Goal: Task Accomplishment & Management: Manage account settings

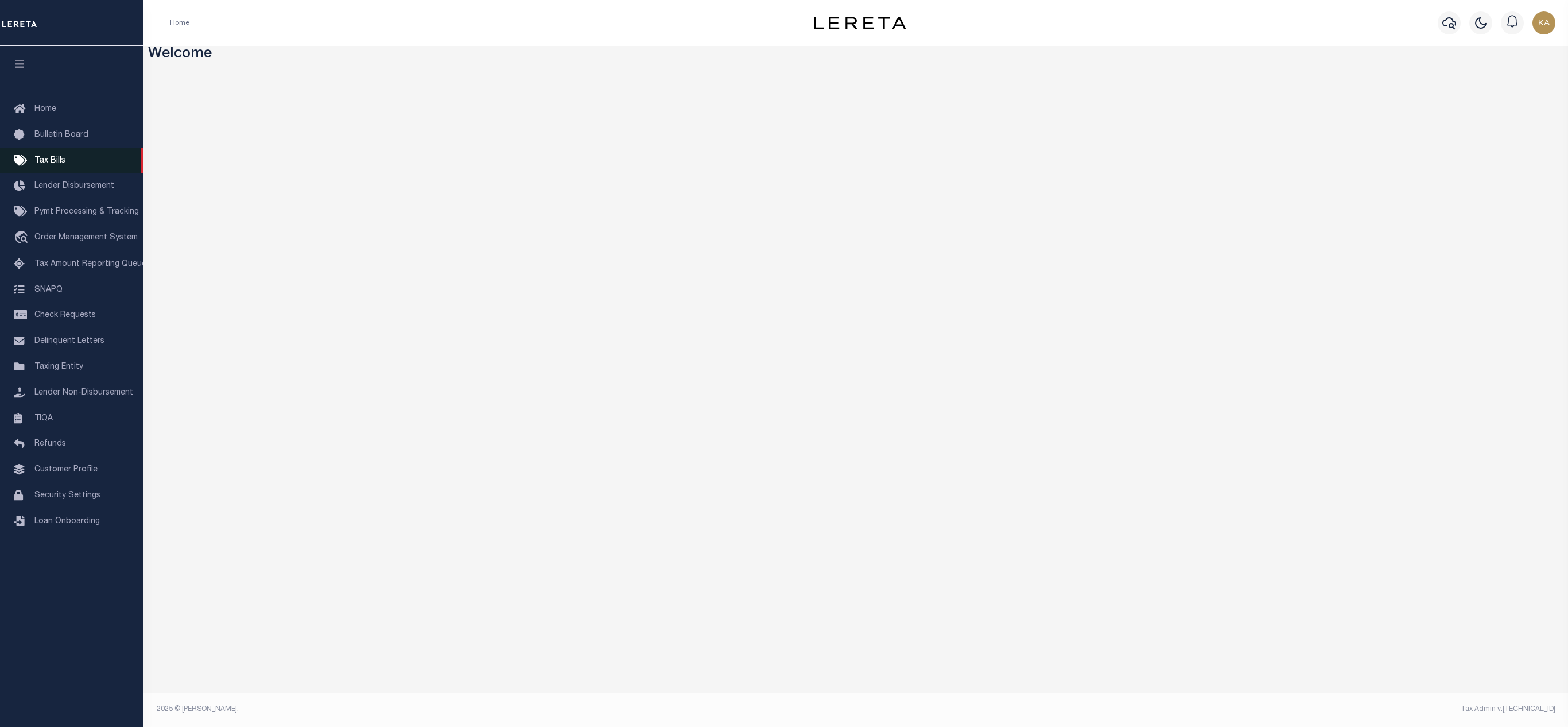
click at [44, 163] on span "Tax Bills" at bounding box center [49, 160] width 31 height 8
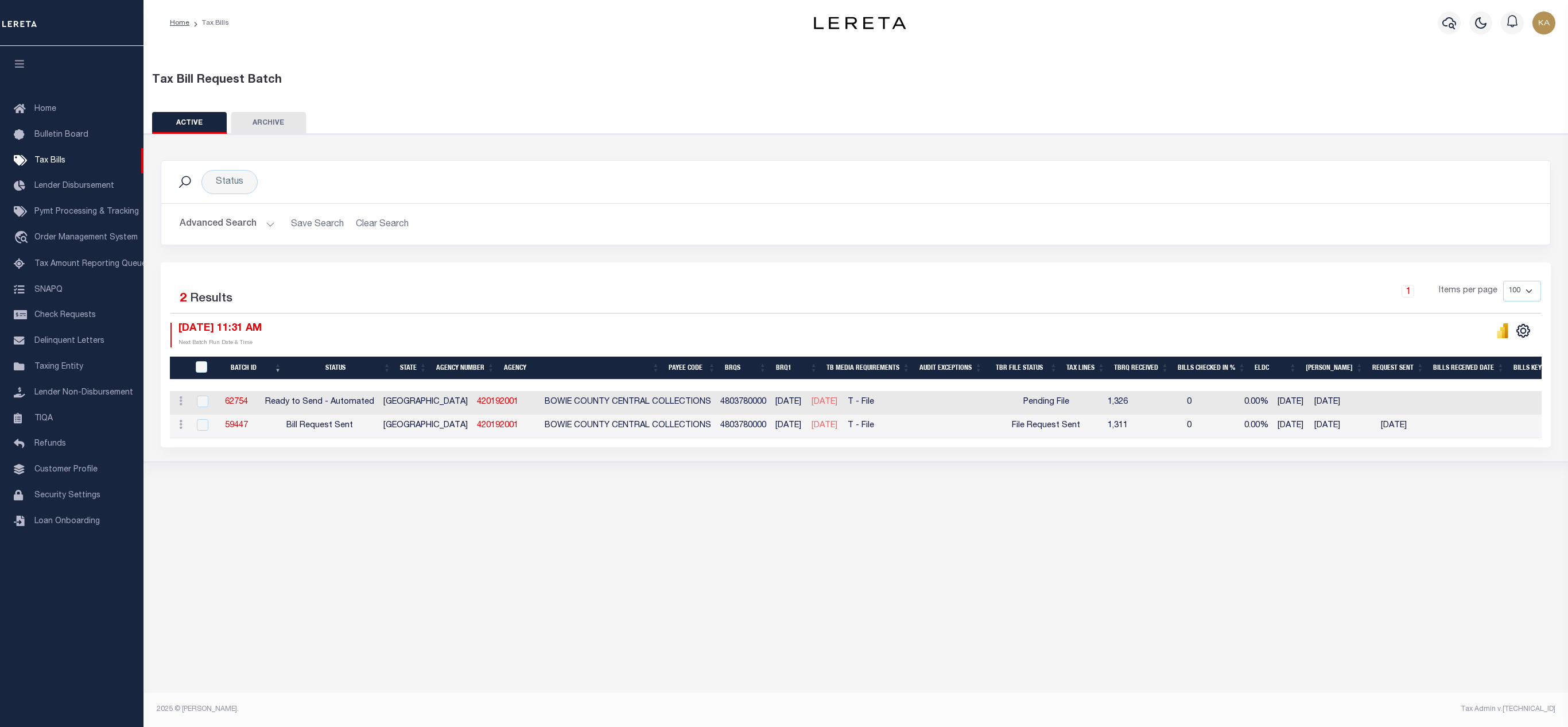
click at [225, 220] on button "Advanced Search" at bounding box center [227, 225] width 95 height 23
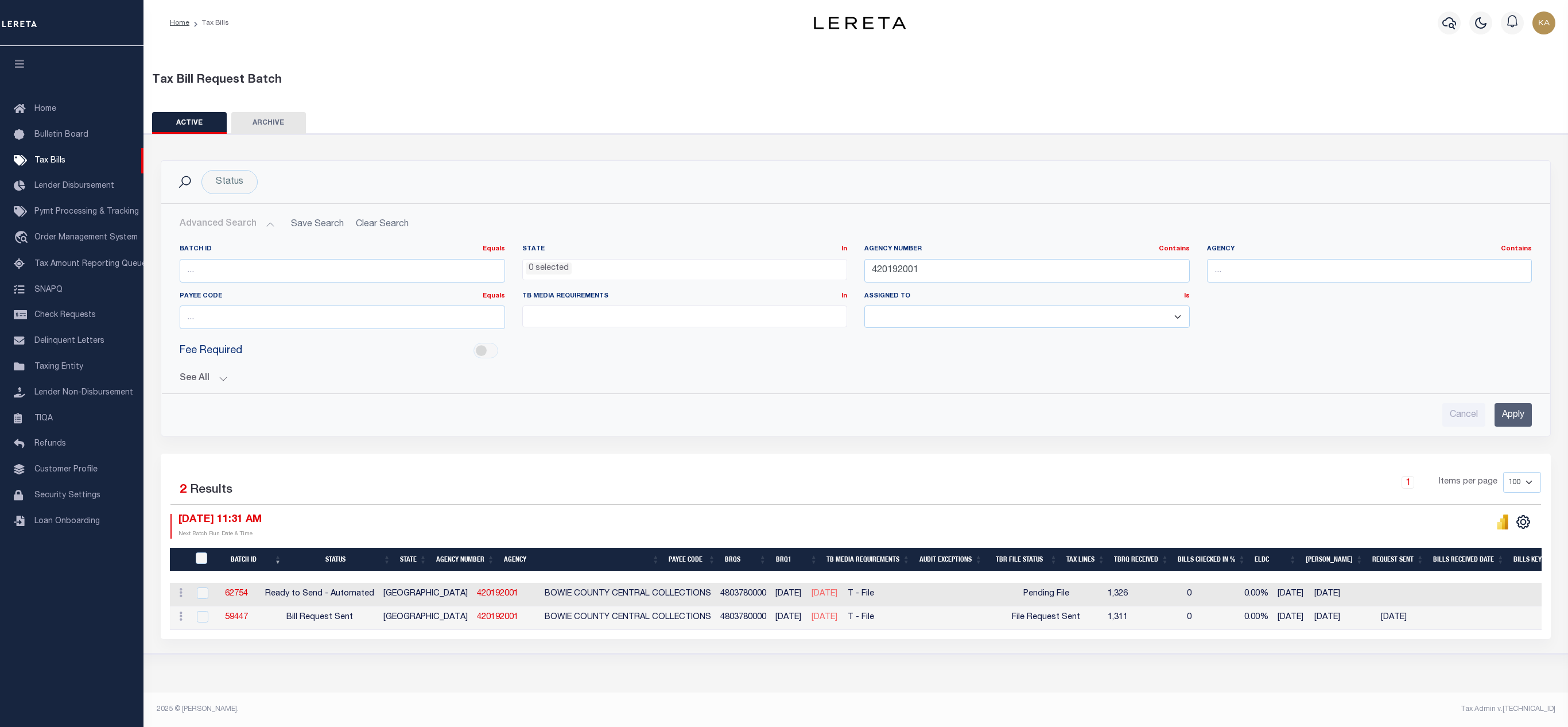
click at [212, 384] on button "See All" at bounding box center [857, 378] width 1353 height 10
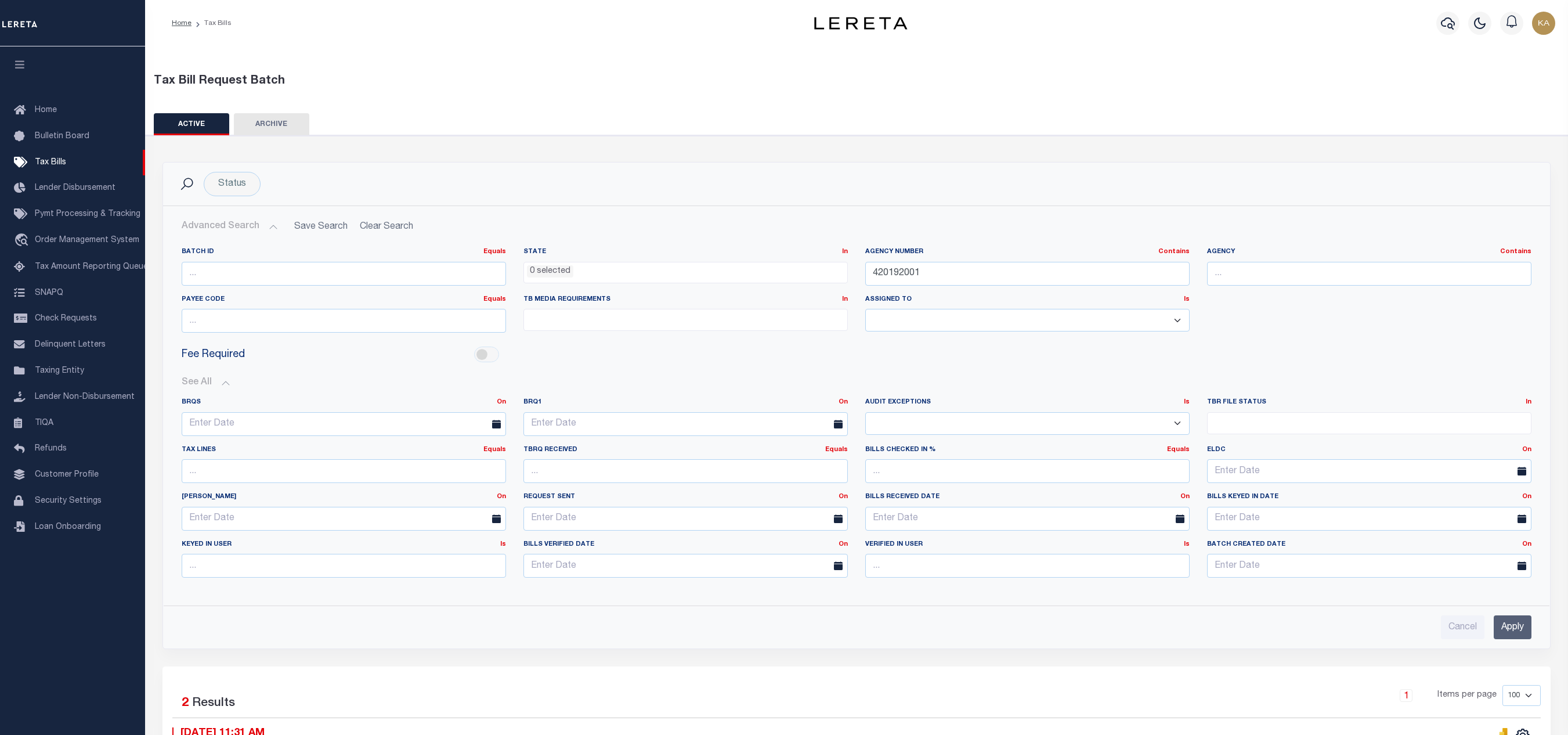
scroll to position [193, 0]
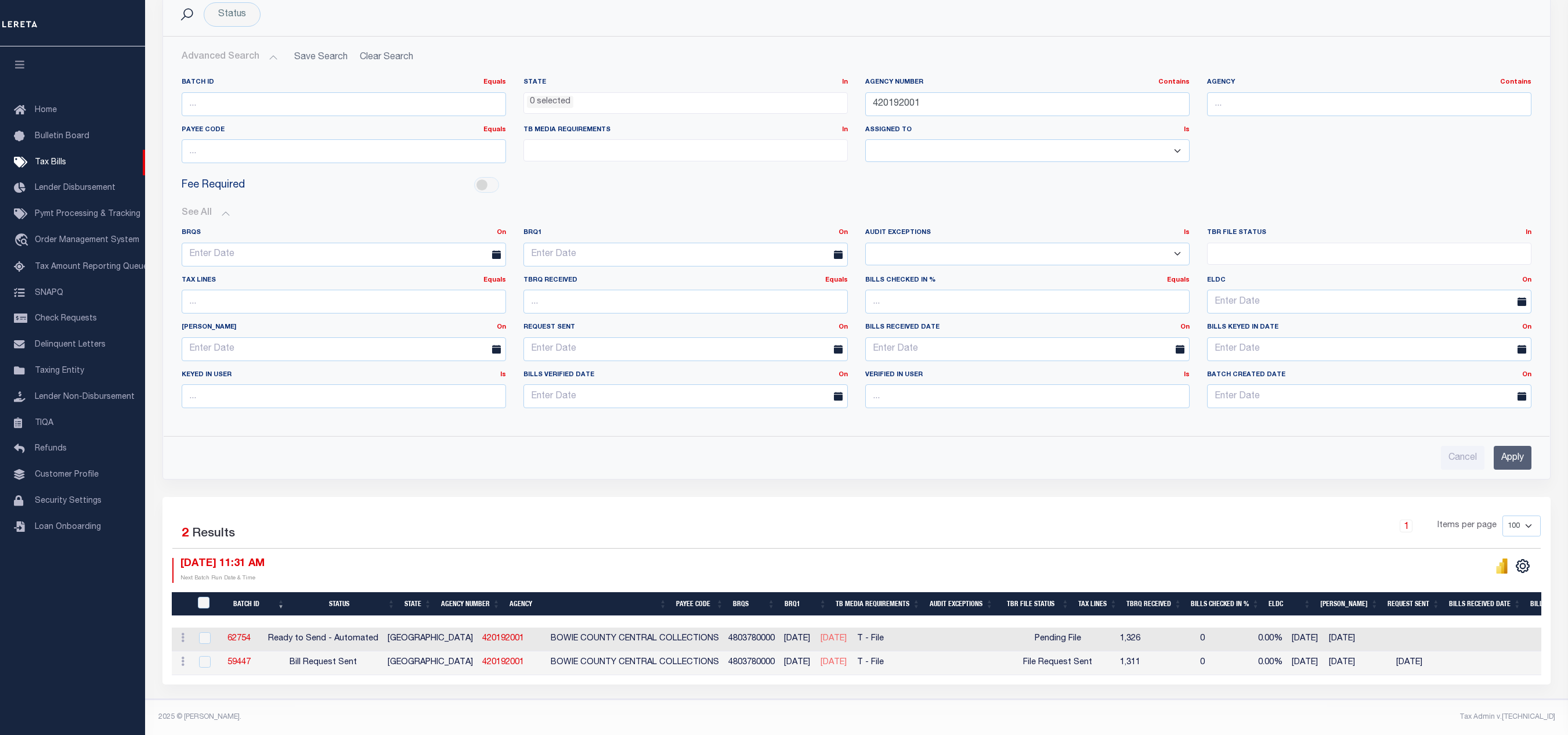
click at [1535, 443] on div "Cancel Apply" at bounding box center [856, 452] width 1368 height 33
click at [1511, 445] on input "Apply" at bounding box center [1512, 457] width 38 height 24
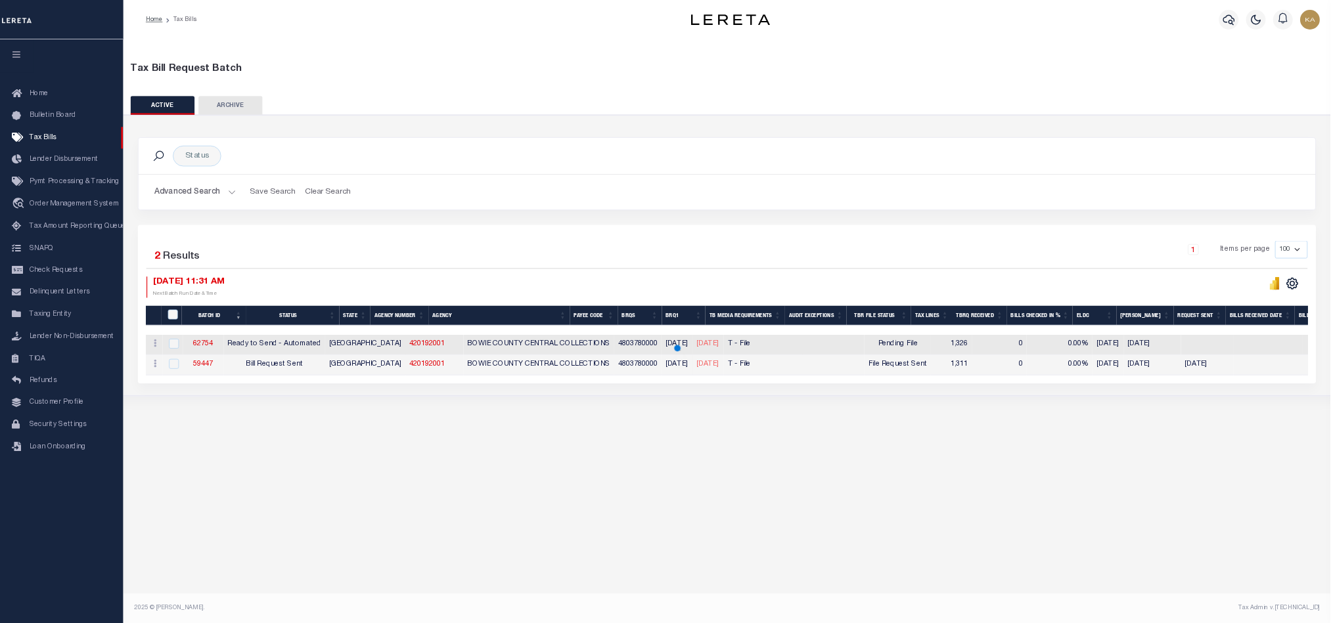
scroll to position [0, 0]
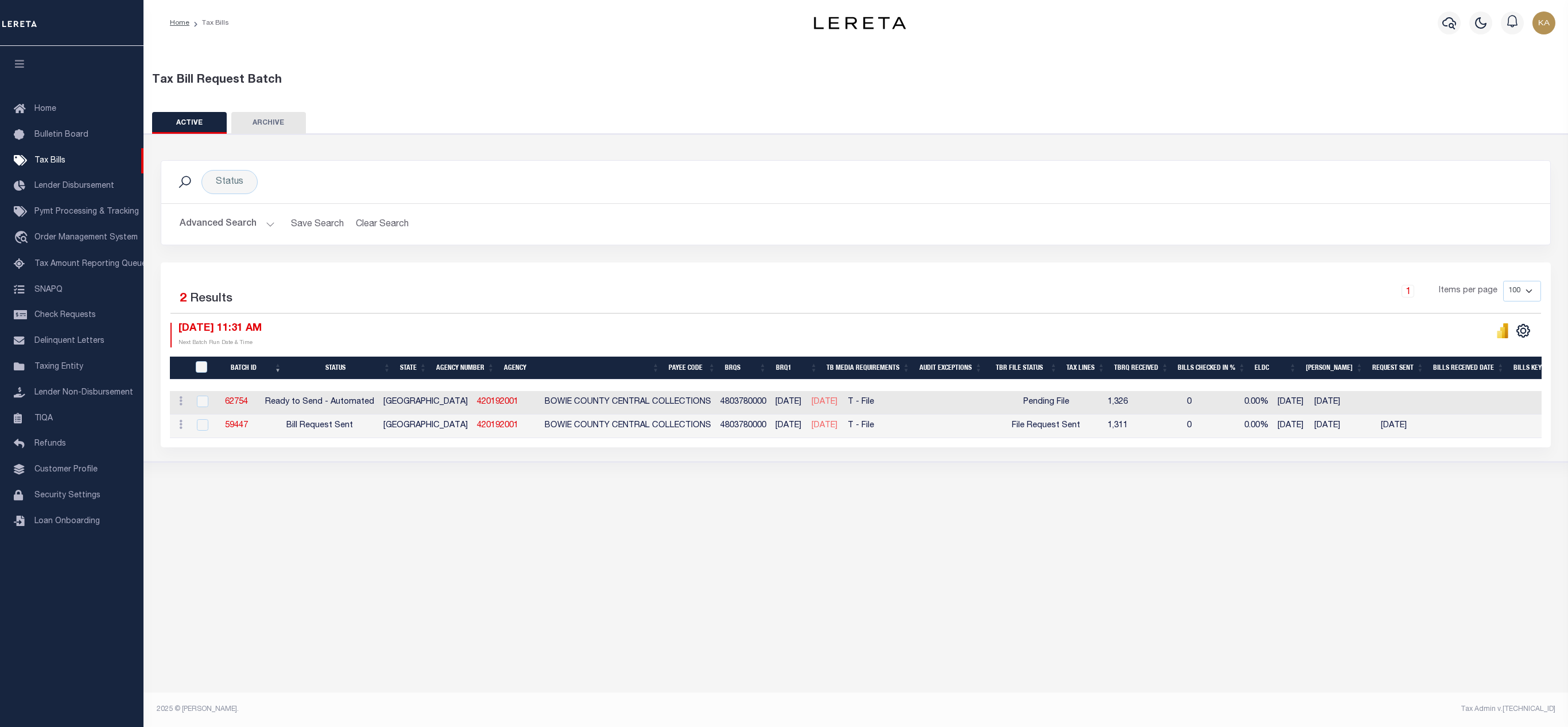
click at [253, 226] on button "Advanced Search" at bounding box center [227, 225] width 95 height 23
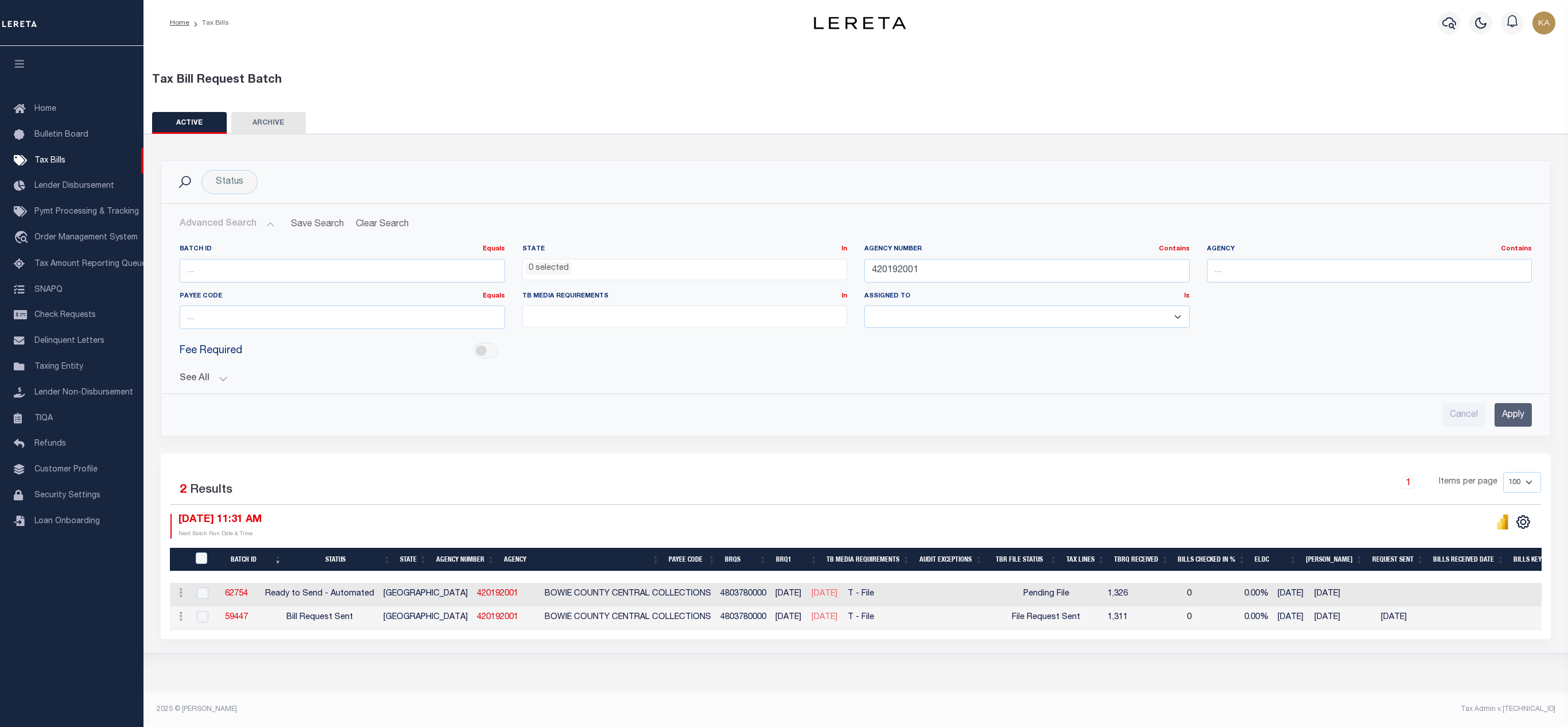
click at [212, 373] on div "See All BRQS On On After Before Between On On After Is" at bounding box center [857, 373] width 1353 height 20
click at [908, 272] on input "420192001" at bounding box center [1027, 270] width 325 height 24
click at [219, 384] on button "See All" at bounding box center [857, 378] width 1353 height 10
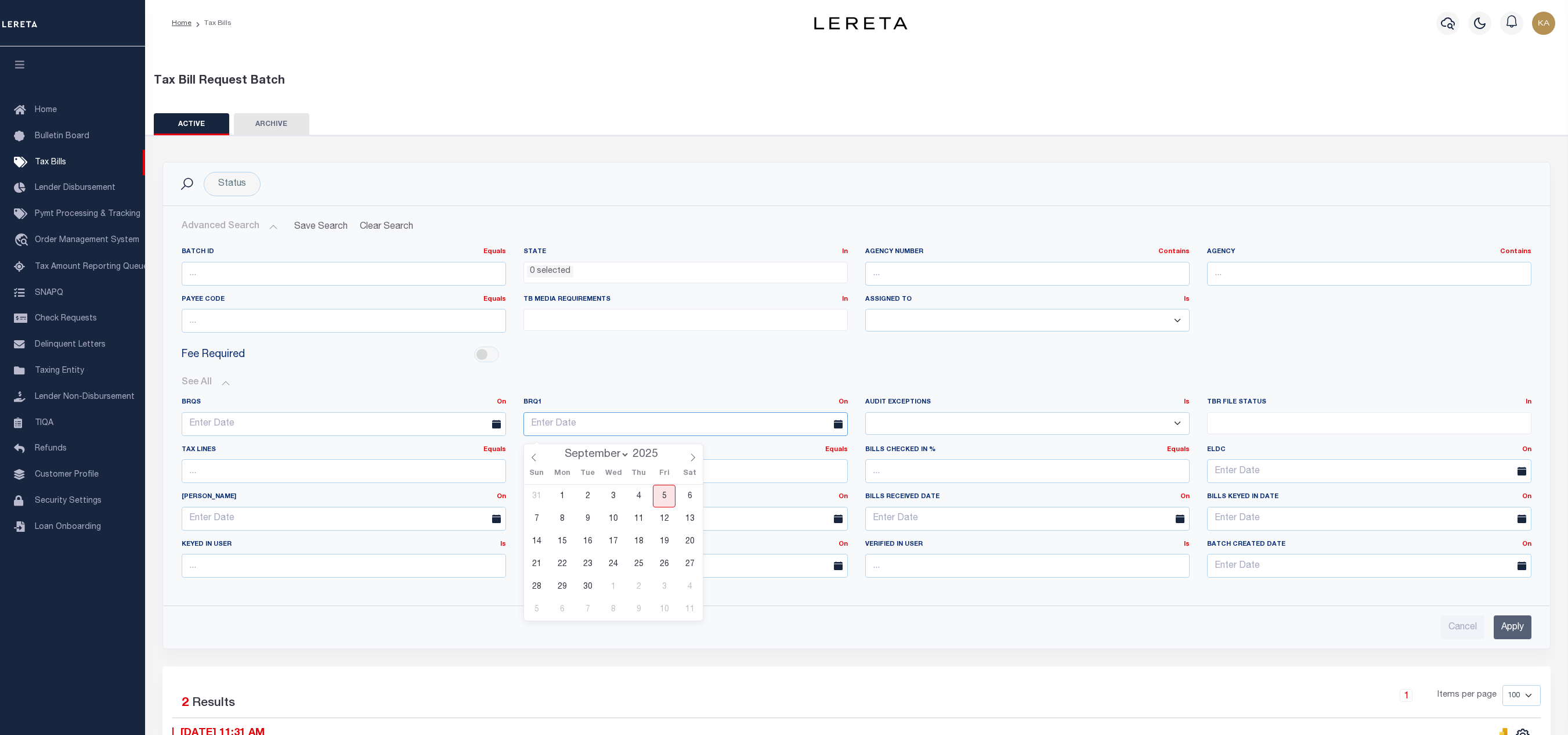
click at [676, 430] on input "text" at bounding box center [685, 423] width 324 height 24
click at [850, 405] on label "BRQ1 On On After Before Between" at bounding box center [686, 402] width 342 height 10
click at [845, 405] on link "On" at bounding box center [843, 401] width 10 height 6
click at [802, 439] on link "After" at bounding box center [801, 432] width 92 height 17
click at [660, 434] on input "text" at bounding box center [685, 423] width 324 height 24
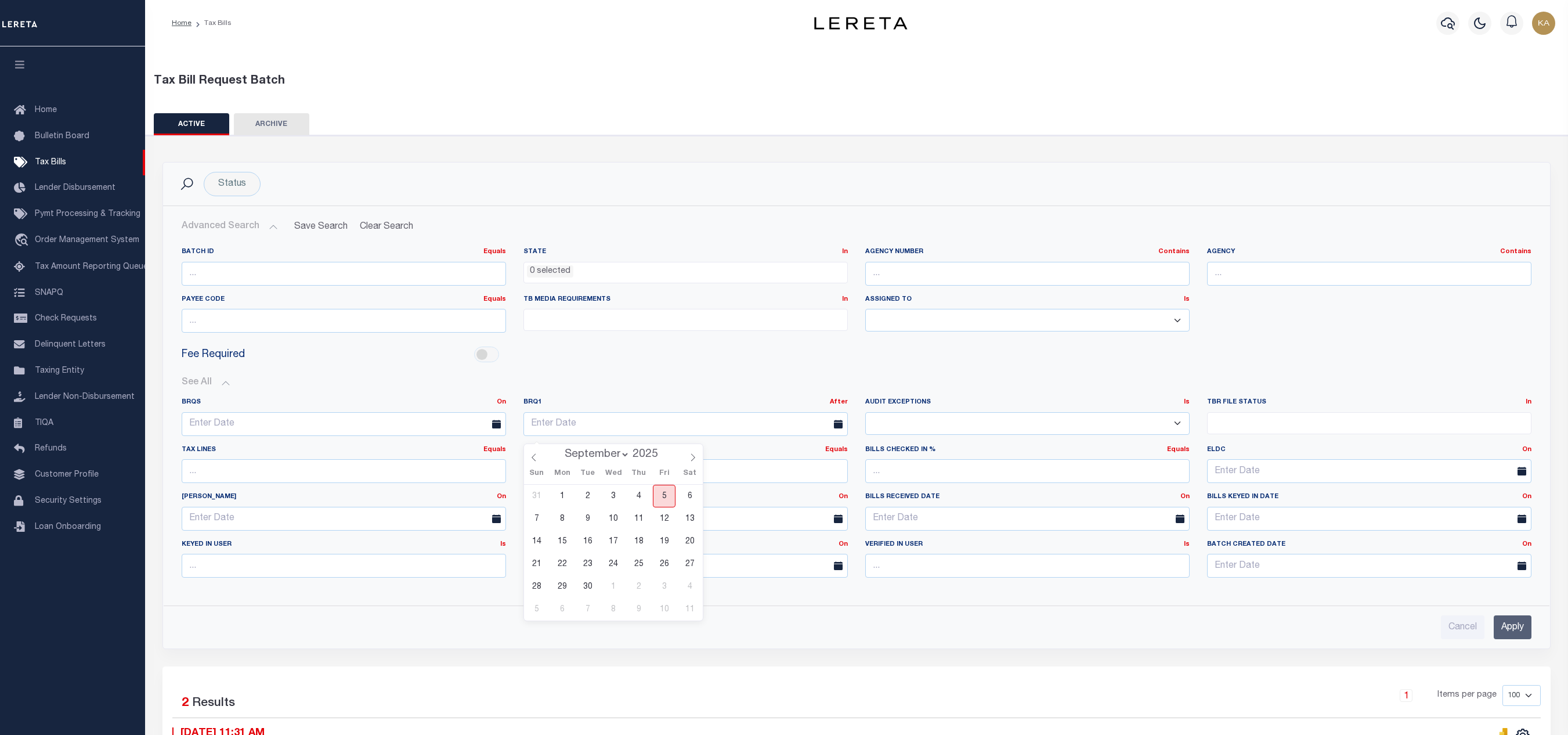
click at [663, 492] on span "5" at bounding box center [664, 496] width 23 height 23
type input "09-05-2025"
click at [1498, 633] on input "Apply" at bounding box center [1512, 626] width 38 height 24
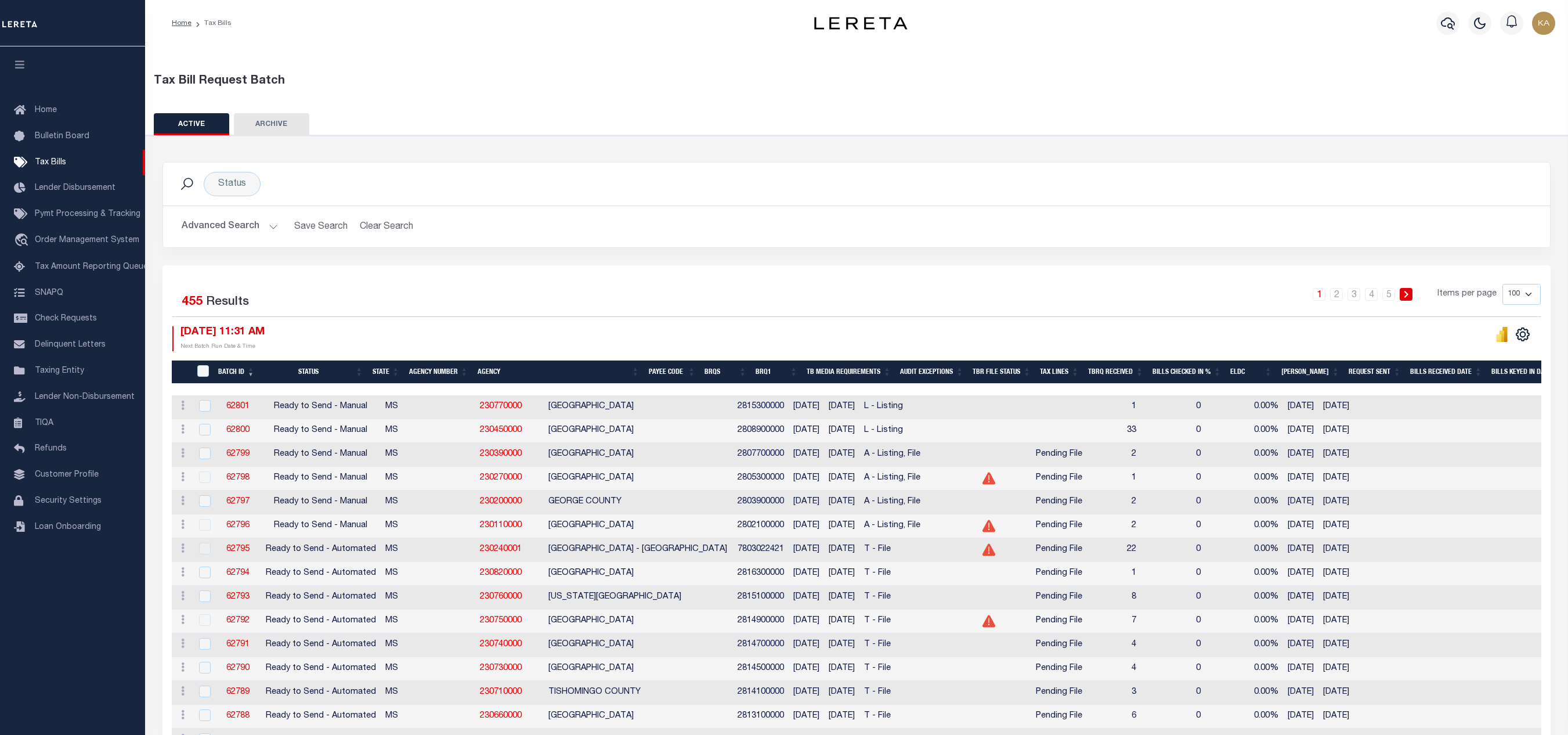
click at [937, 302] on div "1 2 3 4 5 Items per page 100 200 500 1000" at bounding box center [1029, 299] width 1022 height 30
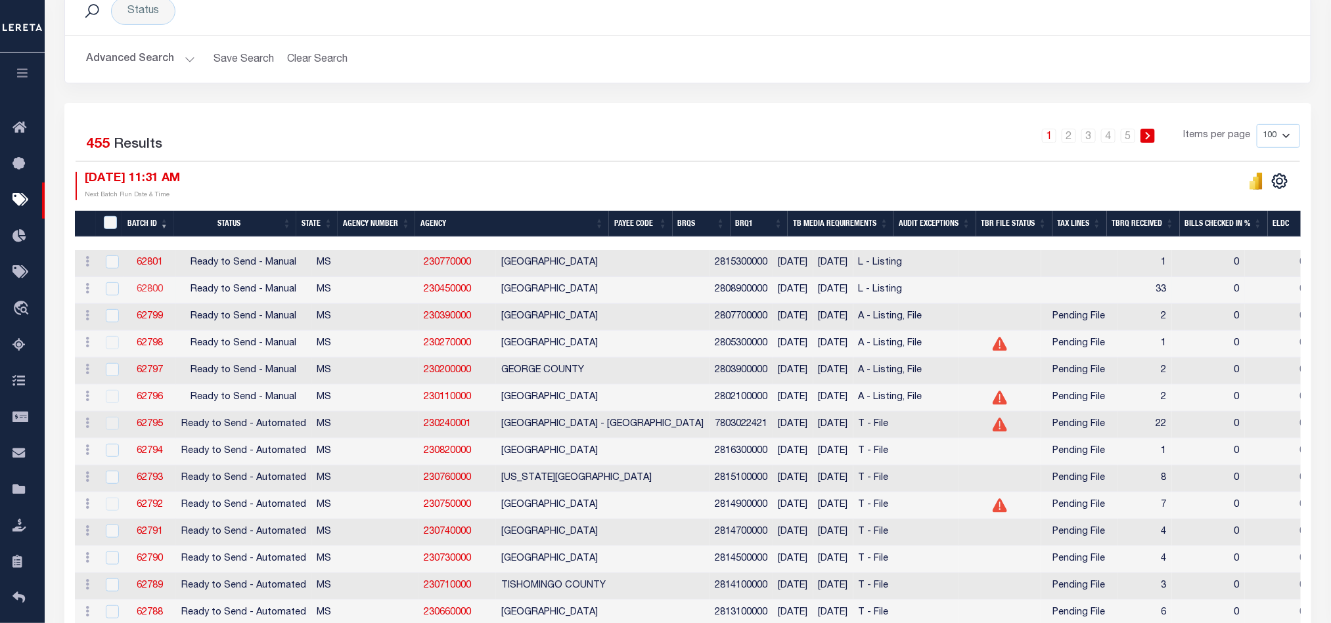
drag, startPoint x: 148, startPoint y: 294, endPoint x: 154, endPoint y: 284, distance: 11.5
click at [148, 294] on link "62800" at bounding box center [150, 289] width 26 height 9
checkbox input "true"
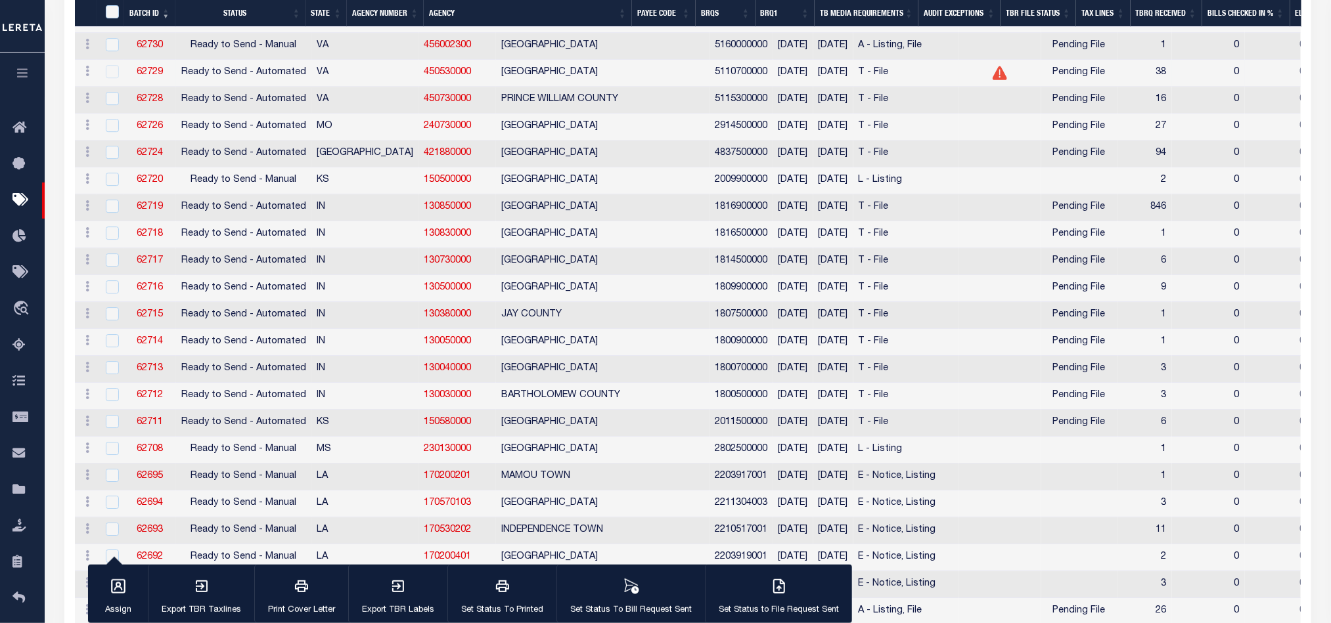
scroll to position [1872, 0]
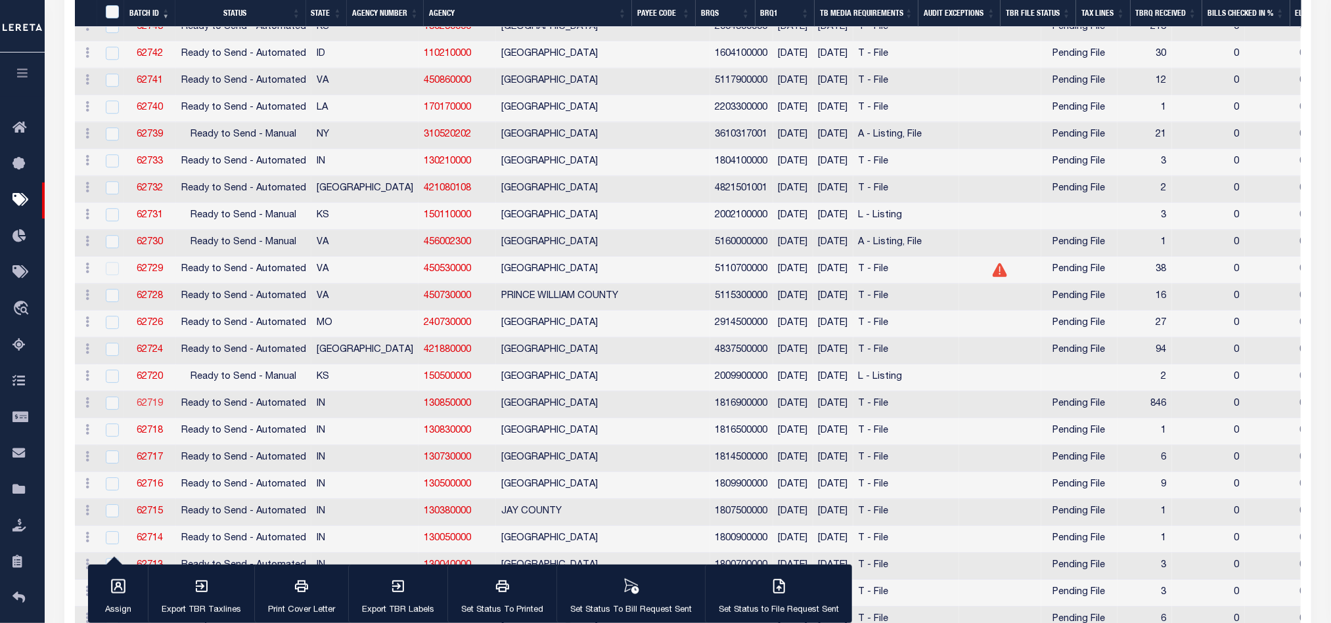
drag, startPoint x: 144, startPoint y: 469, endPoint x: 150, endPoint y: 463, distance: 8.4
click at [144, 409] on link "62719" at bounding box center [150, 403] width 26 height 9
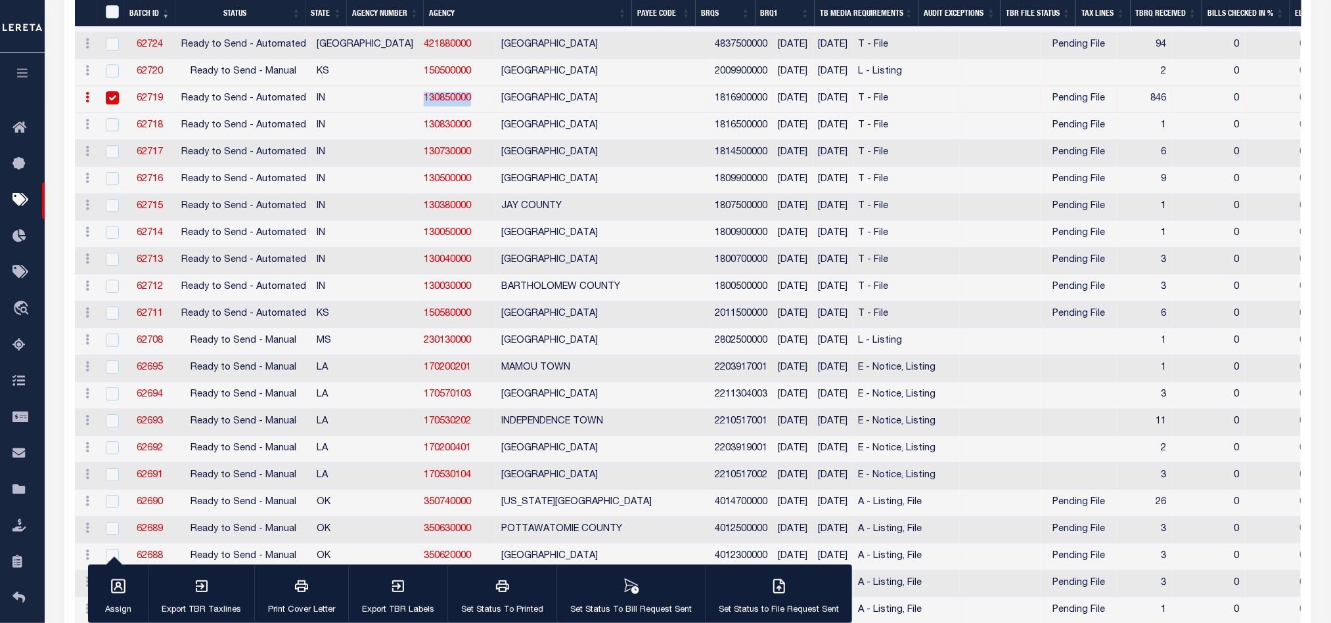
drag, startPoint x: 412, startPoint y: 158, endPoint x: 349, endPoint y: 156, distance: 62.4
click at [418, 113] on td "130850000" at bounding box center [457, 99] width 78 height 27
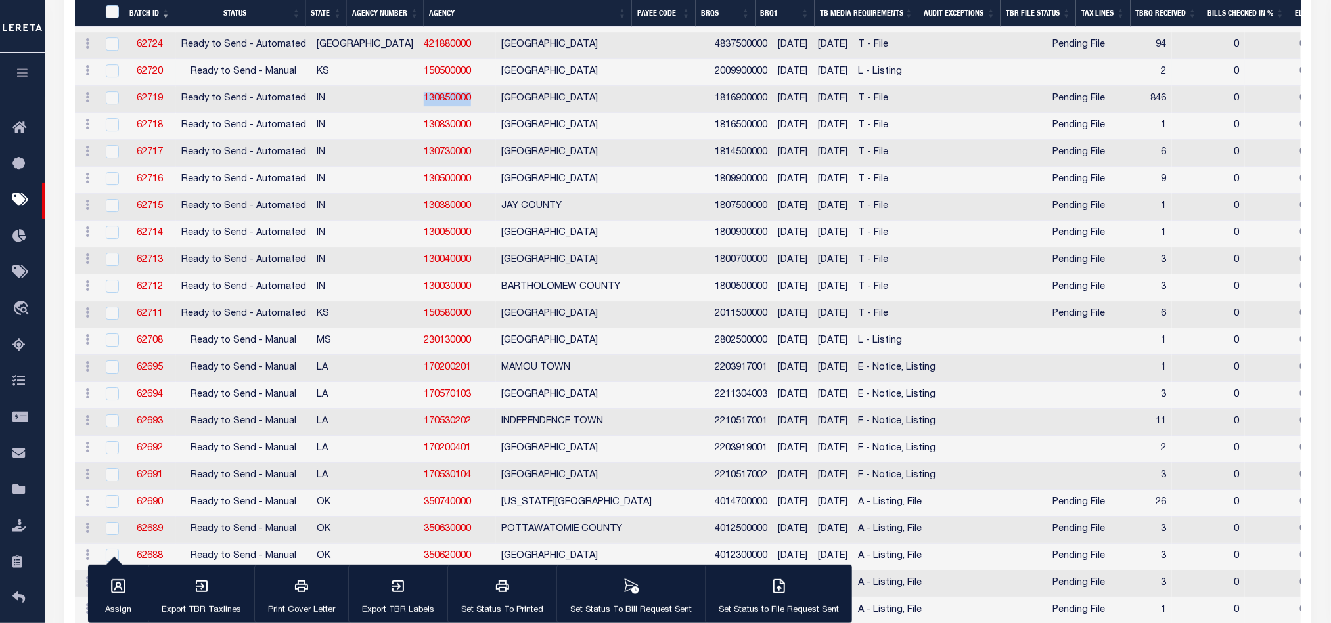
copy link "130850000"
click at [418, 113] on td "130850000" at bounding box center [457, 99] width 78 height 27
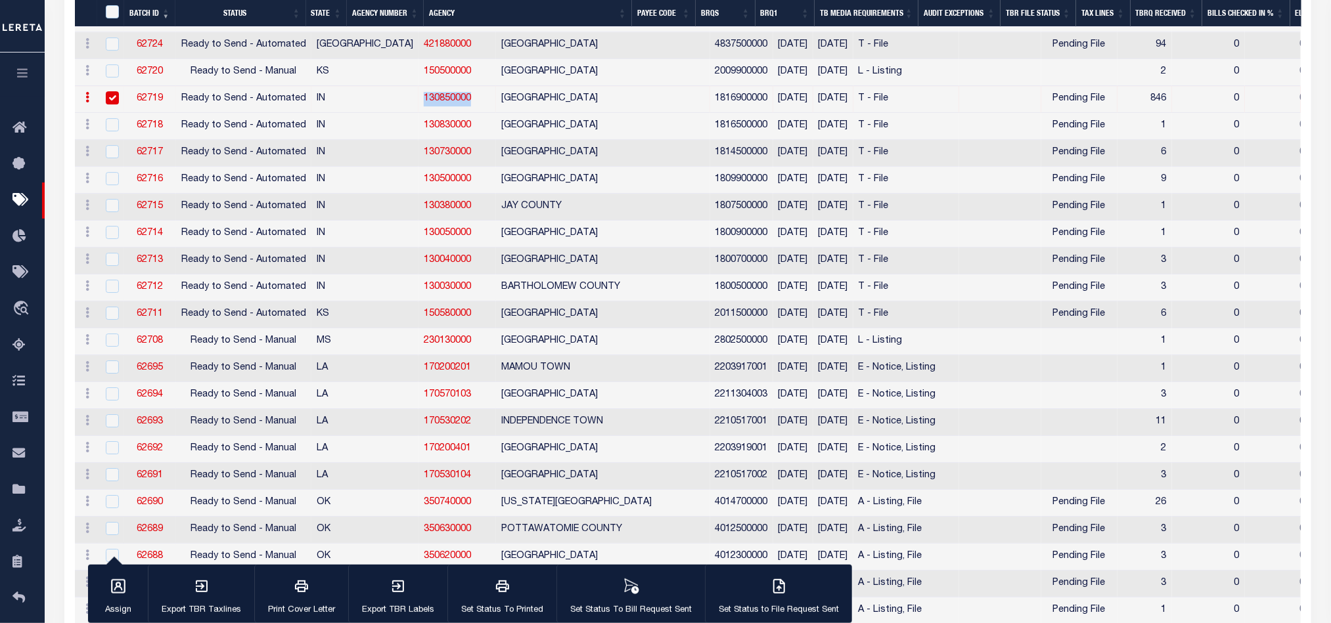
drag, startPoint x: 406, startPoint y: 164, endPoint x: 351, endPoint y: 160, distance: 55.4
click at [418, 113] on td "130850000" at bounding box center [457, 99] width 78 height 27
checkbox input "false"
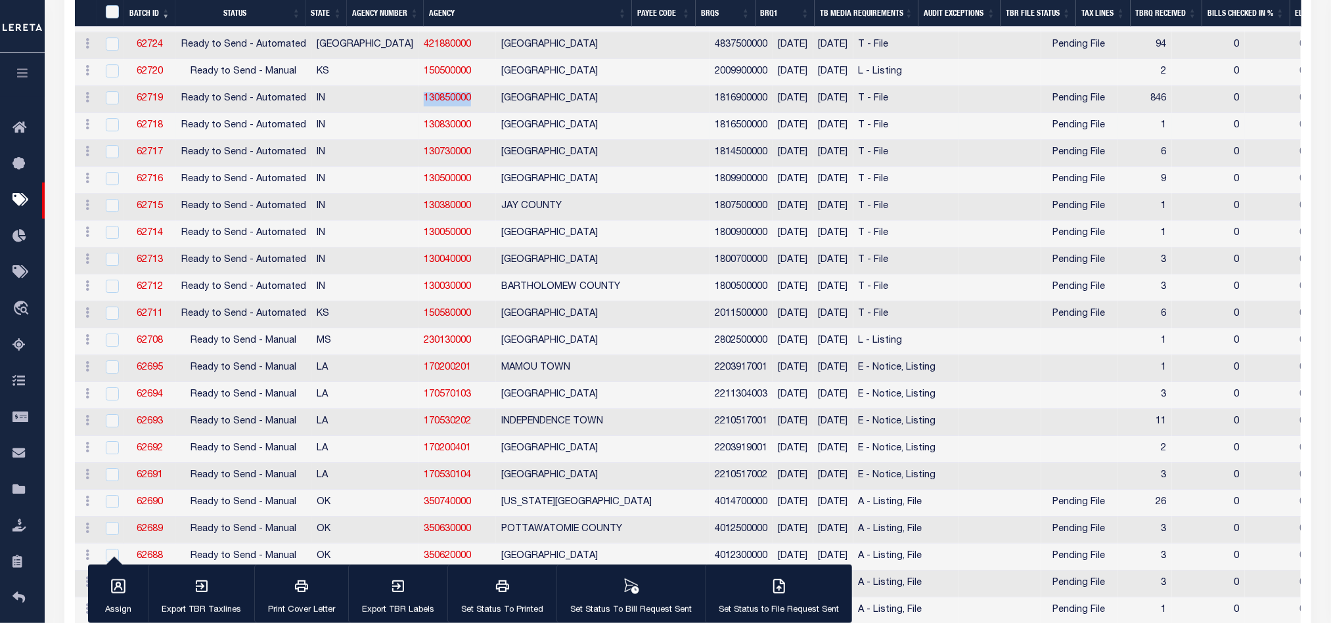
copy link "130850000"
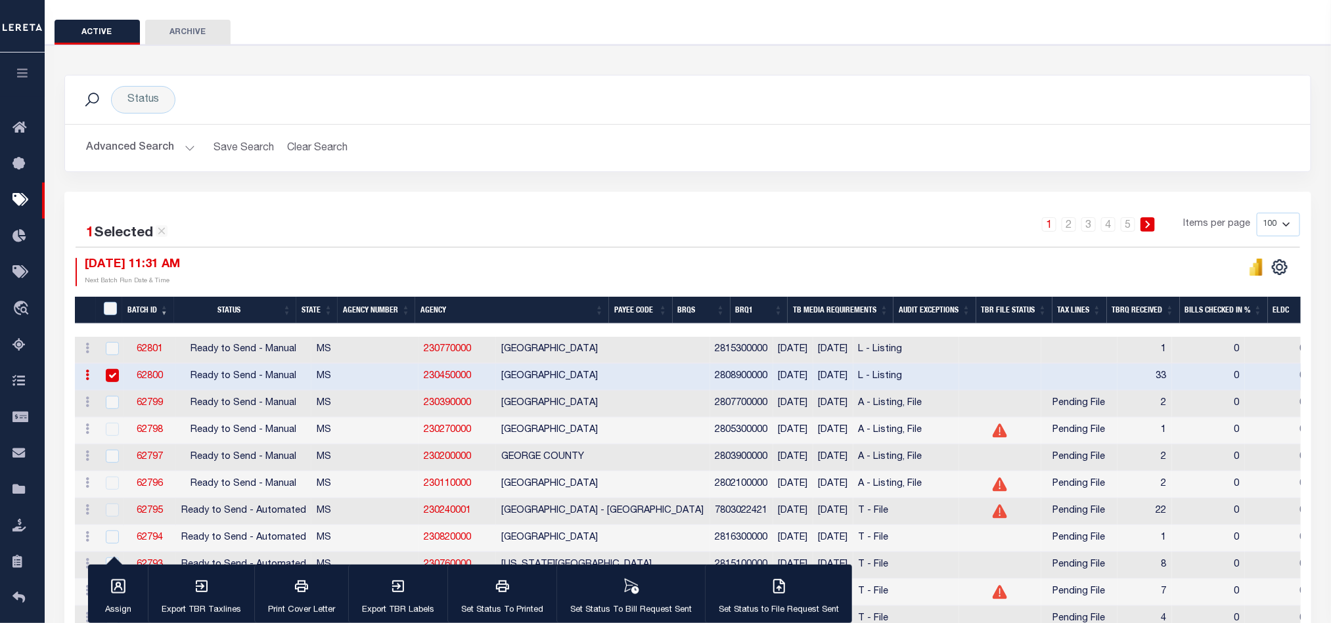
scroll to position [0, 0]
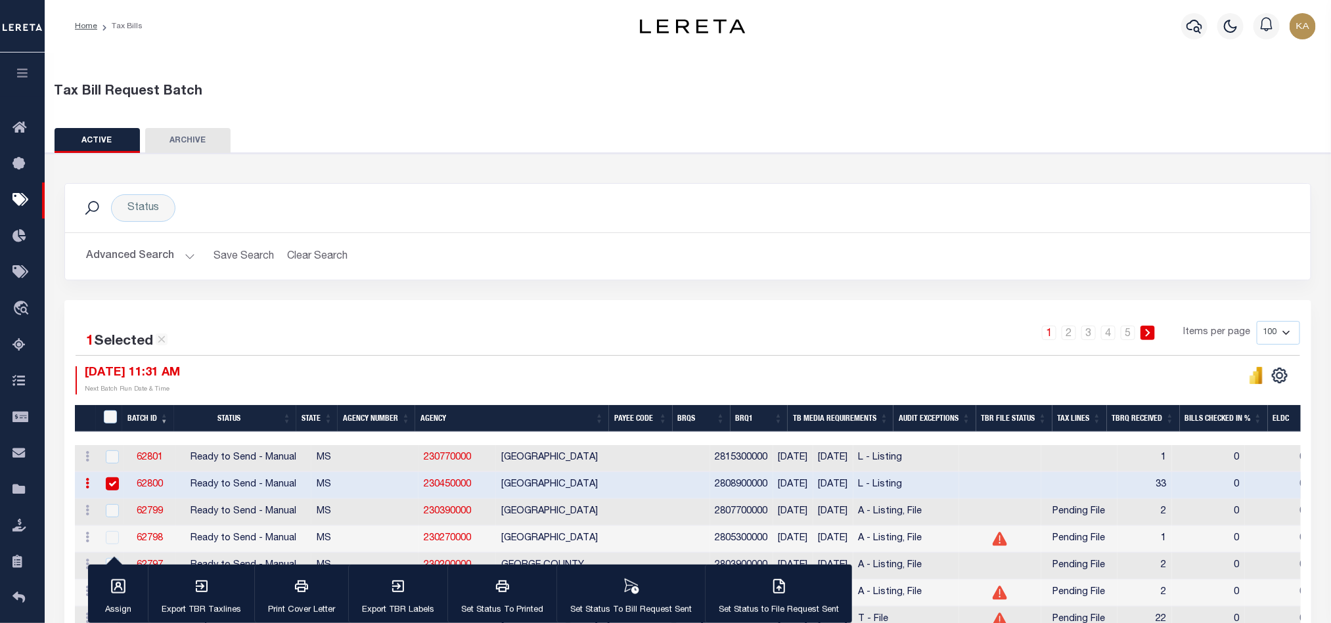
click at [152, 265] on button "Advanced Search" at bounding box center [140, 257] width 109 height 26
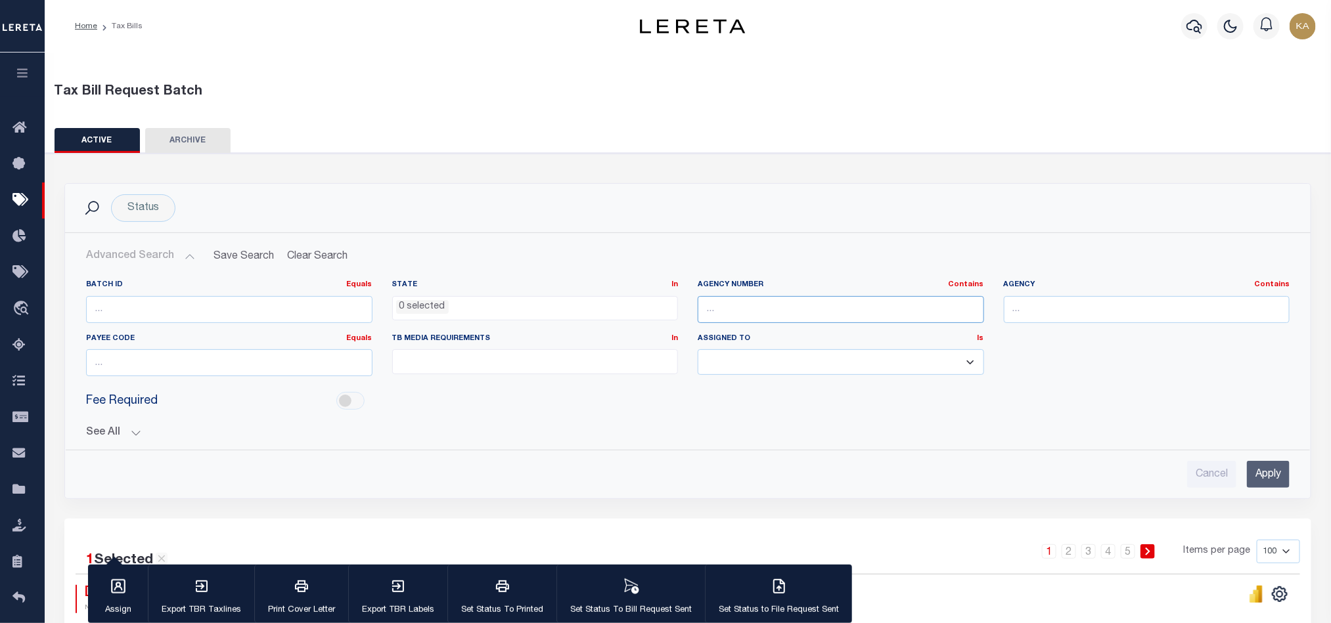
click at [761, 313] on input "text" at bounding box center [841, 309] width 286 height 27
paste input "130850000"
type input "130850000"
click at [1255, 479] on input "Apply" at bounding box center [1268, 474] width 43 height 27
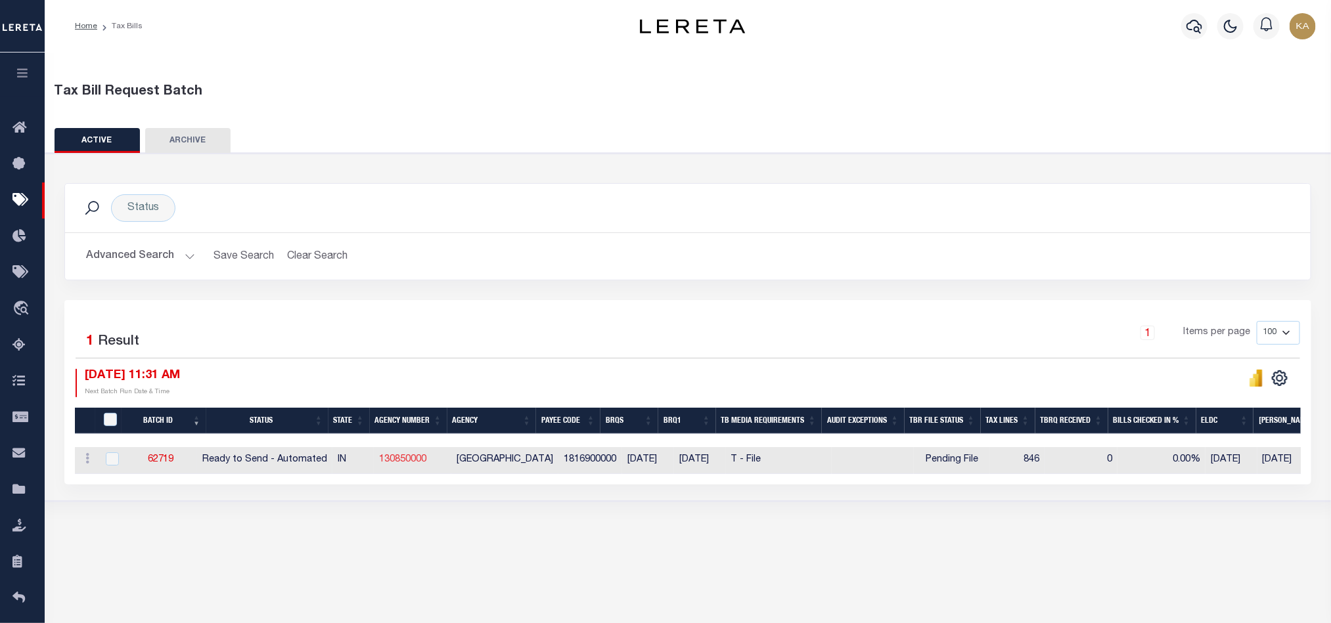
click at [416, 461] on link "130850000" at bounding box center [402, 459] width 47 height 9
checkbox input "true"
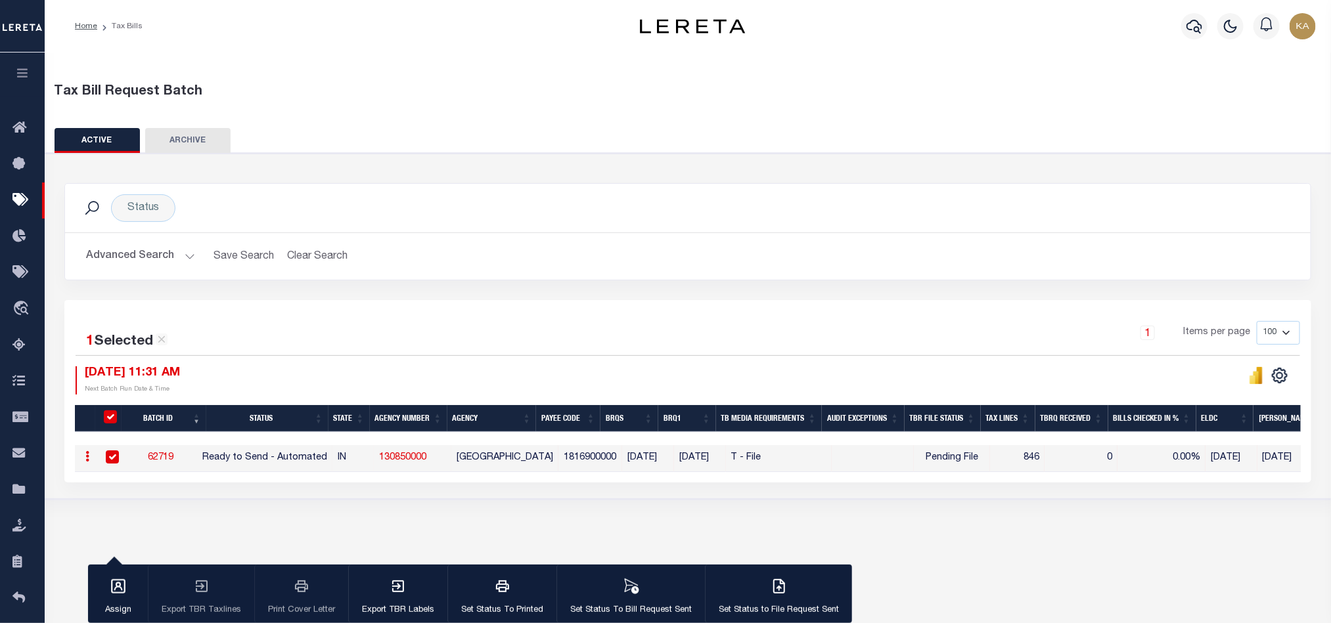
click at [158, 252] on button "Advanced Search" at bounding box center [140, 257] width 109 height 26
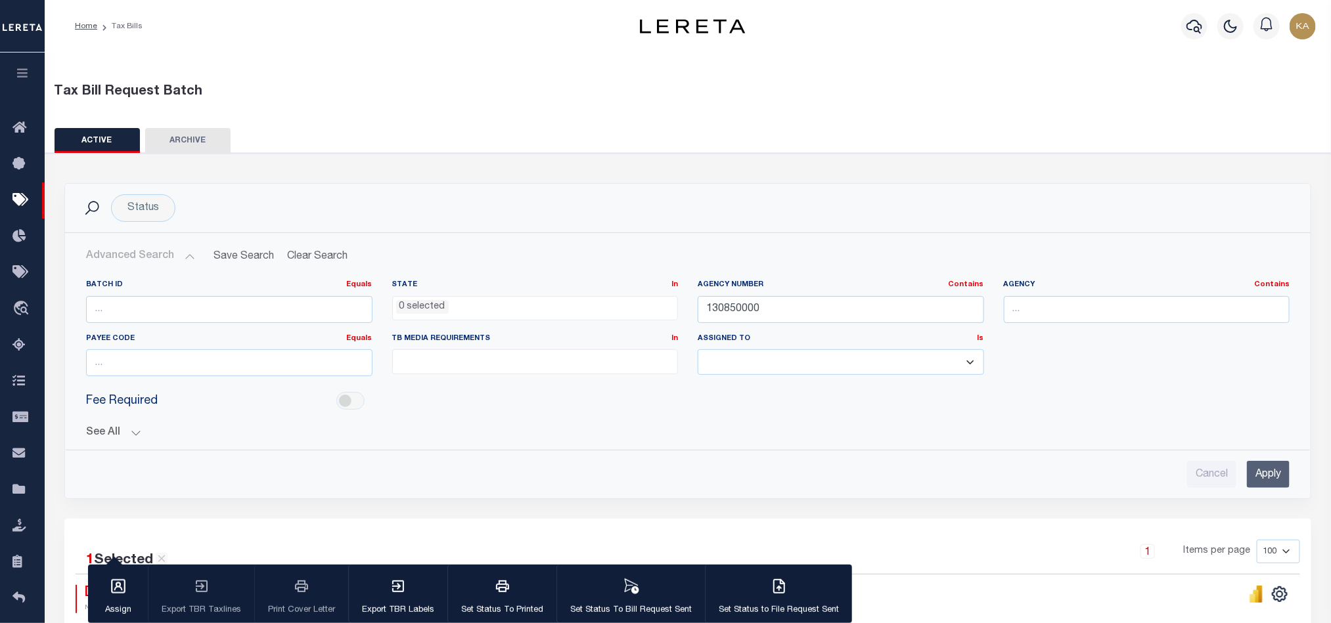
scroll to position [148, 0]
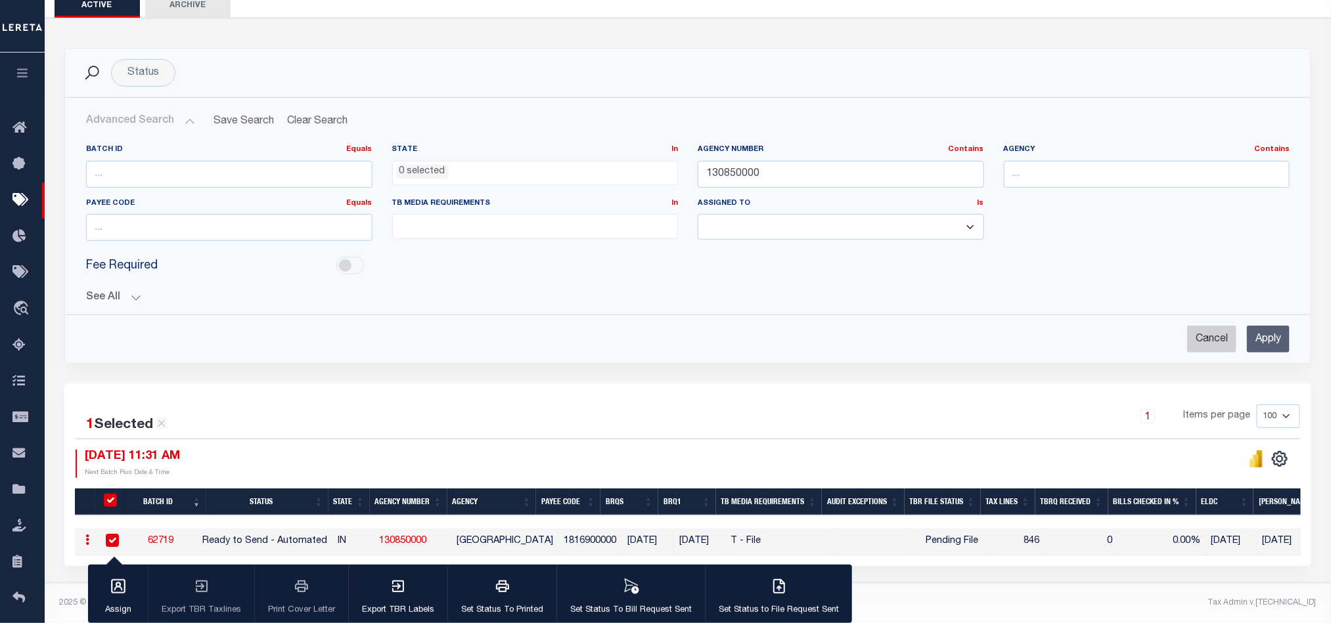
click at [1199, 334] on input "Cancel" at bounding box center [1211, 339] width 49 height 27
checkbox input "true"
select select
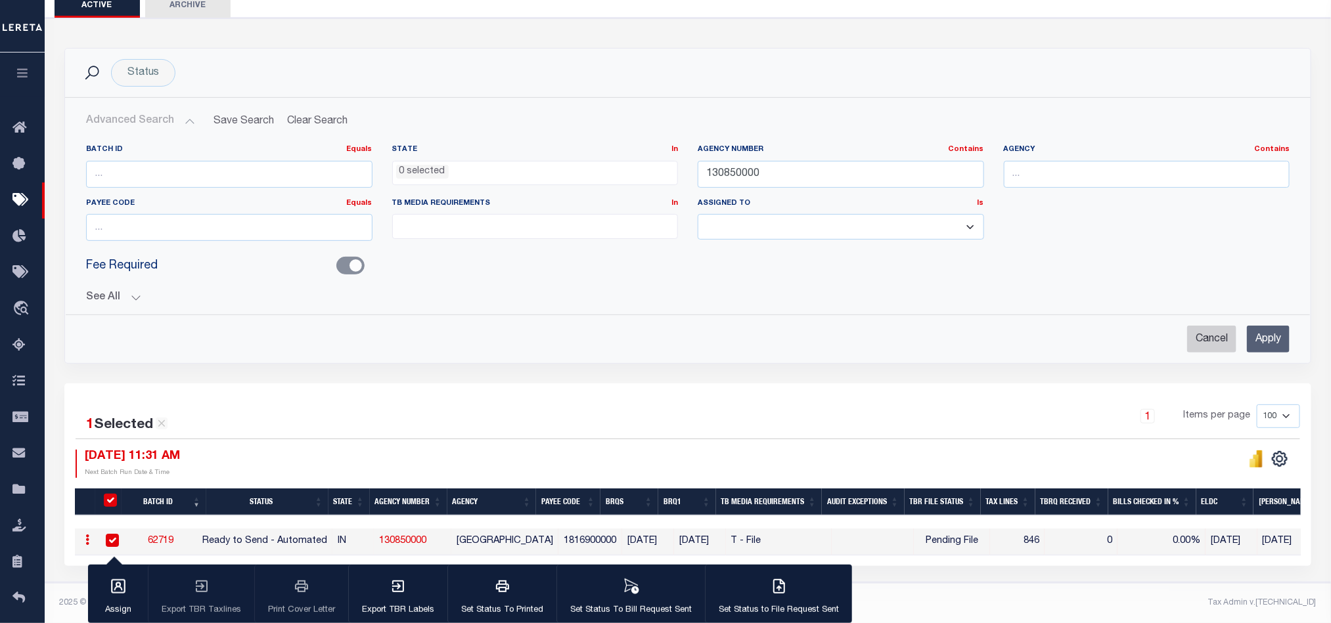
select select
checkbox input "false"
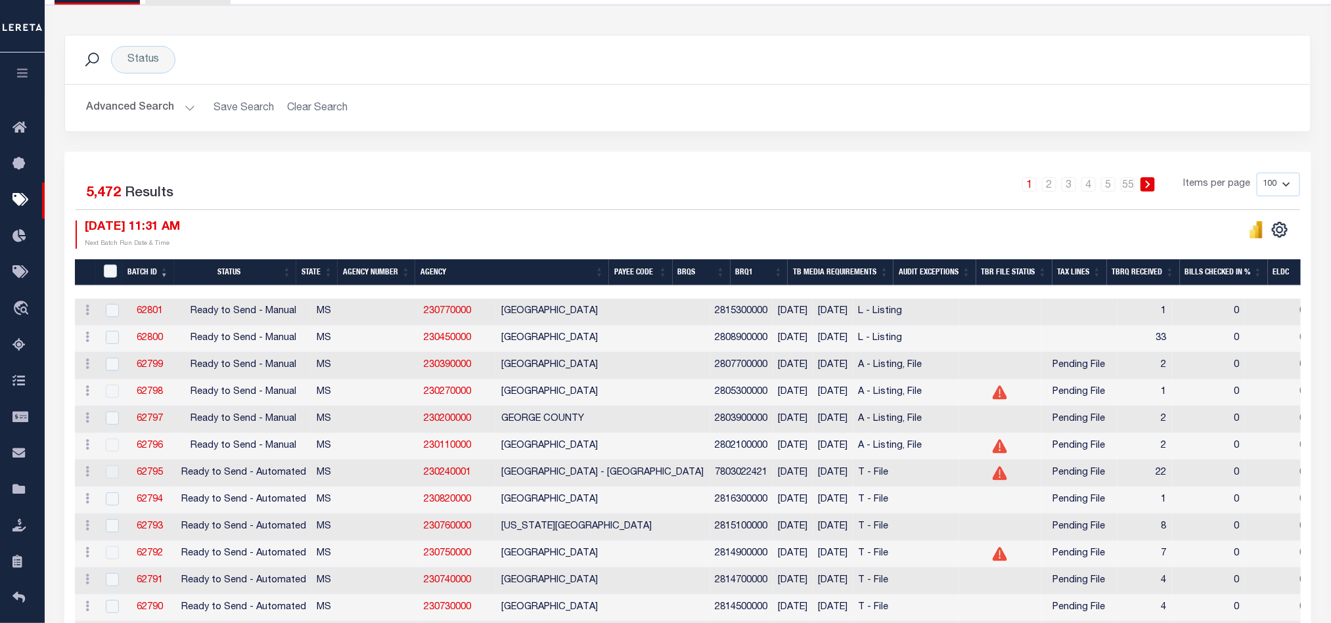
scroll to position [0, 0]
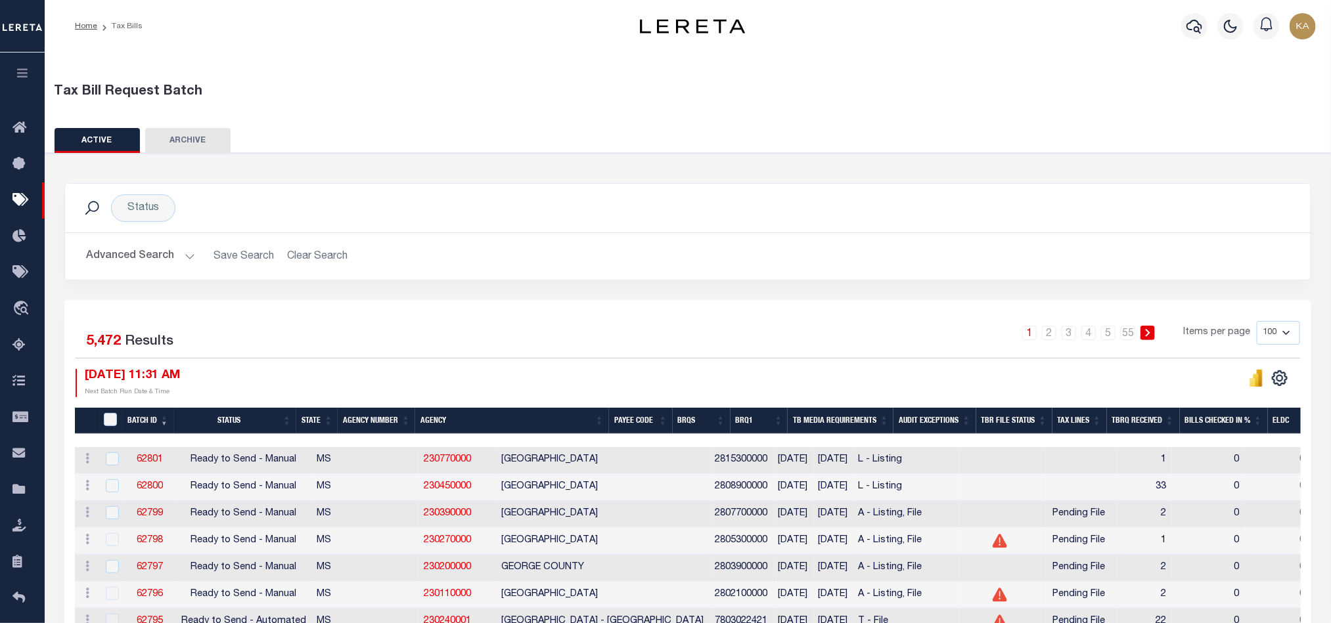
click at [144, 252] on button "Advanced Search" at bounding box center [140, 257] width 109 height 26
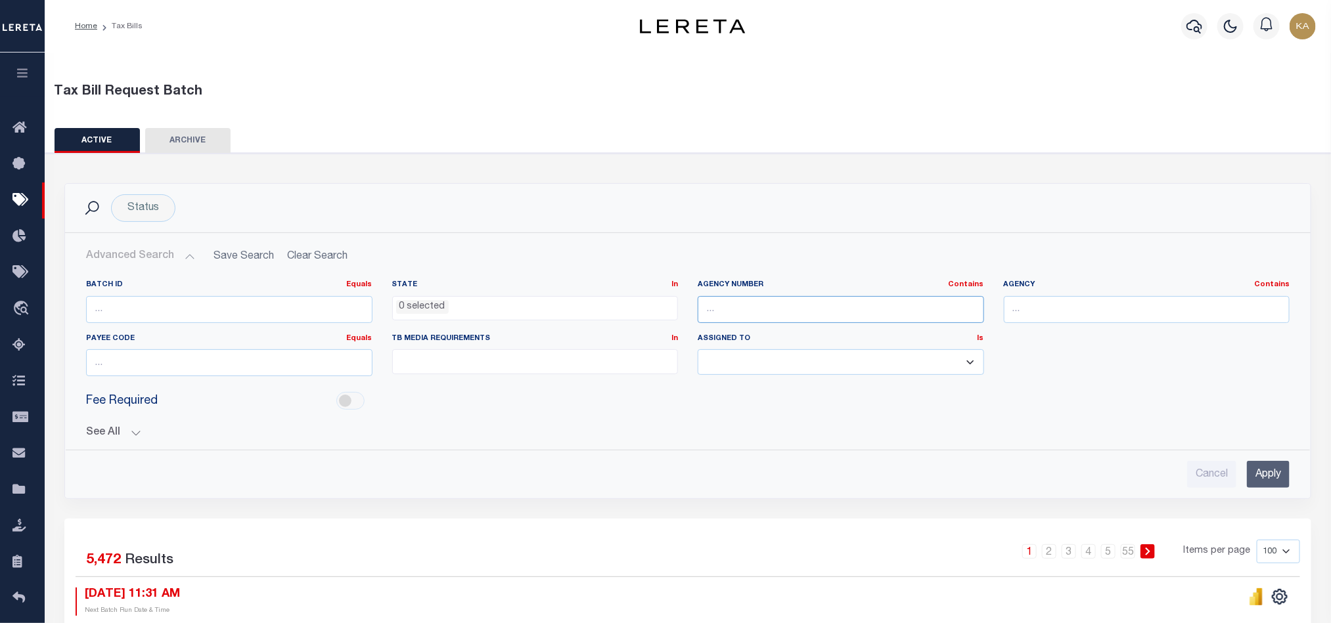
click at [753, 313] on input "text" at bounding box center [841, 309] width 286 height 27
paste input "422312001"
click at [1276, 469] on input "Apply" at bounding box center [1268, 474] width 43 height 27
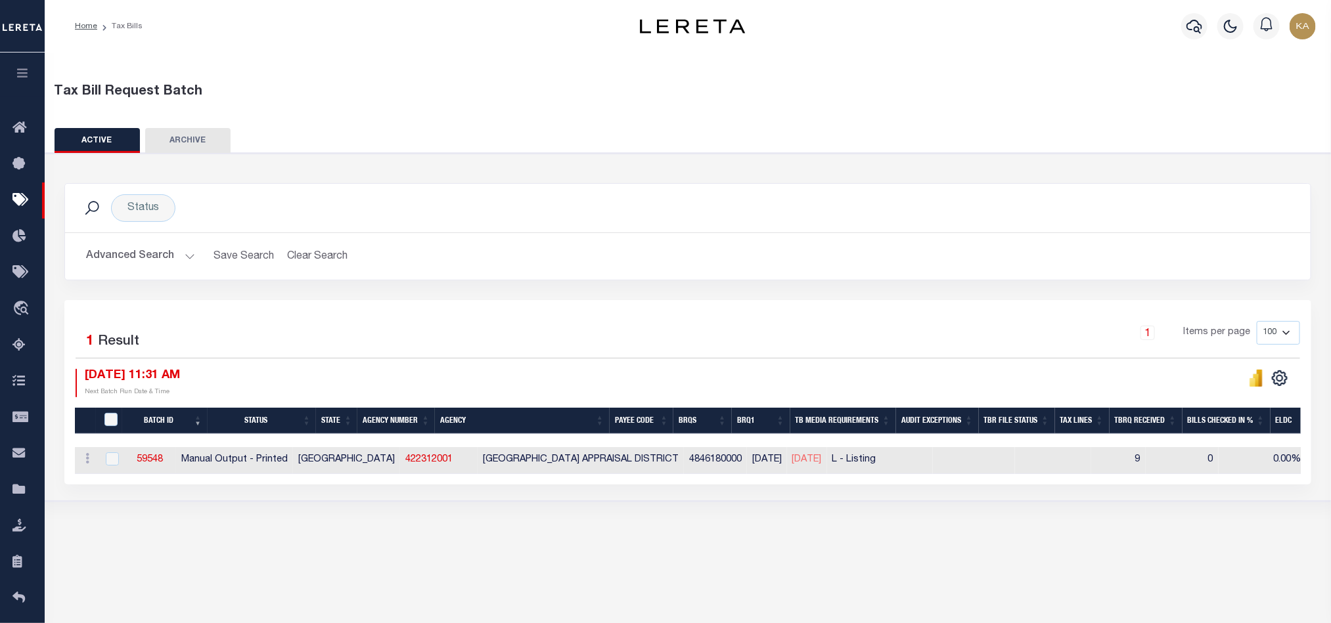
click at [167, 258] on button "Advanced Search" at bounding box center [140, 257] width 109 height 26
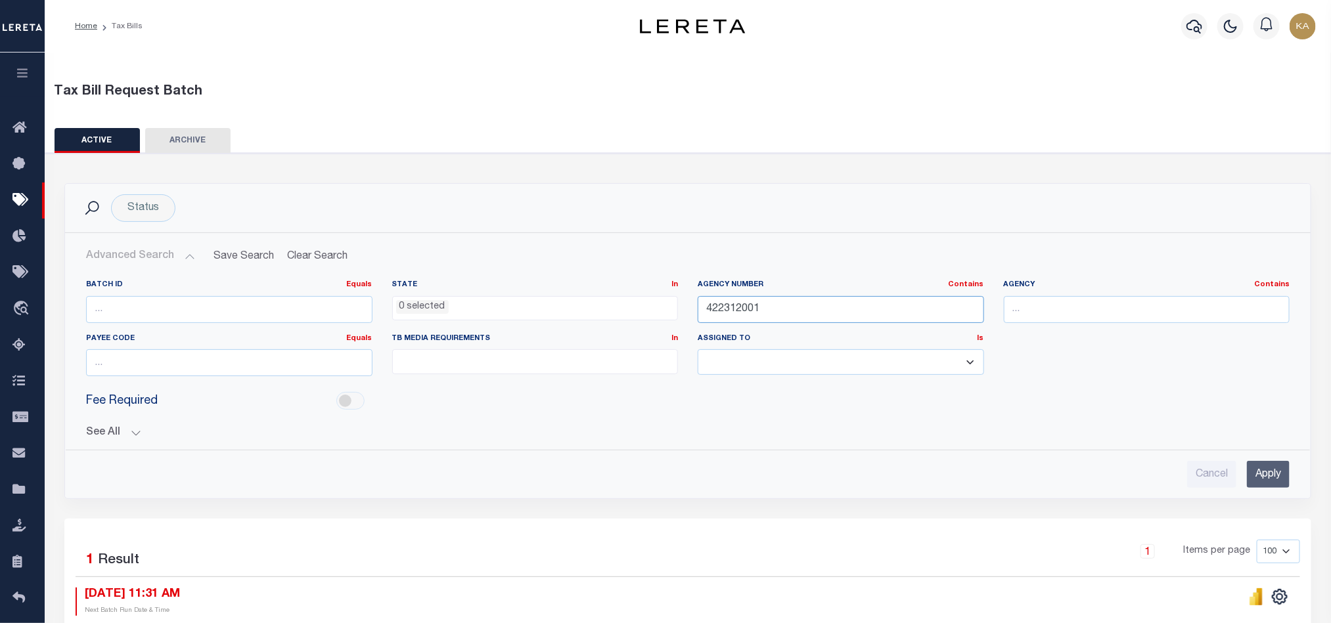
click at [763, 313] on input "422312001" at bounding box center [841, 309] width 286 height 27
paste input "450602"
click at [1272, 479] on input "Apply" at bounding box center [1268, 474] width 43 height 27
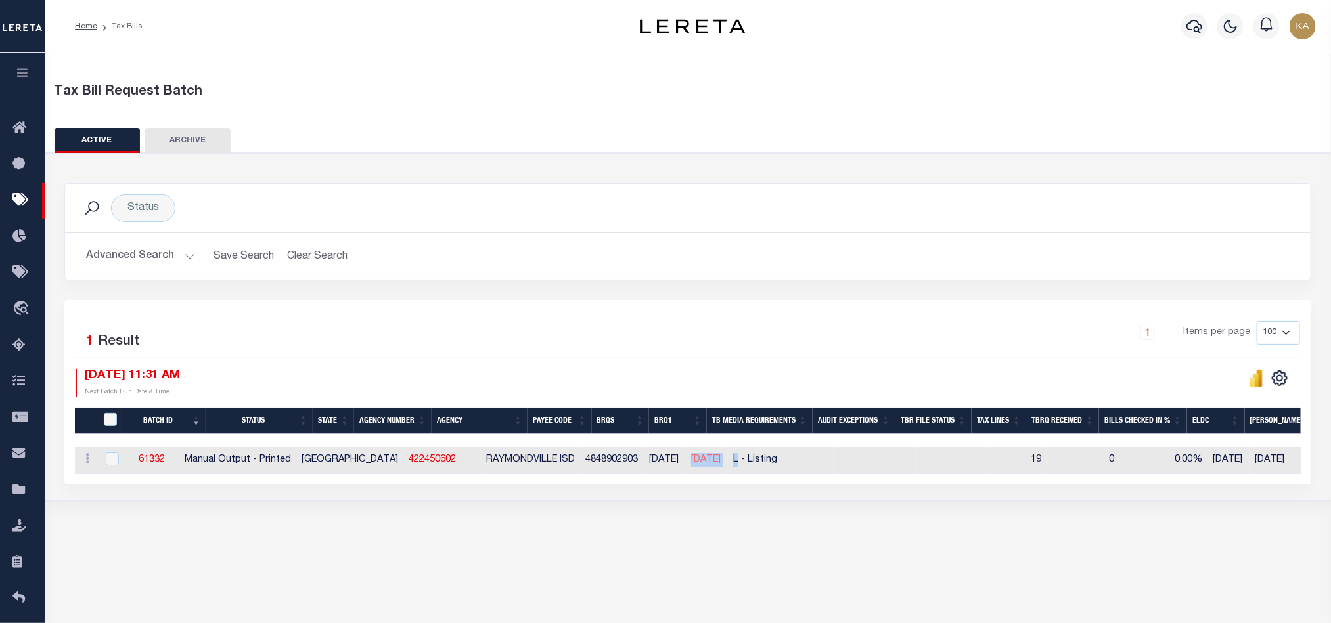
drag, startPoint x: 742, startPoint y: 469, endPoint x: 673, endPoint y: 462, distance: 69.3
click at [673, 462] on tr "ACTIONS Delete 61332 Manual Output - Printed TX 422450602 RAYMONDVILLE ISD 4848…" at bounding box center [1058, 460] width 1967 height 27
click at [694, 554] on div "Tax Bill Request Batch ACTIVE ARCHIVE HISTORY In 1" at bounding box center [688, 333] width 1286 height 561
click at [178, 257] on button "Advanced Search" at bounding box center [140, 257] width 109 height 26
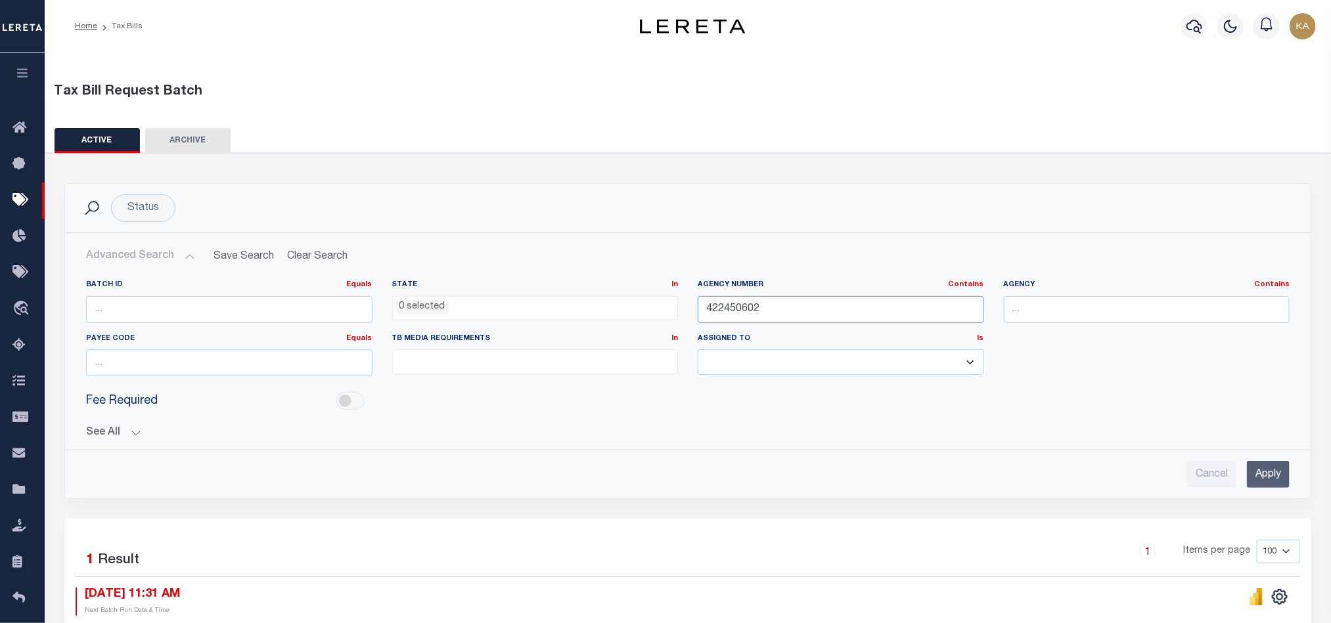
click at [744, 311] on input "422450602" at bounding box center [841, 309] width 286 height 27
paste input "240010000"
type input "240010000"
click at [1275, 475] on input "Apply" at bounding box center [1268, 474] width 43 height 27
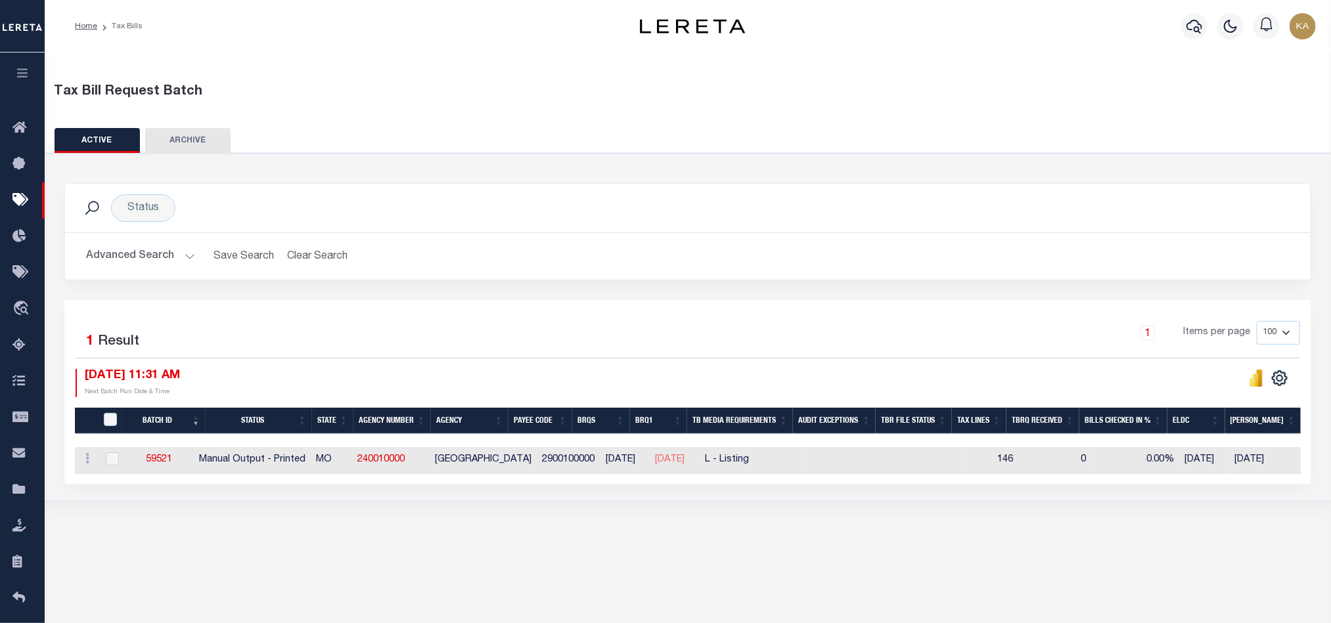
click at [1167, 450] on td "0.00%" at bounding box center [1136, 460] width 88 height 27
checkbox input "true"
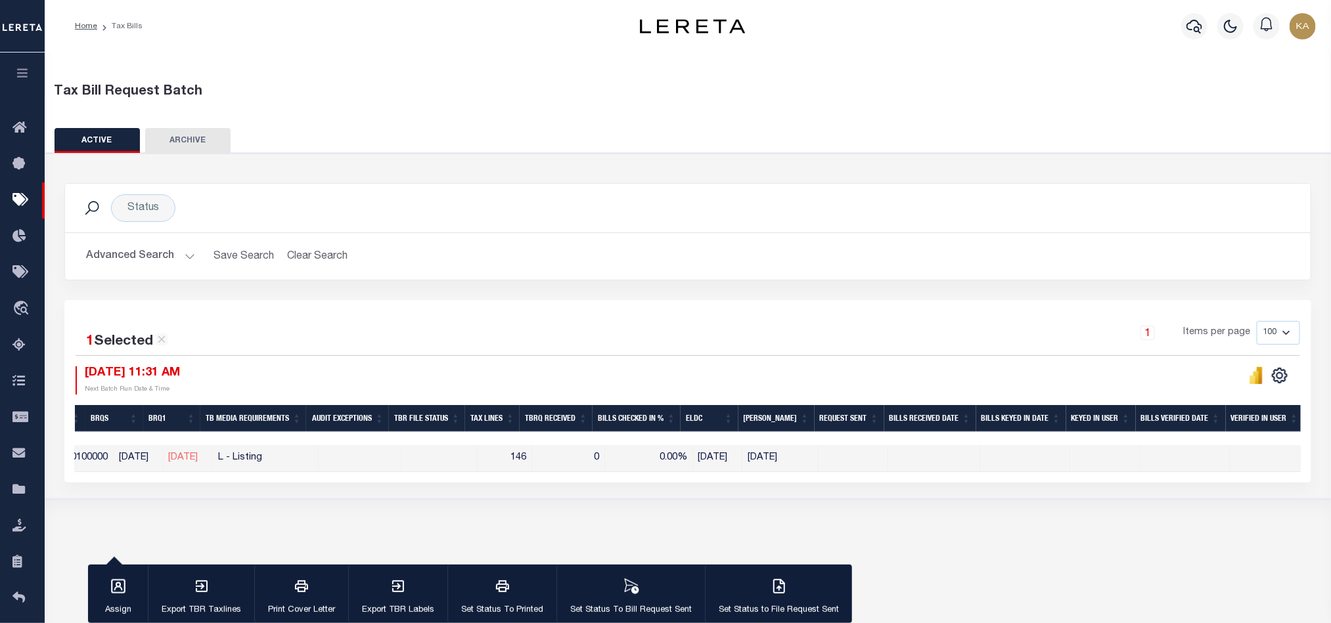
scroll to position [0, 259]
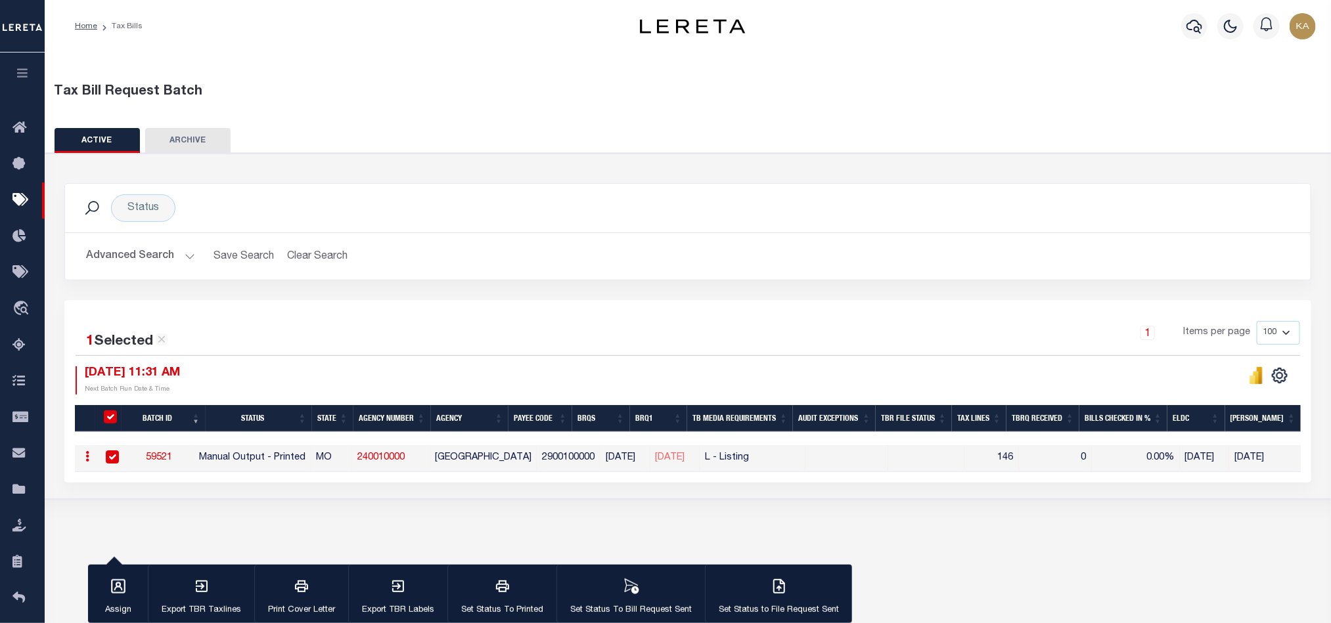
click at [172, 456] on link "59521" at bounding box center [159, 457] width 26 height 9
select select "PRT"
type input "No"
select select "29"
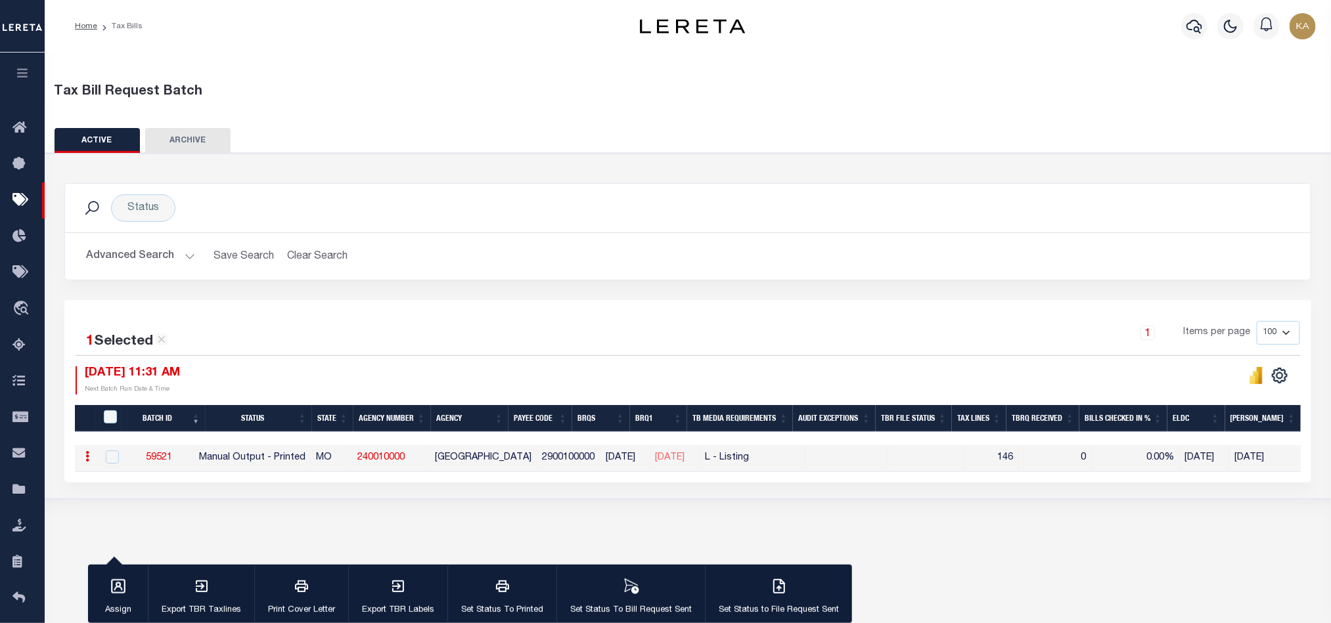
select select "20"
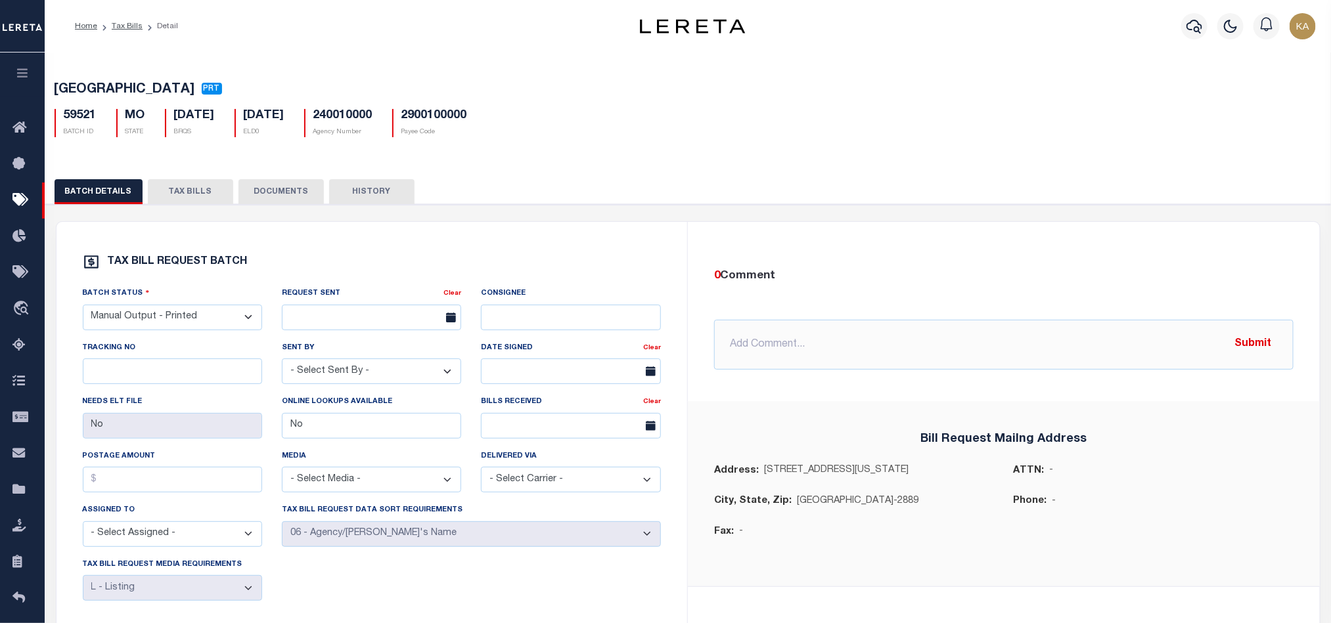
click at [211, 200] on button "TAX BILLS" at bounding box center [190, 191] width 85 height 25
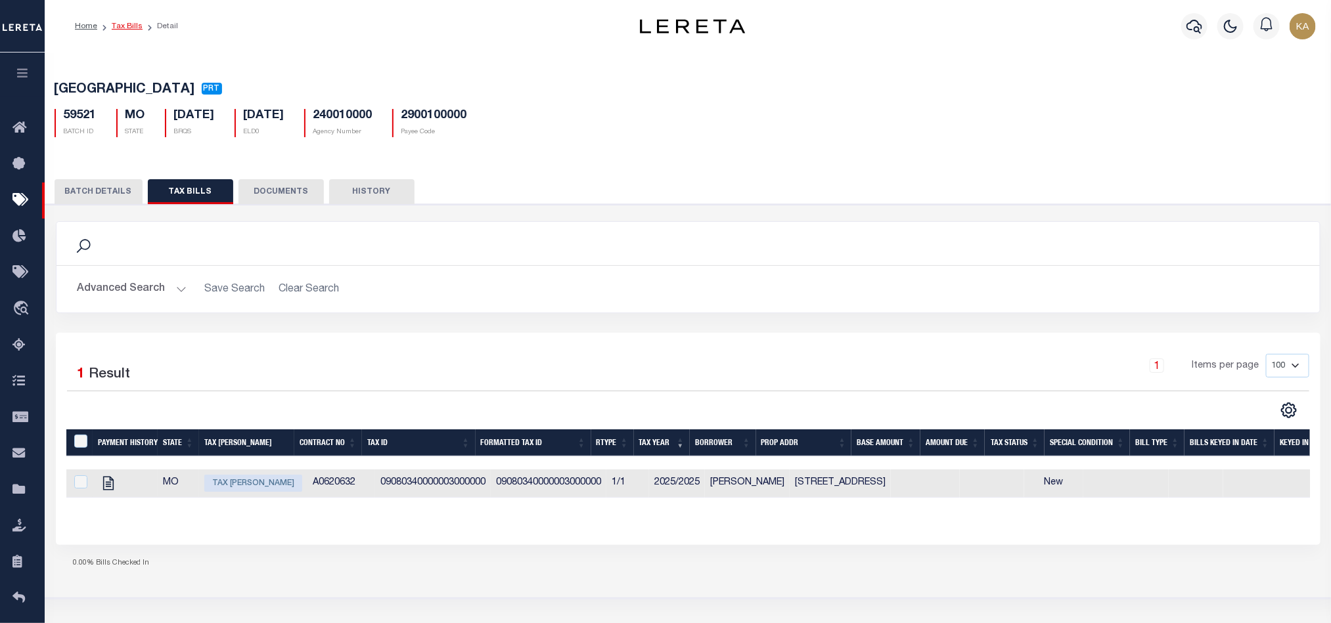
click at [131, 26] on link "Tax Bills" at bounding box center [127, 26] width 31 height 8
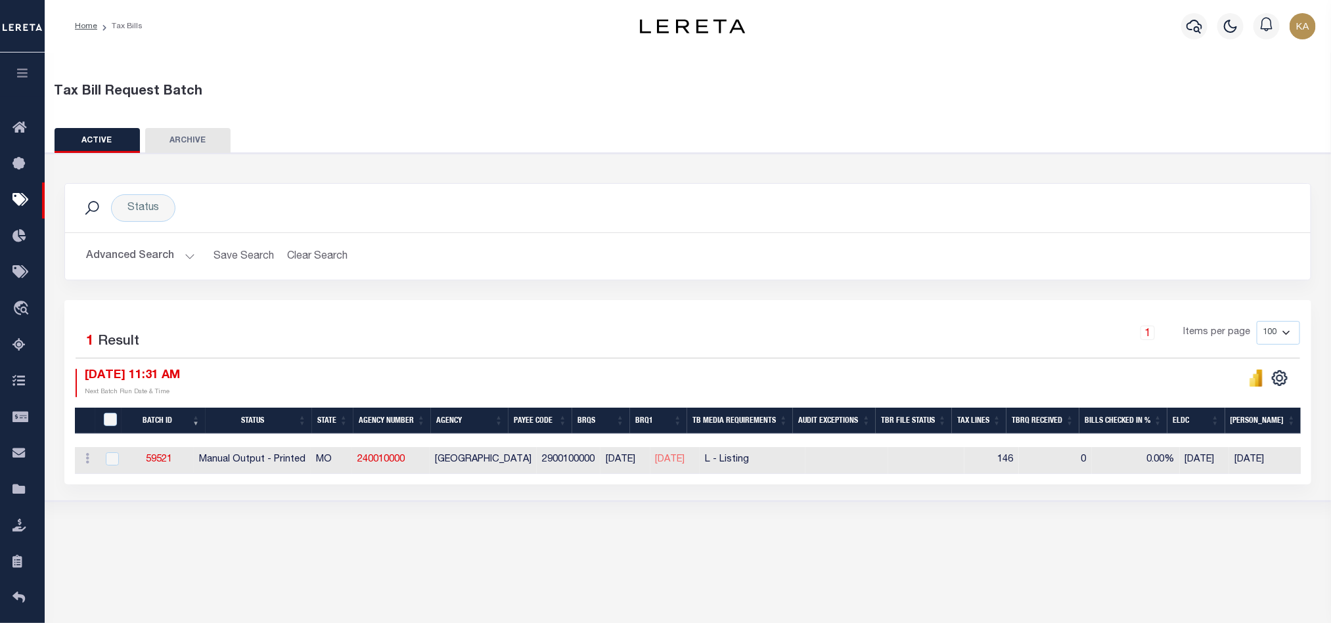
click at [182, 245] on button "Advanced Search" at bounding box center [140, 257] width 109 height 26
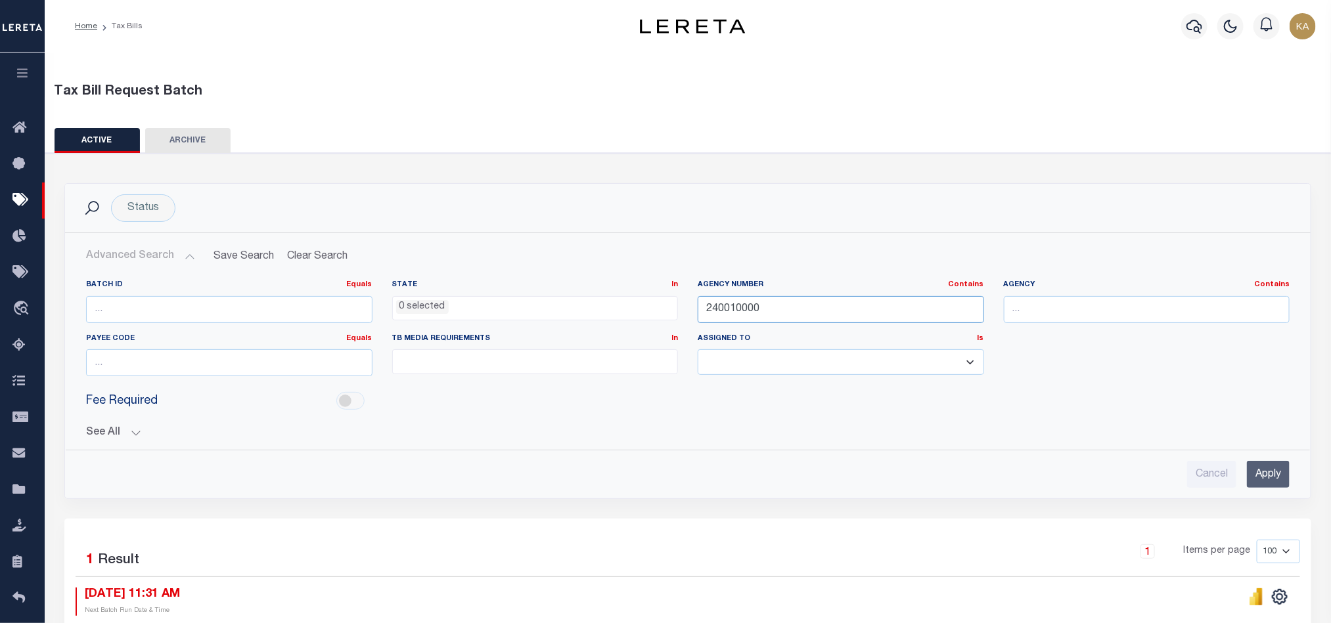
click at [716, 311] on input "240010000" at bounding box center [841, 309] width 286 height 27
paste input "420058801"
click at [1261, 478] on input "Apply" at bounding box center [1268, 474] width 43 height 27
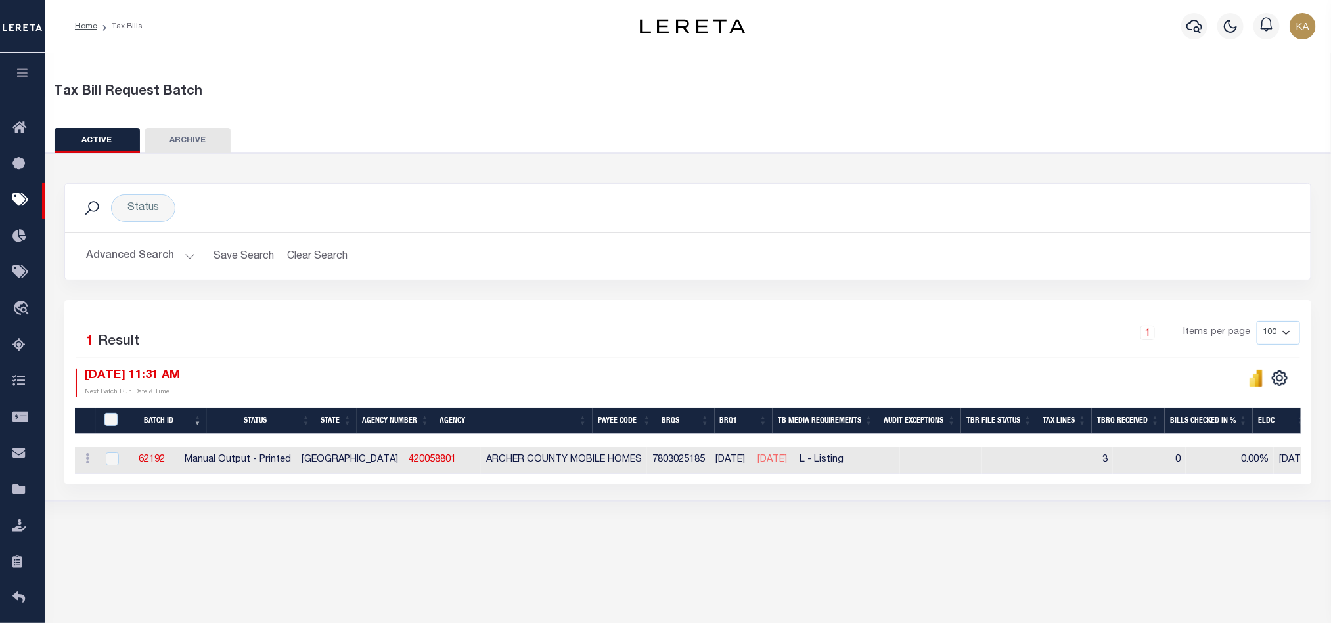
click at [176, 241] on div "Advanced Search Save Search Clear Search TaxBillBatches_dynamictable_____Defaul…" at bounding box center [687, 256] width 1245 height 47
click at [102, 254] on button "Advanced Search" at bounding box center [140, 257] width 109 height 26
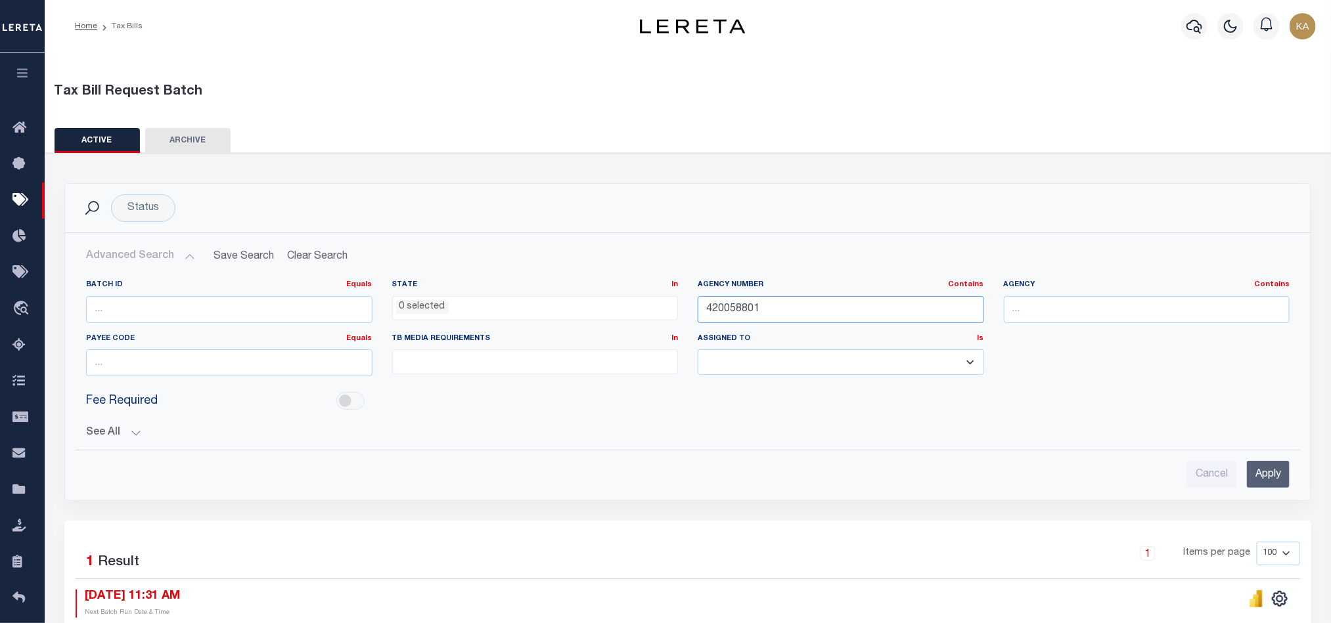
click at [753, 310] on input "420058801" at bounding box center [841, 309] width 286 height 27
paste input "240600000"
type input "240600000"
drag, startPoint x: 1253, startPoint y: 476, endPoint x: 1256, endPoint y: 469, distance: 7.1
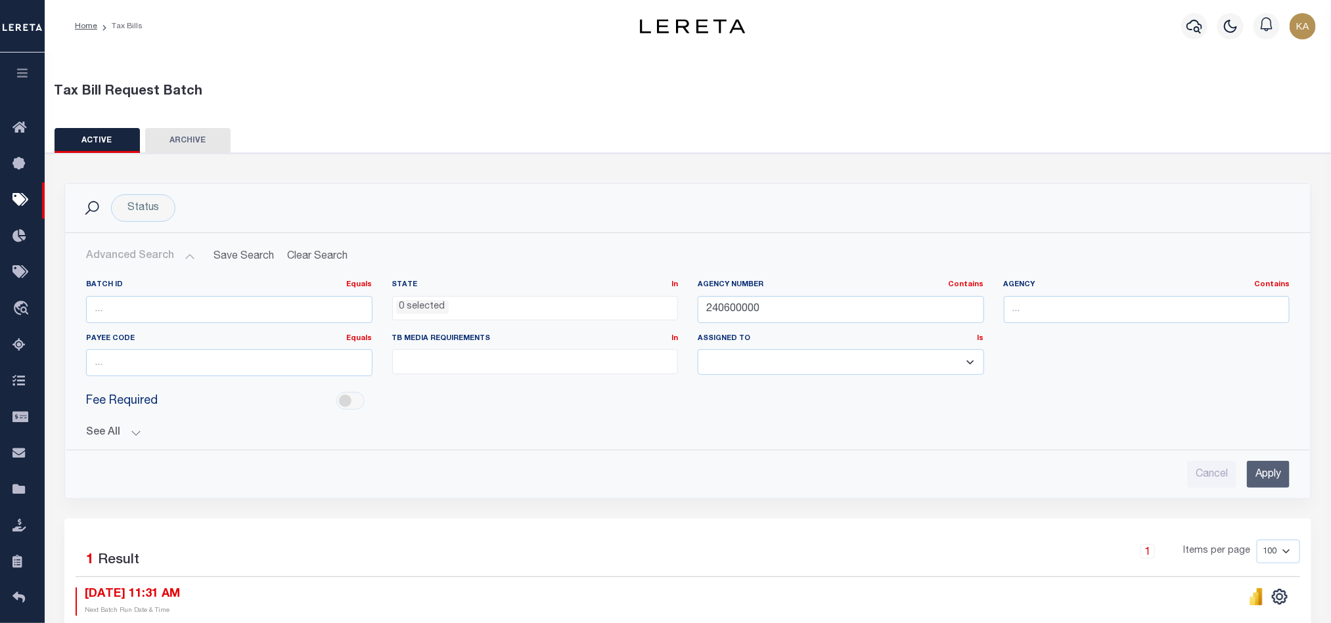
click at [1254, 476] on input "Apply" at bounding box center [1268, 474] width 43 height 27
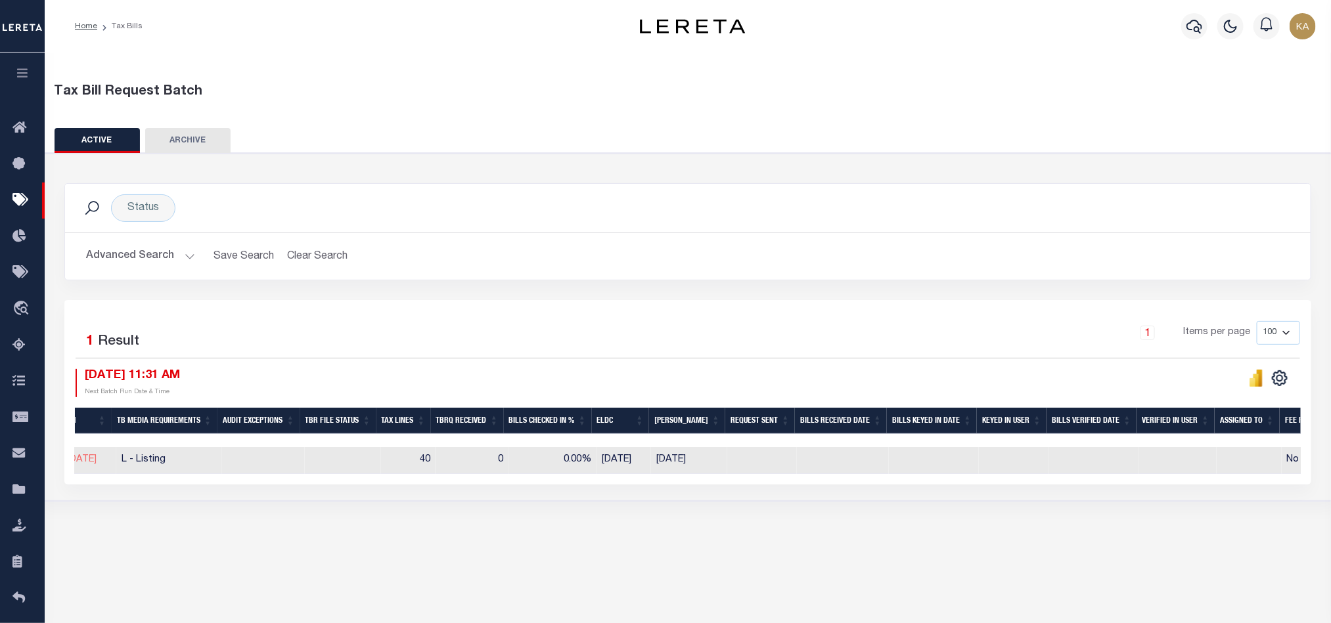
scroll to position [0, 242]
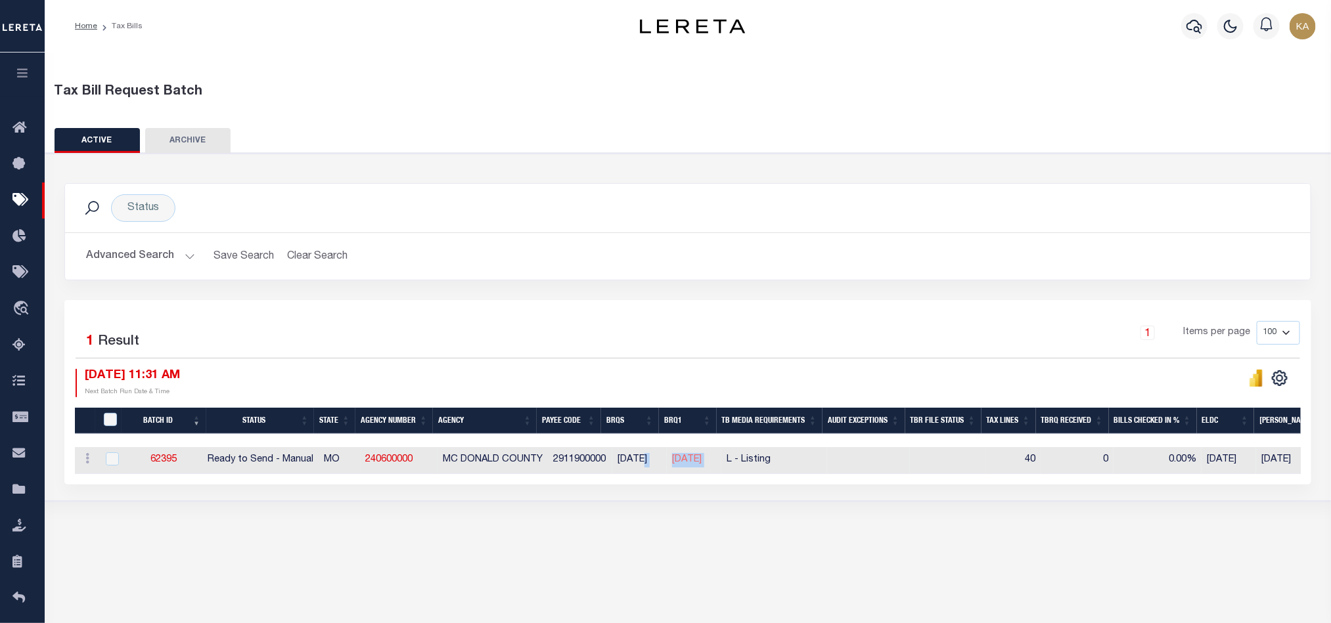
drag, startPoint x: 743, startPoint y: 464, endPoint x: 648, endPoint y: 469, distance: 94.7
click at [648, 469] on tr "ACTIONS Delete 62395 Ready to Send - Manual MO 240600000 MC DONALD COUNTY 29119…" at bounding box center [1065, 460] width 1981 height 27
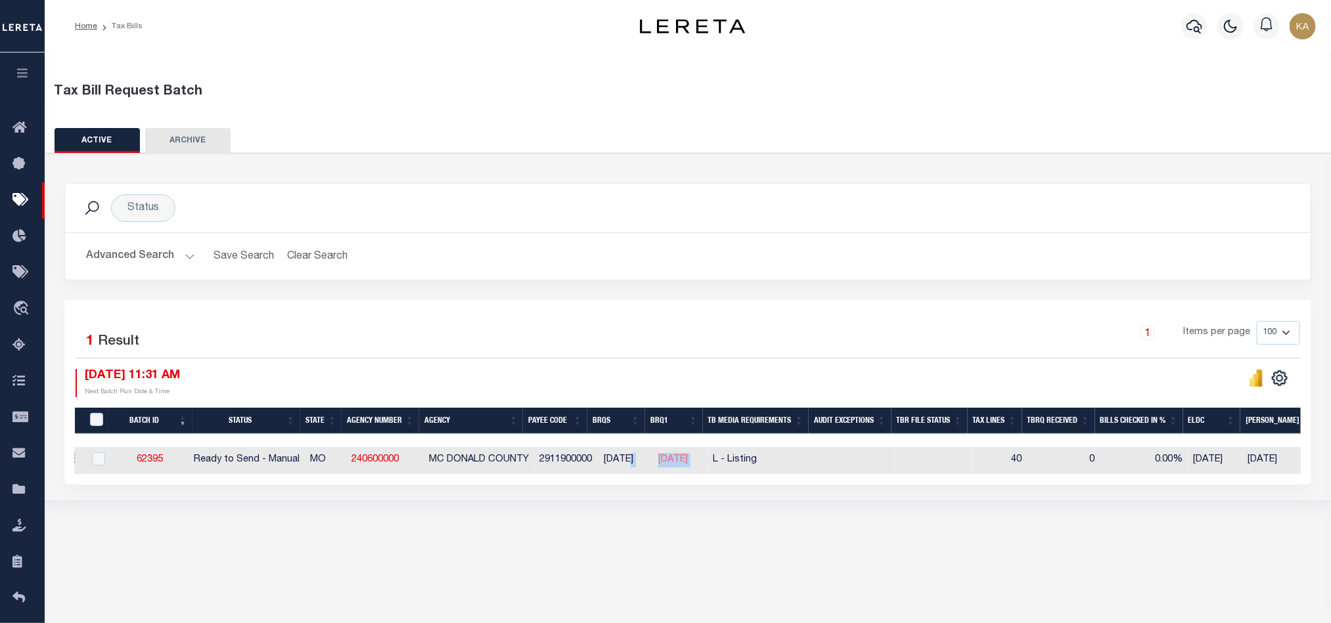
scroll to position [0, 0]
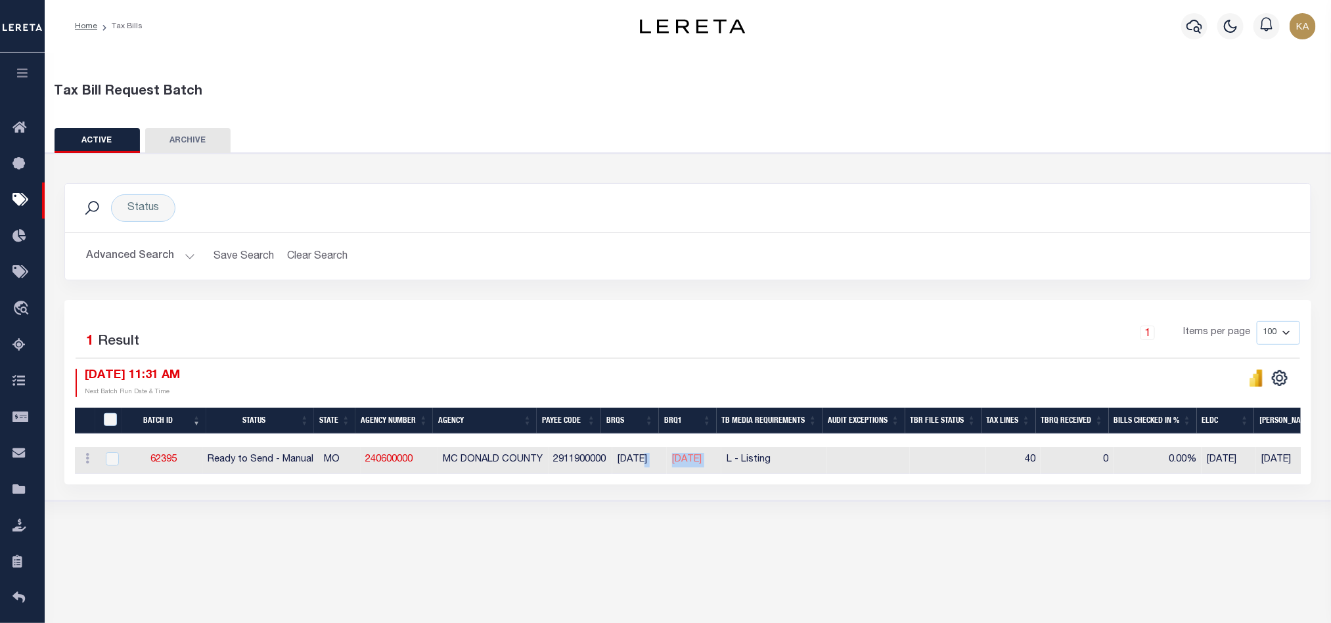
click at [582, 525] on div "Tax Bill Request Batch ACTIVE ARCHIVE HISTORY Search" at bounding box center [688, 297] width 1286 height 489
drag, startPoint x: 146, startPoint y: 467, endPoint x: 745, endPoint y: 460, distance: 598.4
click at [745, 460] on tr "ACTIONS Delete 62395 Ready to Send - Manual MO 240600000 MC DONALD COUNTY 29119…" at bounding box center [1065, 460] width 1981 height 27
click at [468, 502] on div "Status Search Advanced Search Save Search Clear Search Equals" at bounding box center [688, 327] width 1299 height 349
click at [173, 463] on link "62395" at bounding box center [163, 459] width 26 height 9
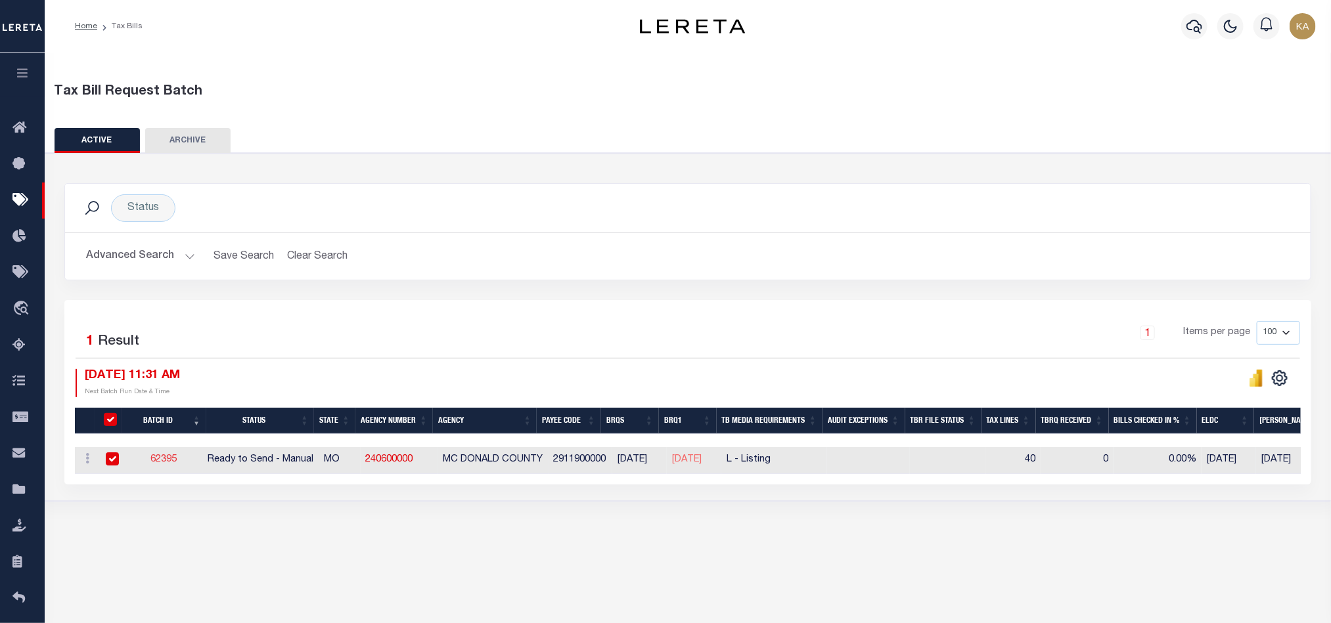
select select "RTS"
type input "Yes"
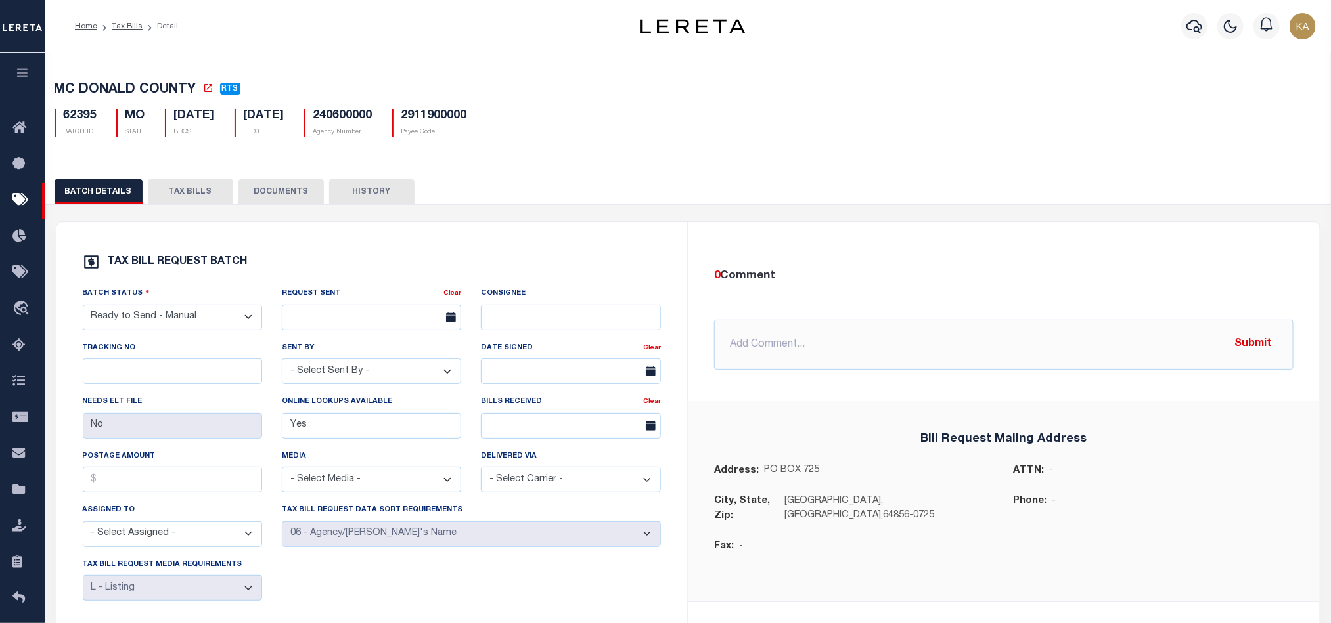
click at [181, 202] on button "TAX BILLS" at bounding box center [190, 191] width 85 height 25
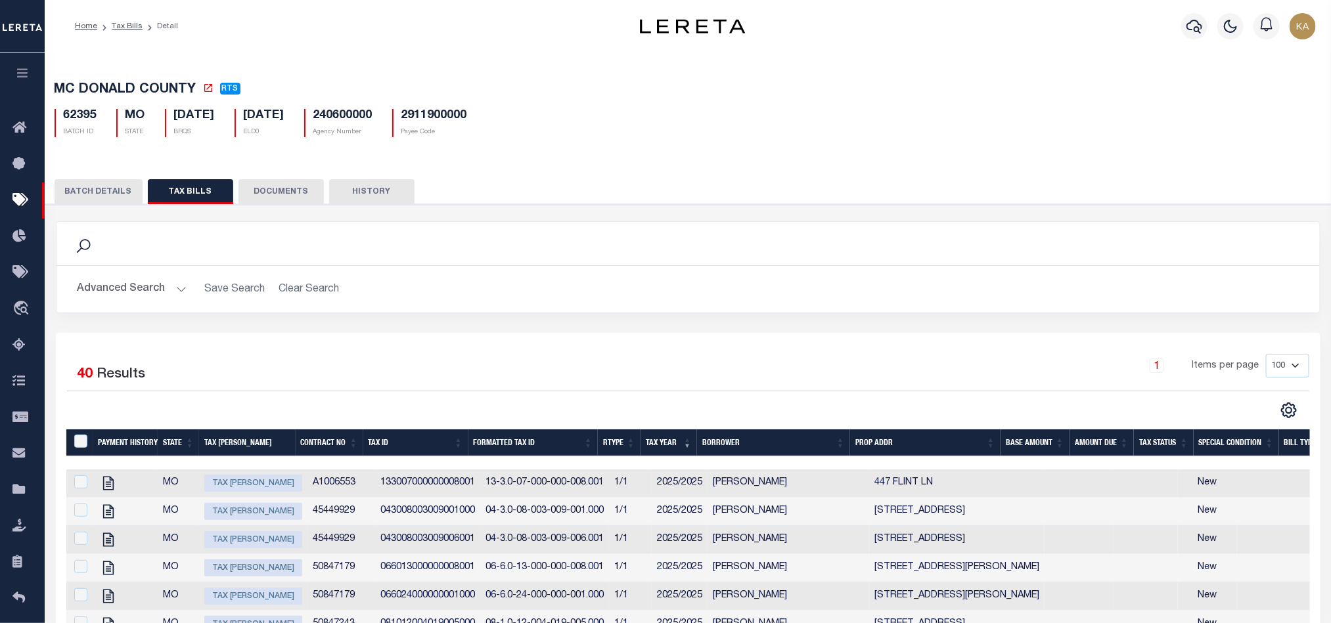
click at [87, 489] on td at bounding box center [79, 484] width 27 height 28
checkbox input "true"
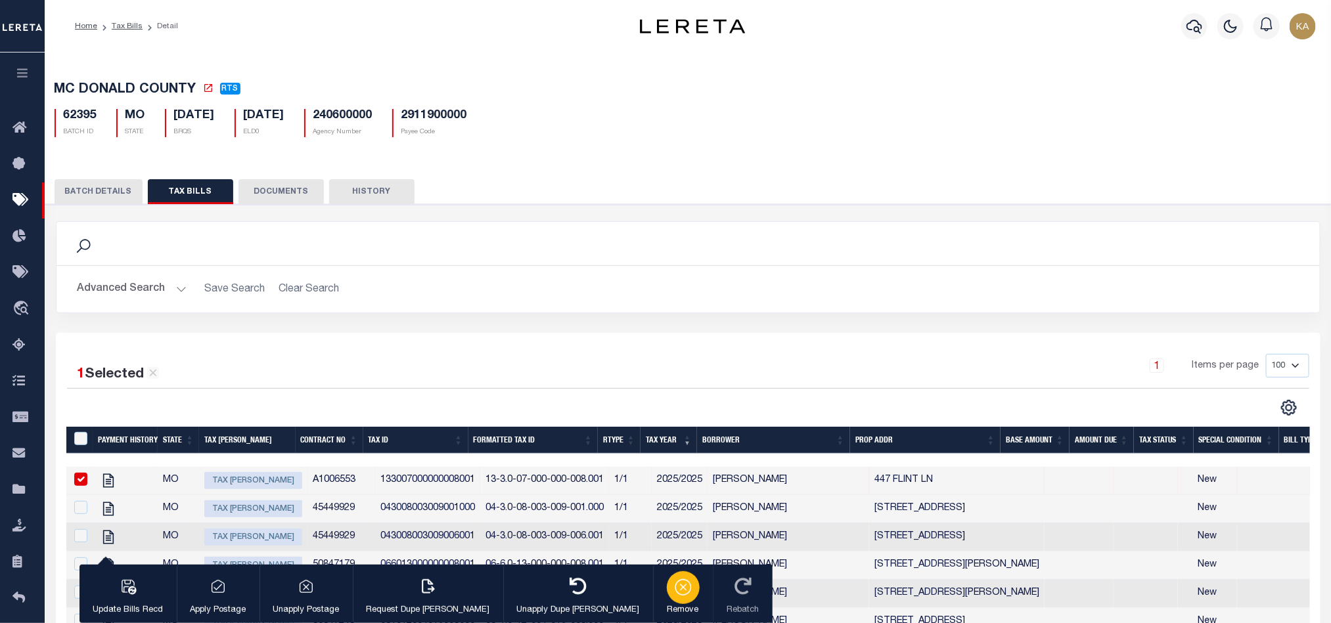
click at [674, 591] on icon "button" at bounding box center [683, 586] width 18 height 18
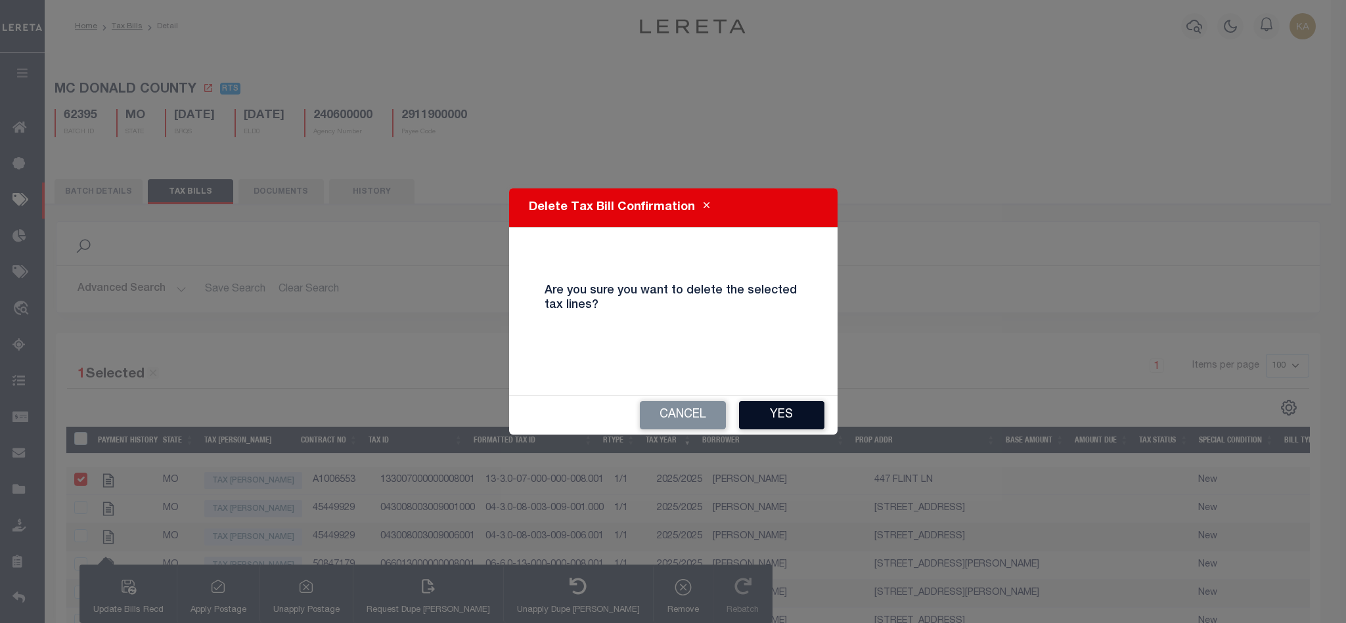
click at [802, 418] on button "Yes" at bounding box center [781, 415] width 85 height 28
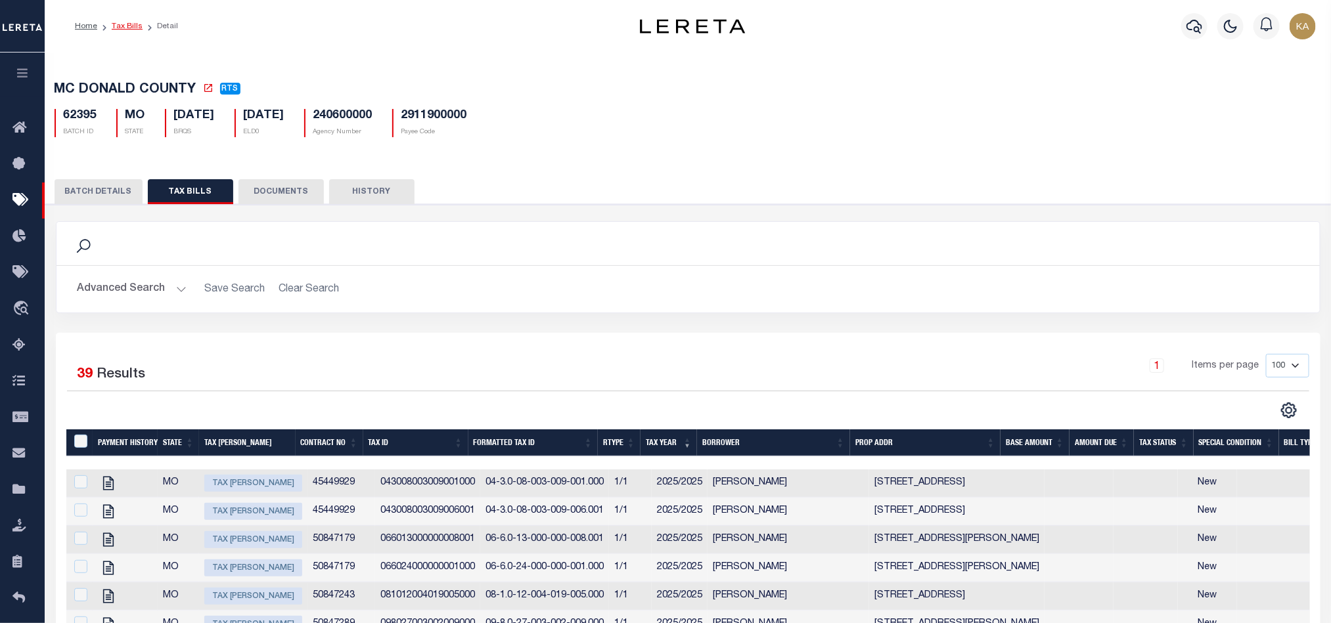
click at [125, 28] on link "Tax Bills" at bounding box center [127, 26] width 31 height 8
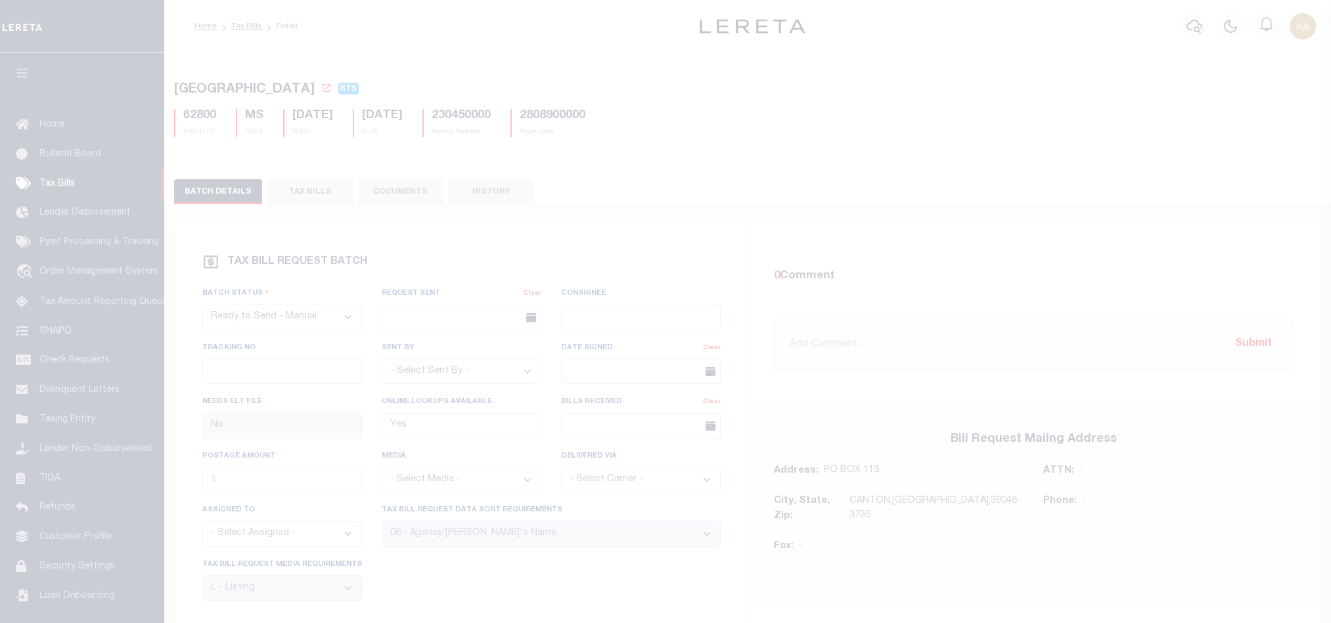
select select "RTS"
select select "29"
select select "20"
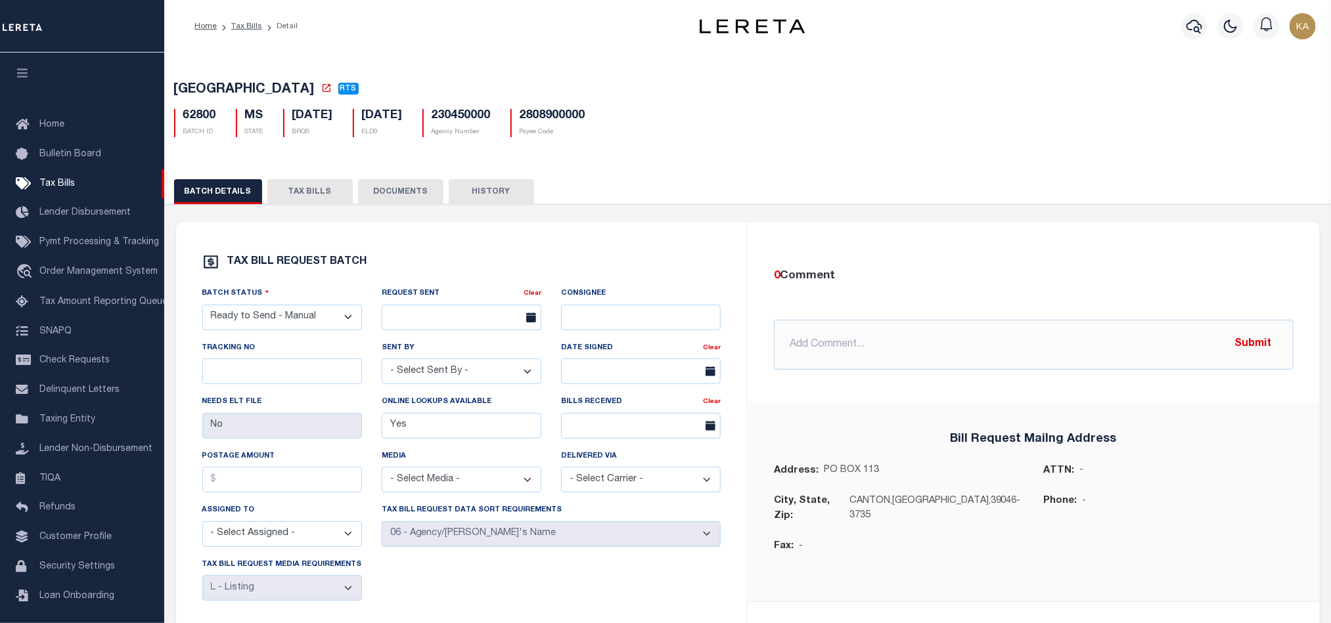
click at [294, 190] on button "TAX BILLS" at bounding box center [309, 191] width 85 height 25
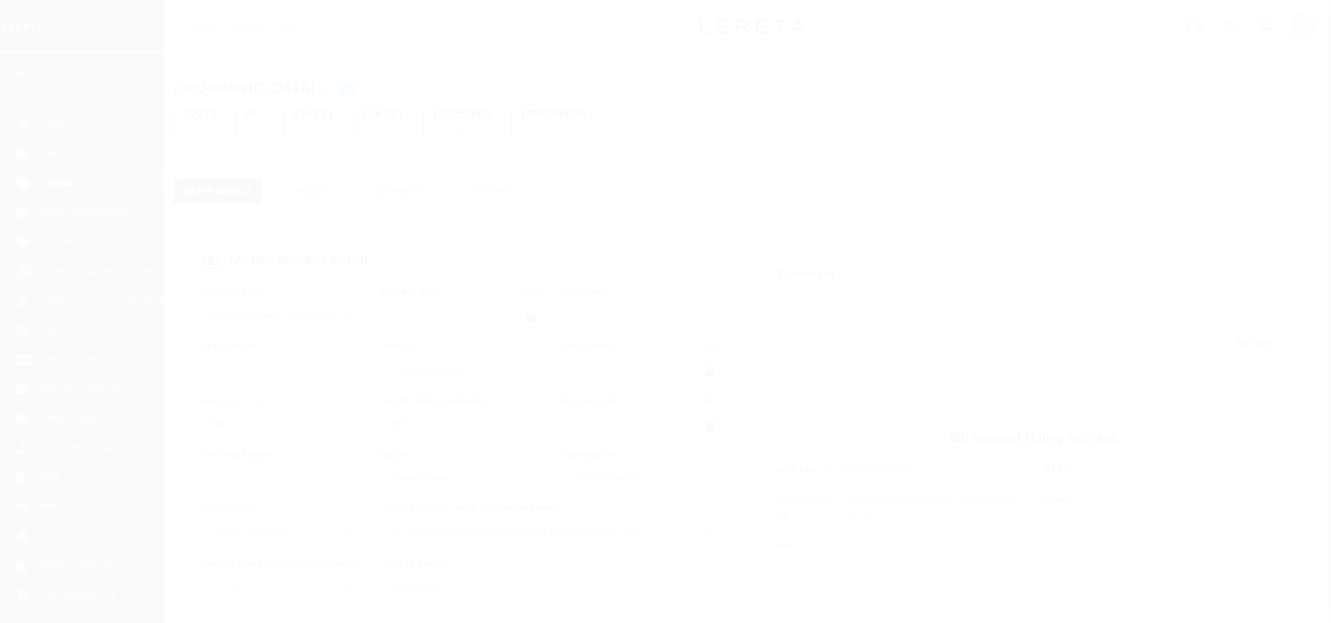
select select "RTA"
select select "27"
select select "22"
select select "1"
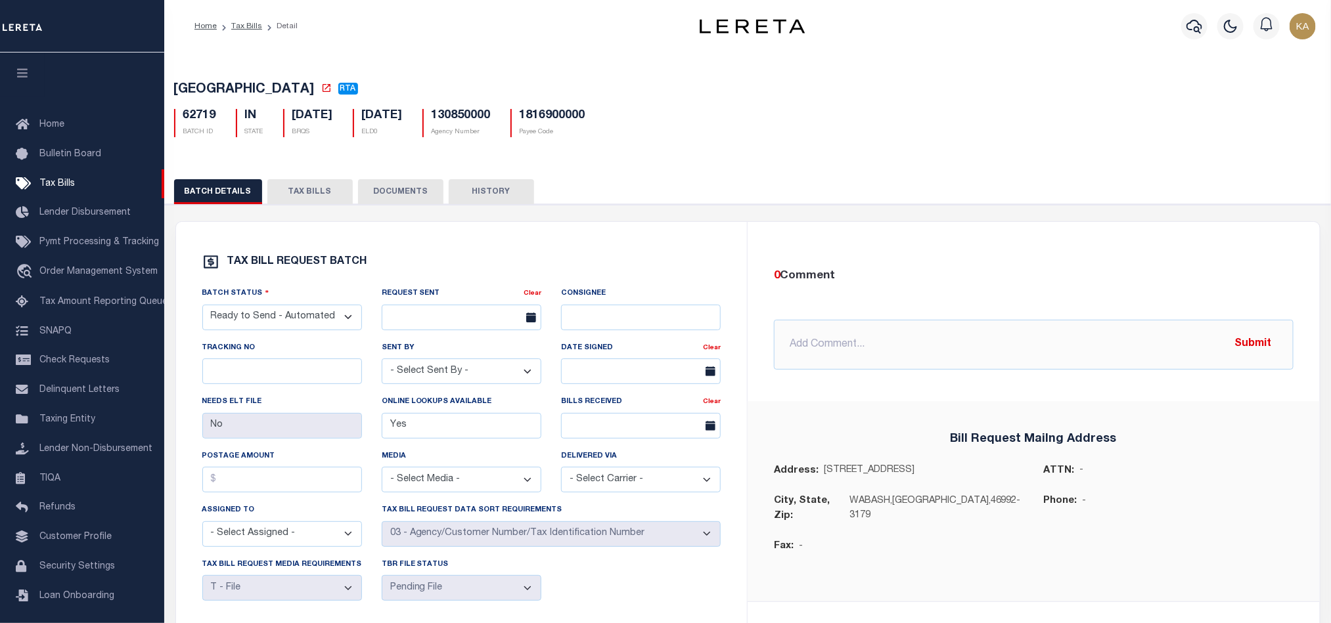
click at [302, 183] on button "TAX BILLS" at bounding box center [309, 191] width 85 height 25
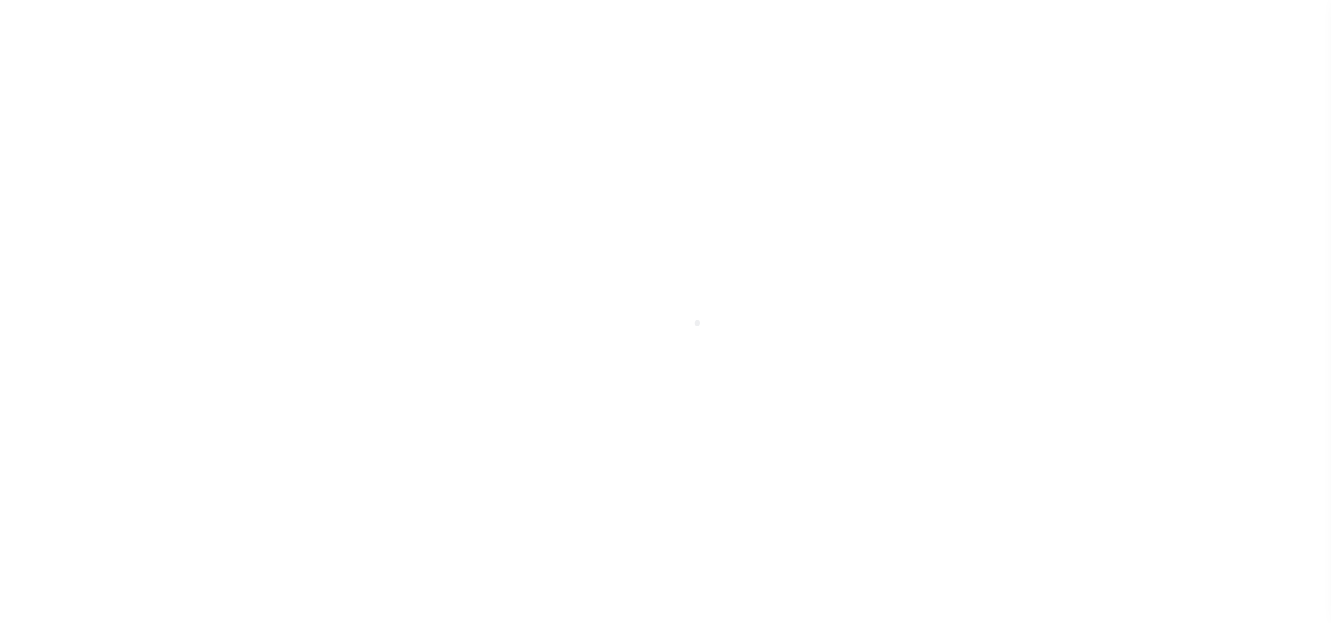
select select
checkbox input "false"
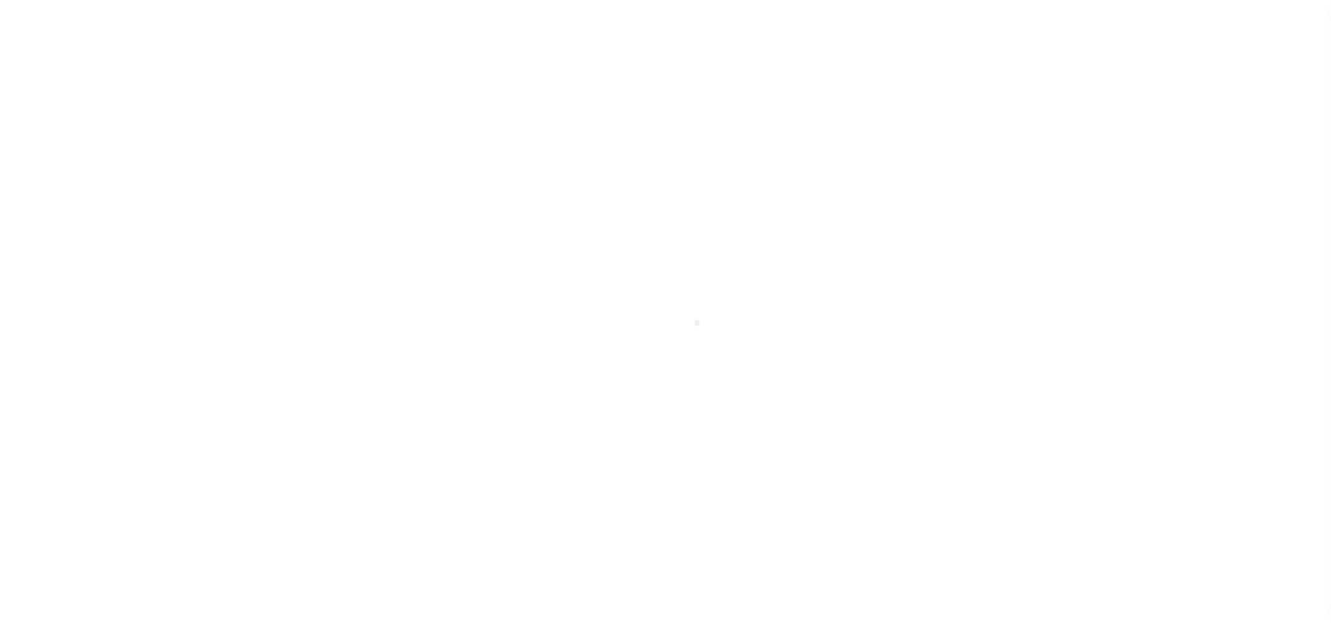
checkbox input "false"
type input "1816900000"
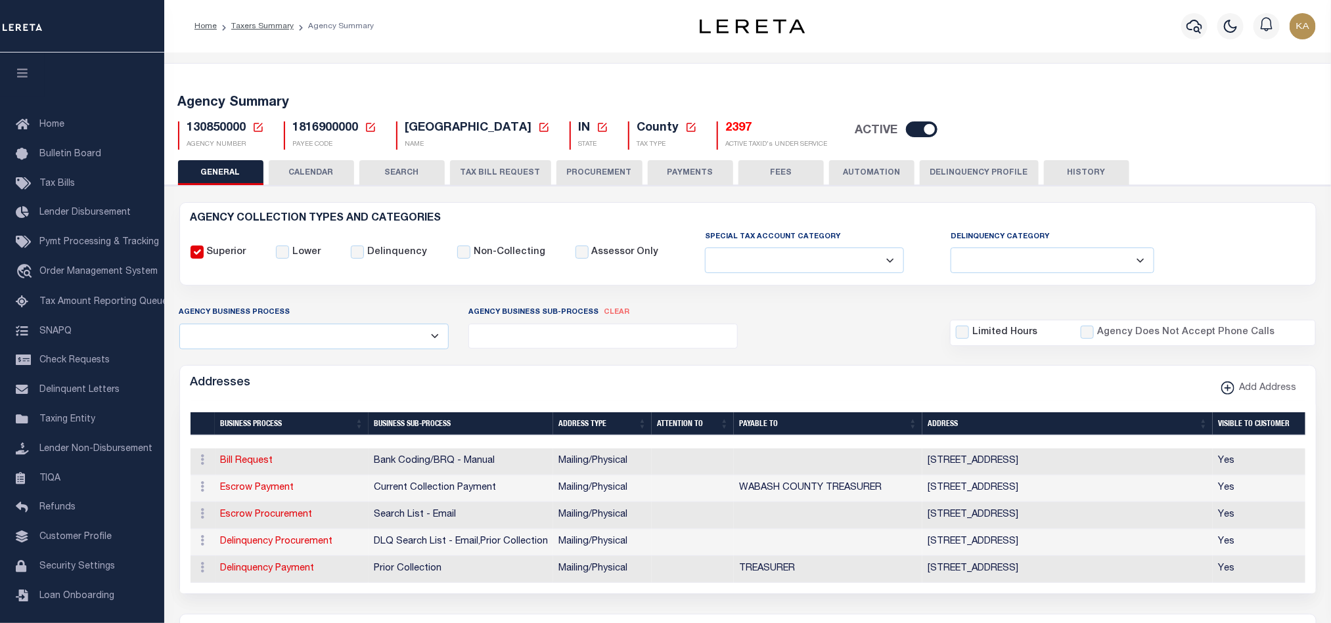
click at [311, 173] on button "CALENDAR" at bounding box center [311, 172] width 85 height 25
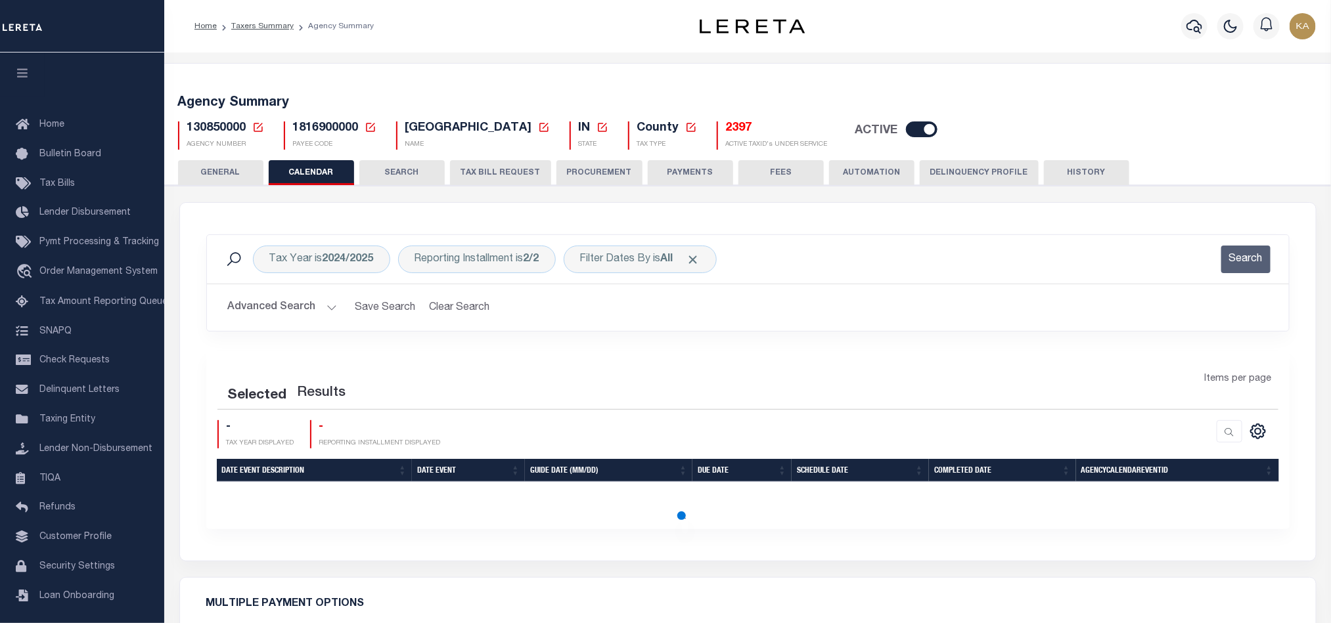
checkbox input "false"
type input "1"
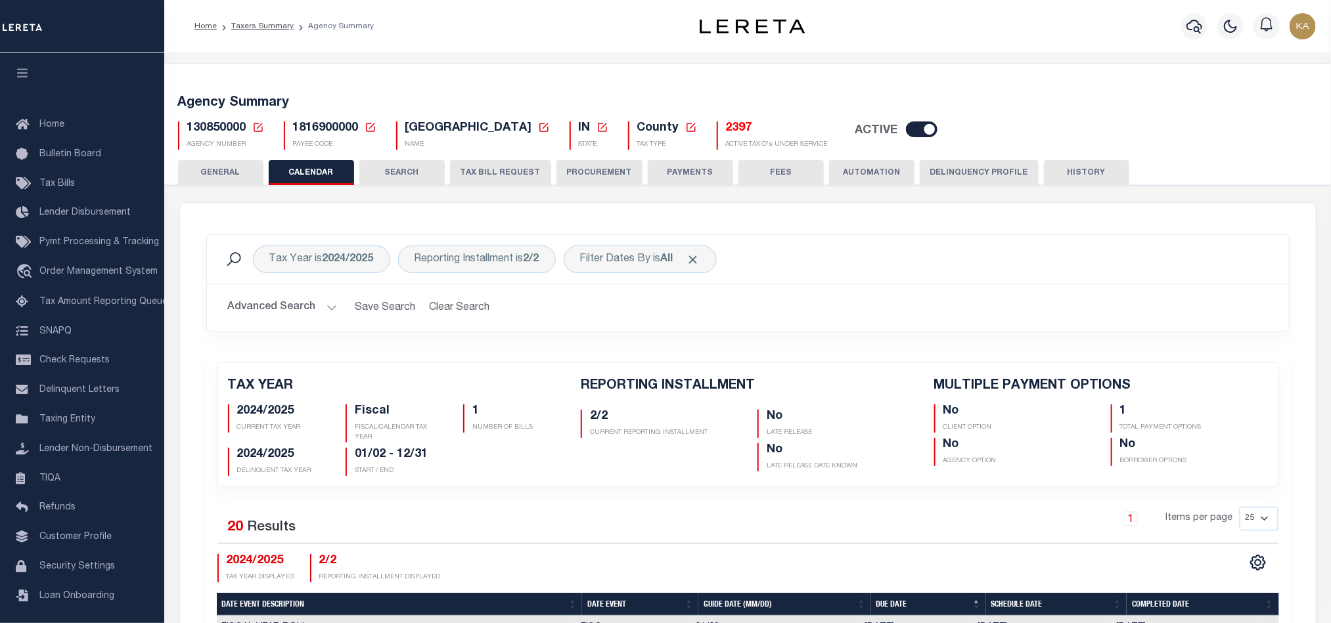
click at [470, 173] on button "TAX BILL REQUEST" at bounding box center [500, 172] width 101 height 25
select select "27"
checkbox input "false"
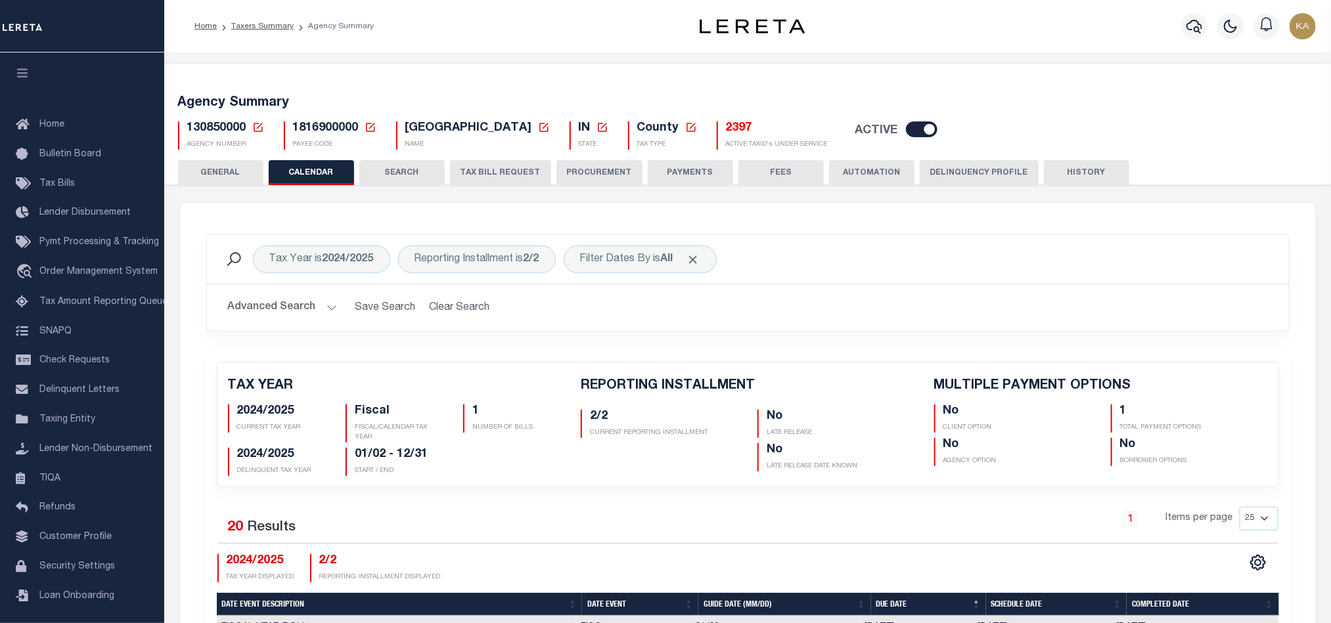
checkbox input "false"
select select "22"
select select "true"
select select "13"
type input "00034"
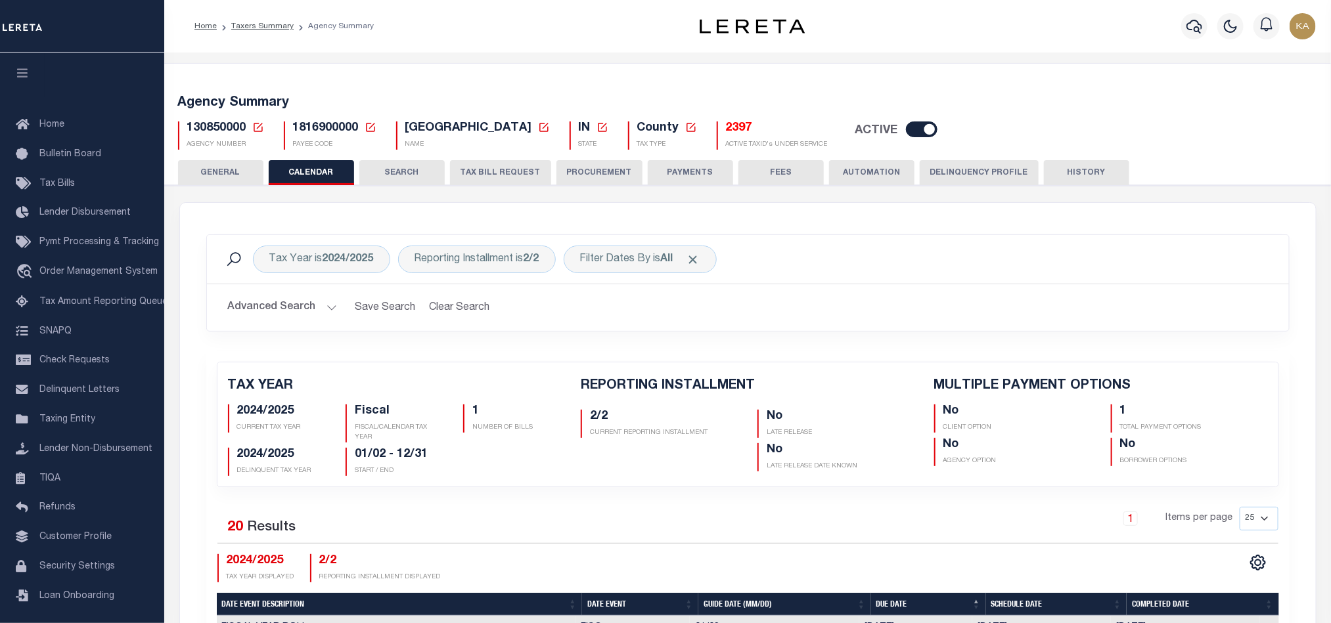
select select
select select "1"
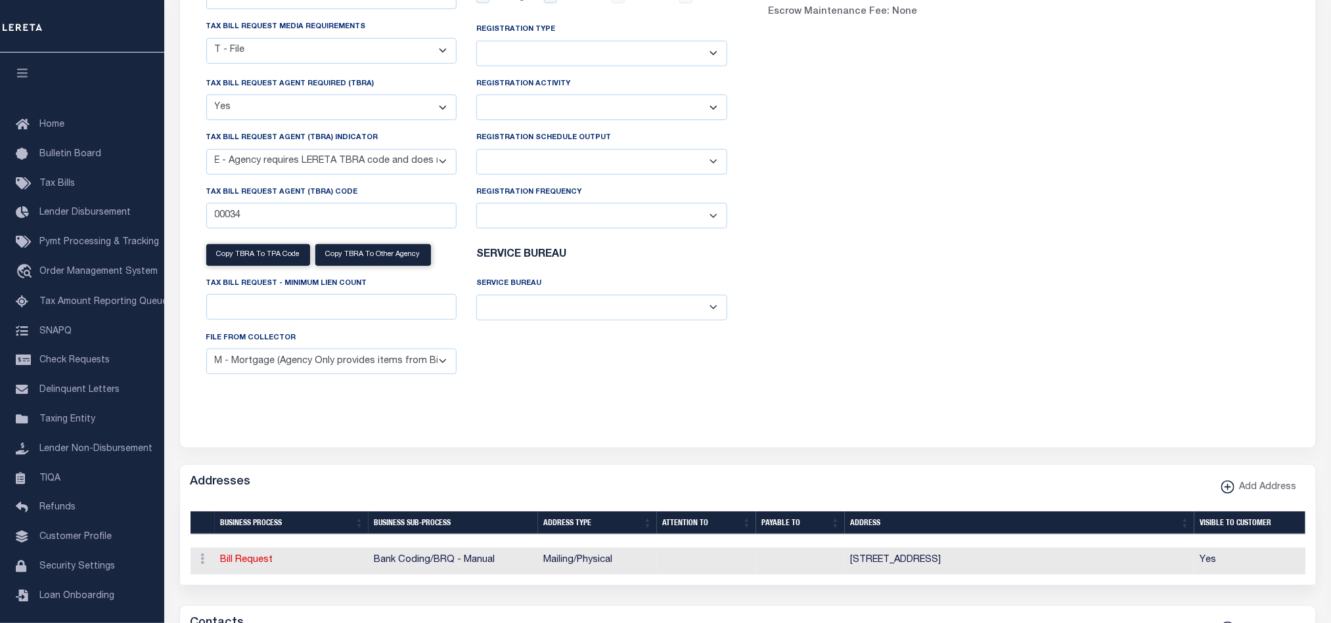
scroll to position [197, 0]
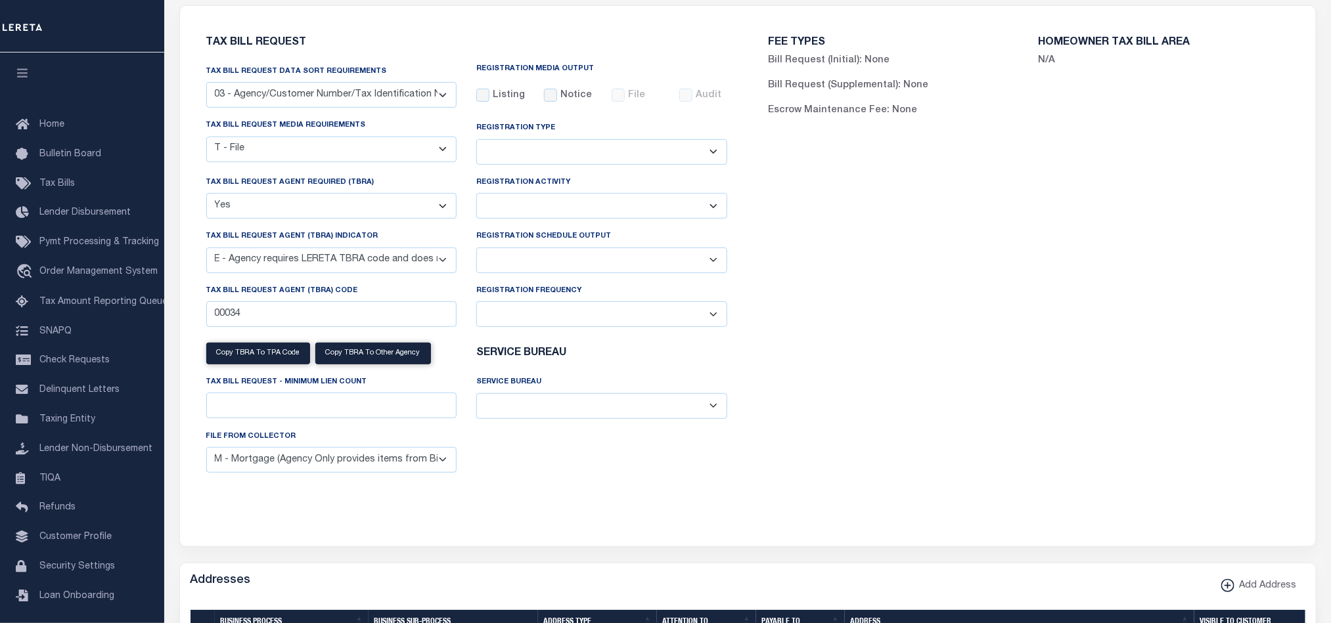
click at [541, 262] on select "Delta File Full File" at bounding box center [601, 261] width 251 height 26
click at [476, 254] on select "Delta File Full File" at bounding box center [601, 261] width 251 height 26
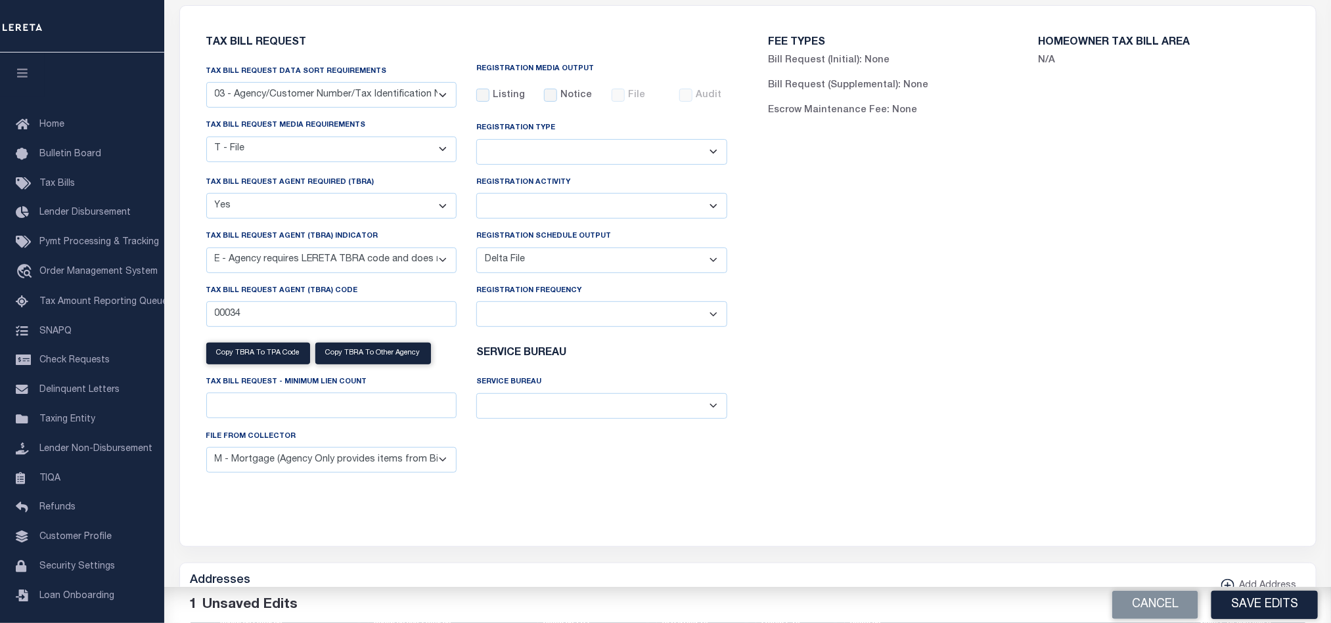
click at [529, 273] on select "Delta File Full File" at bounding box center [601, 261] width 251 height 26
select select "1"
click at [476, 254] on select "Delta File Full File" at bounding box center [601, 261] width 251 height 26
click at [1236, 597] on button "Save Edits" at bounding box center [1264, 605] width 106 height 28
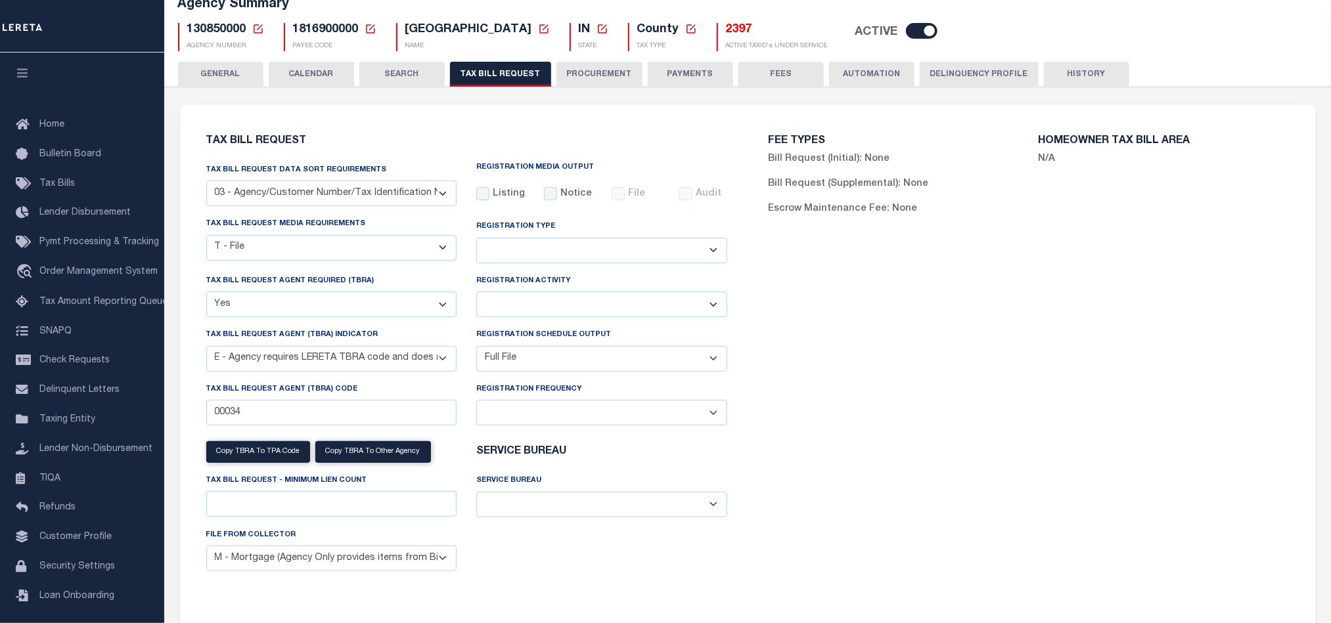
scroll to position [0, 0]
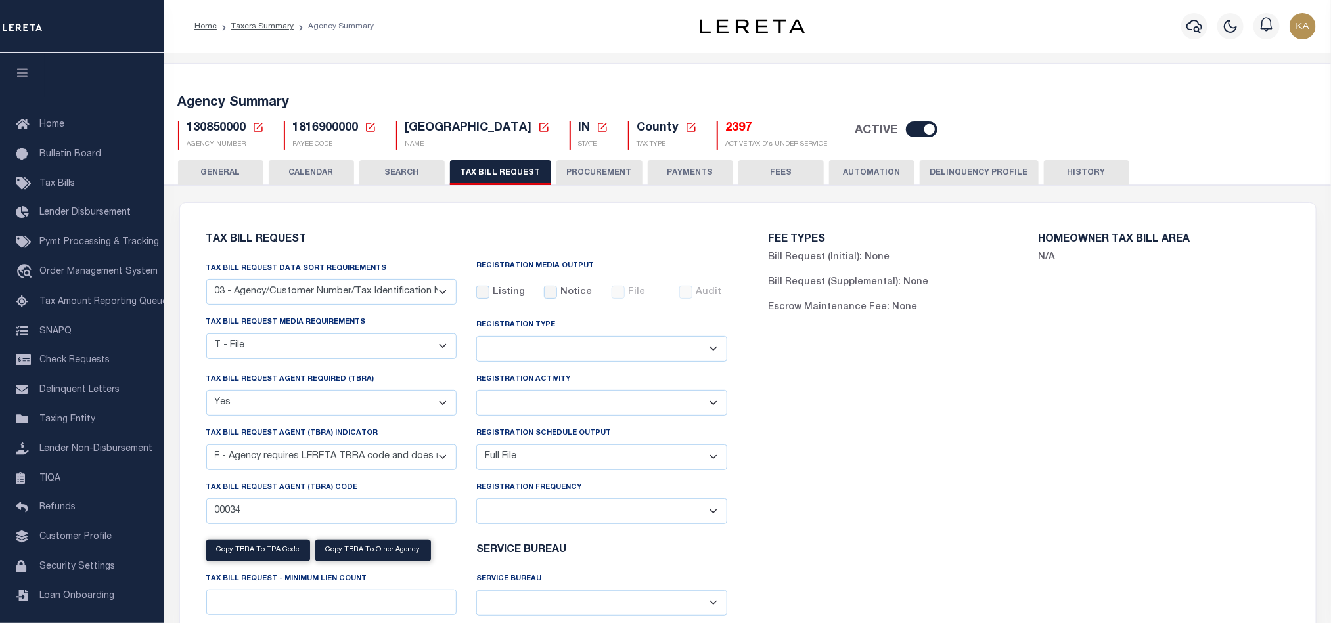
click at [212, 131] on span "130850000" at bounding box center [216, 128] width 59 height 12
click at [334, 128] on span "1816900000" at bounding box center [326, 128] width 66 height 12
copy h5 "1816900000"
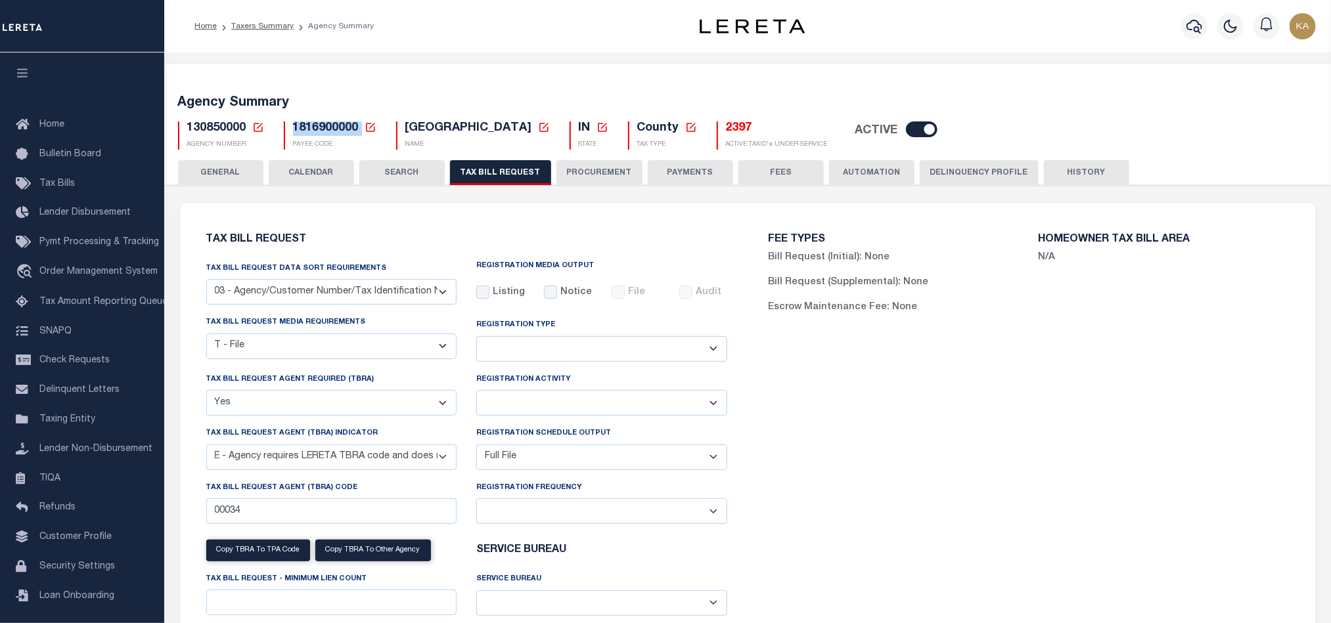
click at [332, 459] on select "A - Agency requires both customer TBRA code and LERETA TBRA code. B - Agency re…" at bounding box center [331, 458] width 251 height 26
click at [284, 172] on button "CALENDAR" at bounding box center [311, 172] width 85 height 25
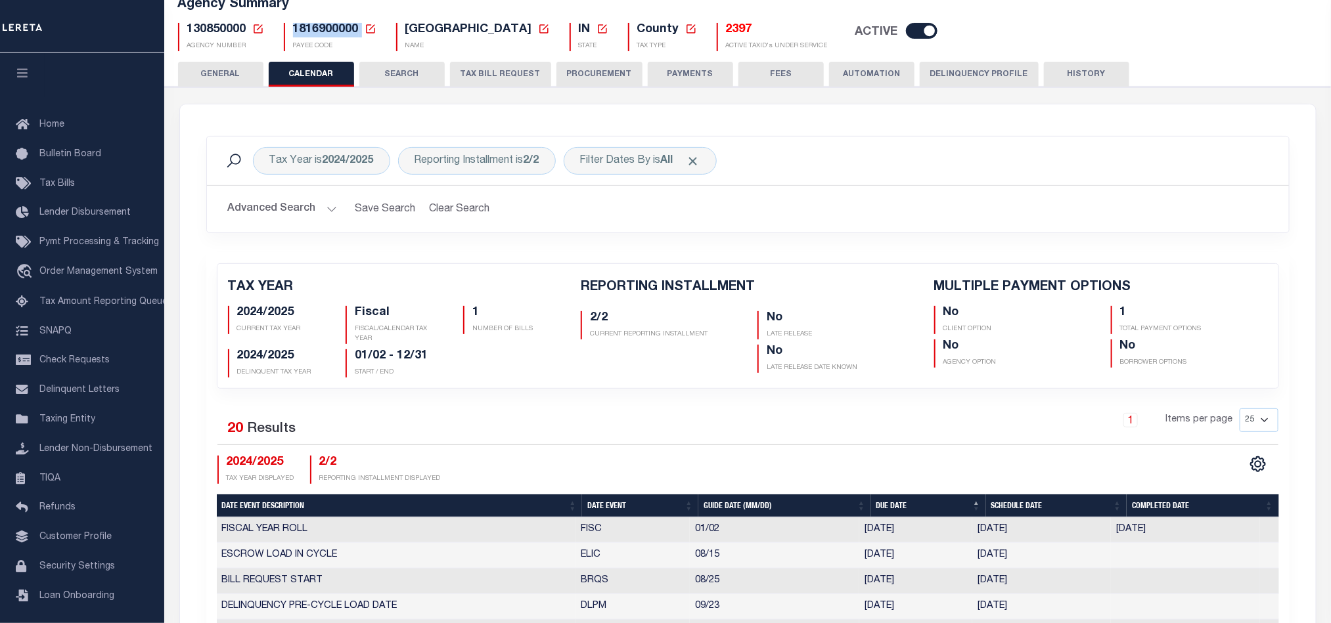
scroll to position [296, 0]
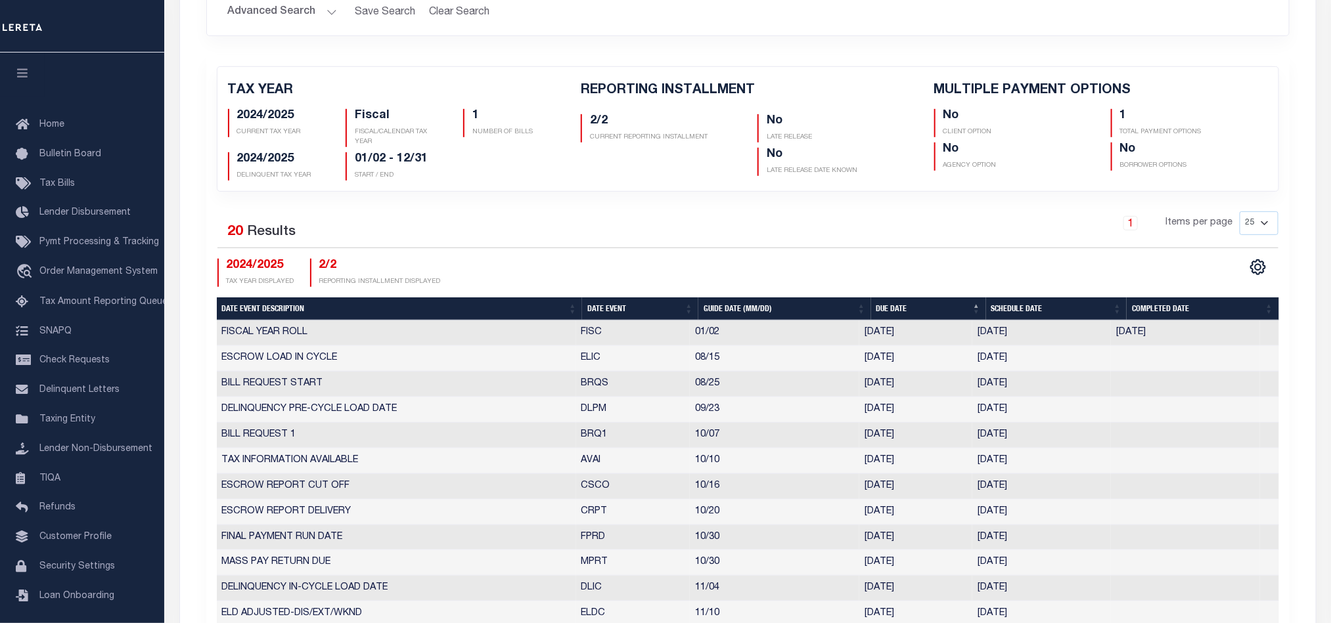
click at [629, 317] on th "Date Event" at bounding box center [640, 309] width 116 height 23
select select "10"
select select "7"
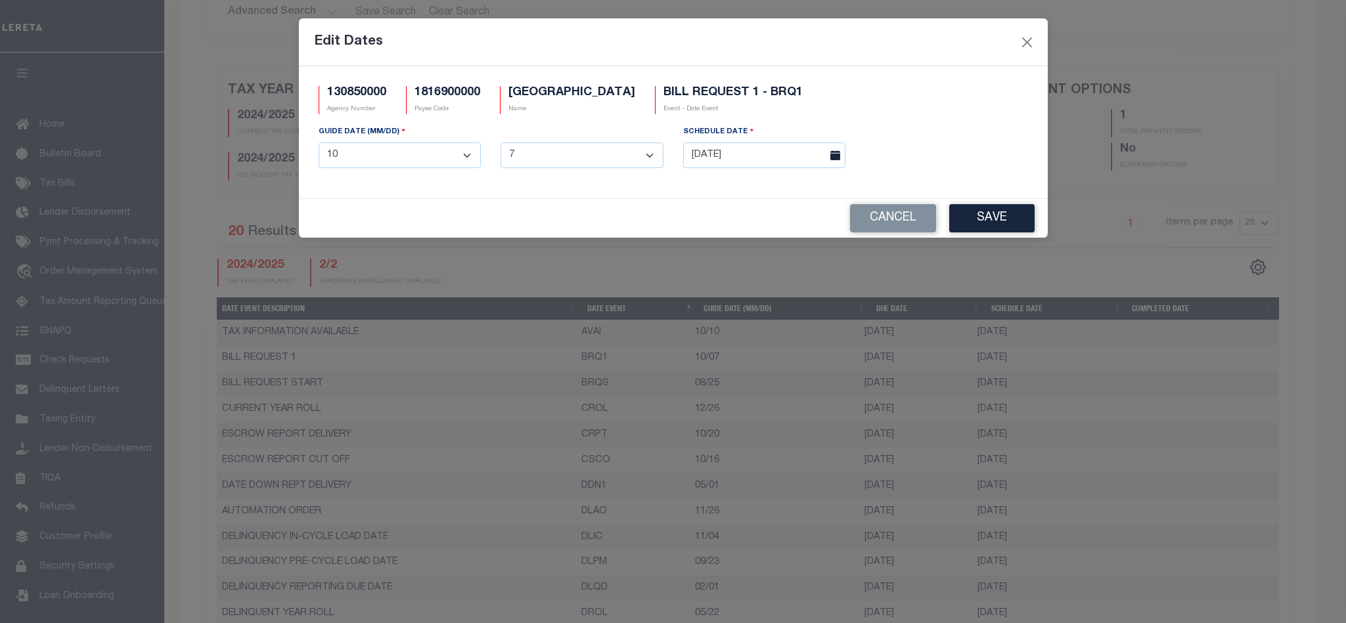
click at [747, 170] on div "SCHEDULE DATE 09/30/2025" at bounding box center [764, 152] width 183 height 54
click at [747, 164] on input "09/30/2025" at bounding box center [764, 156] width 163 height 26
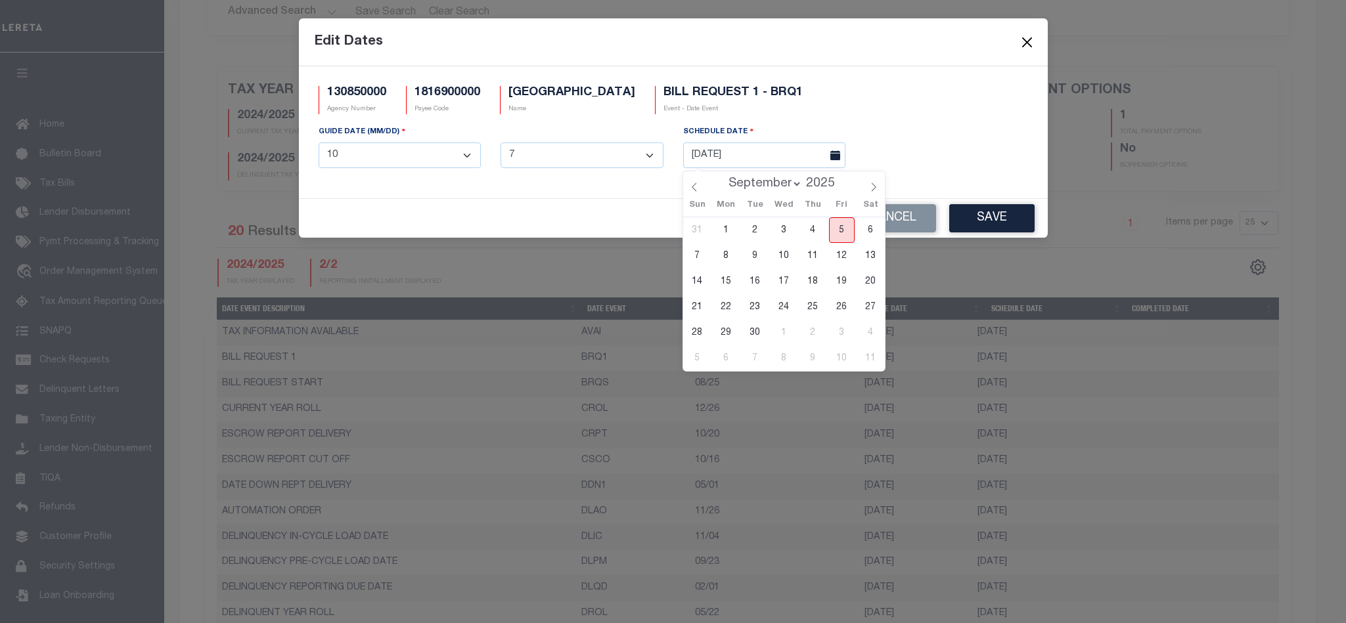
click at [845, 231] on span "5" at bounding box center [842, 230] width 26 height 26
type input "[DATE]"
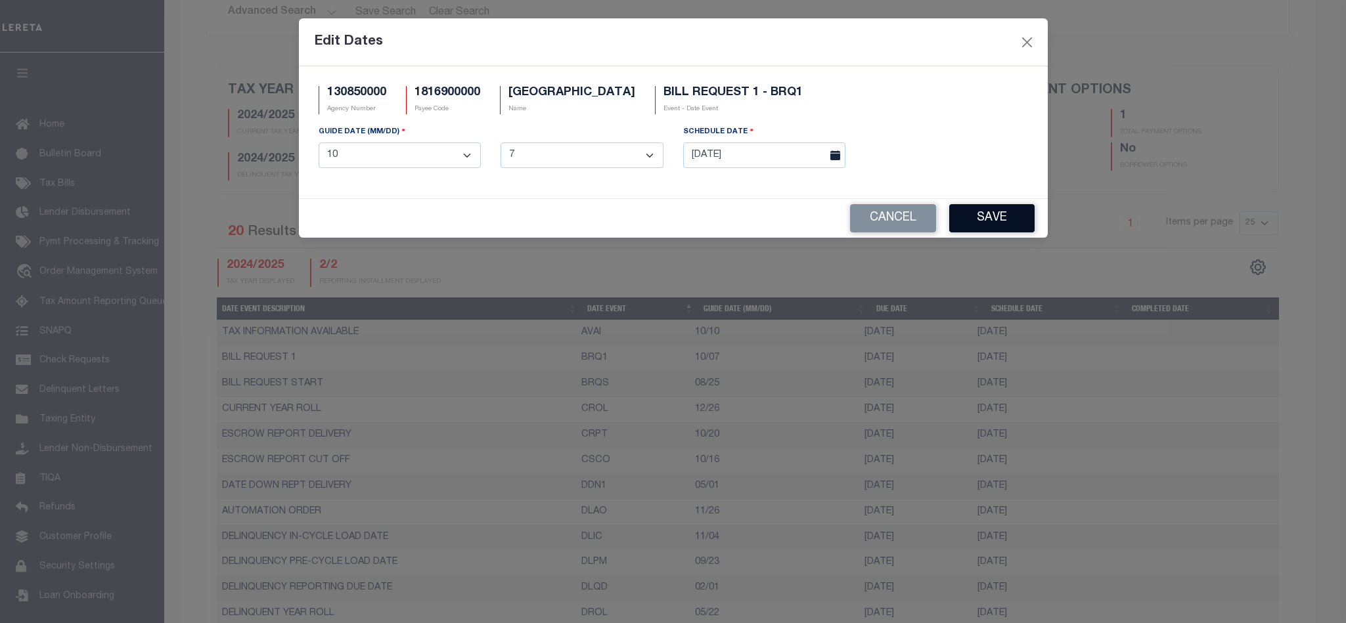
click at [1012, 219] on button "Save" at bounding box center [991, 218] width 85 height 28
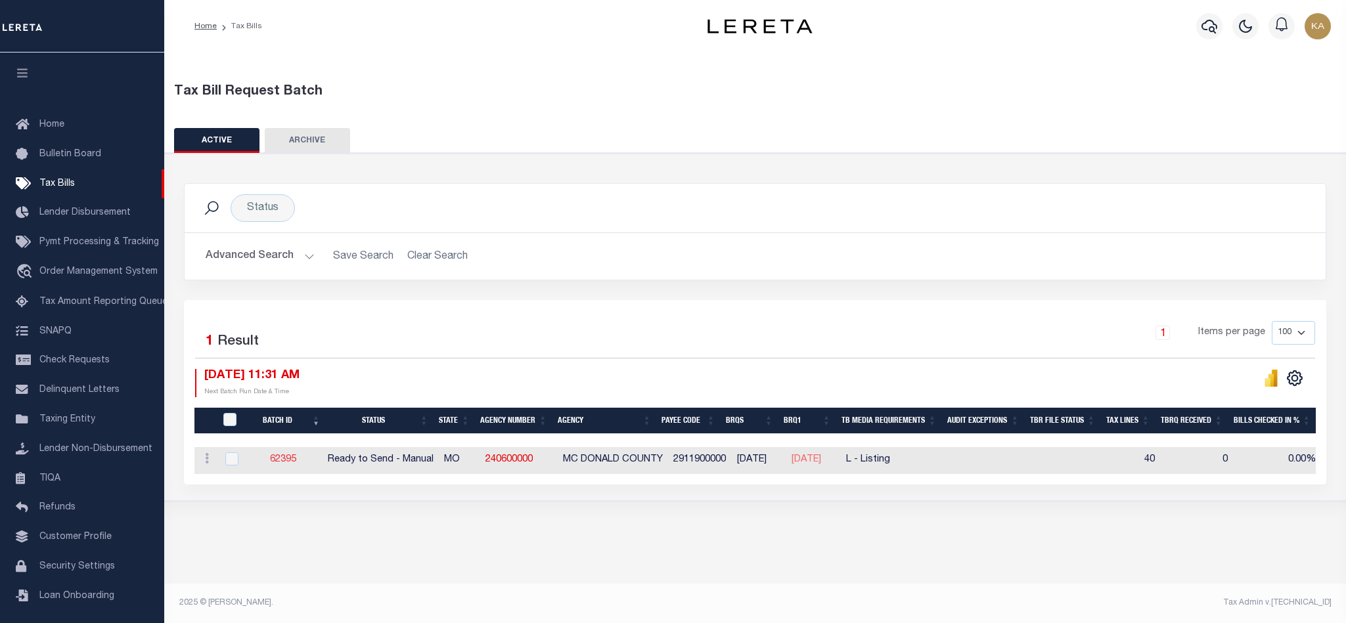
click at [290, 464] on link "62395" at bounding box center [283, 459] width 26 height 9
select select "RTS"
type input "No"
type input "Yes"
select select "29"
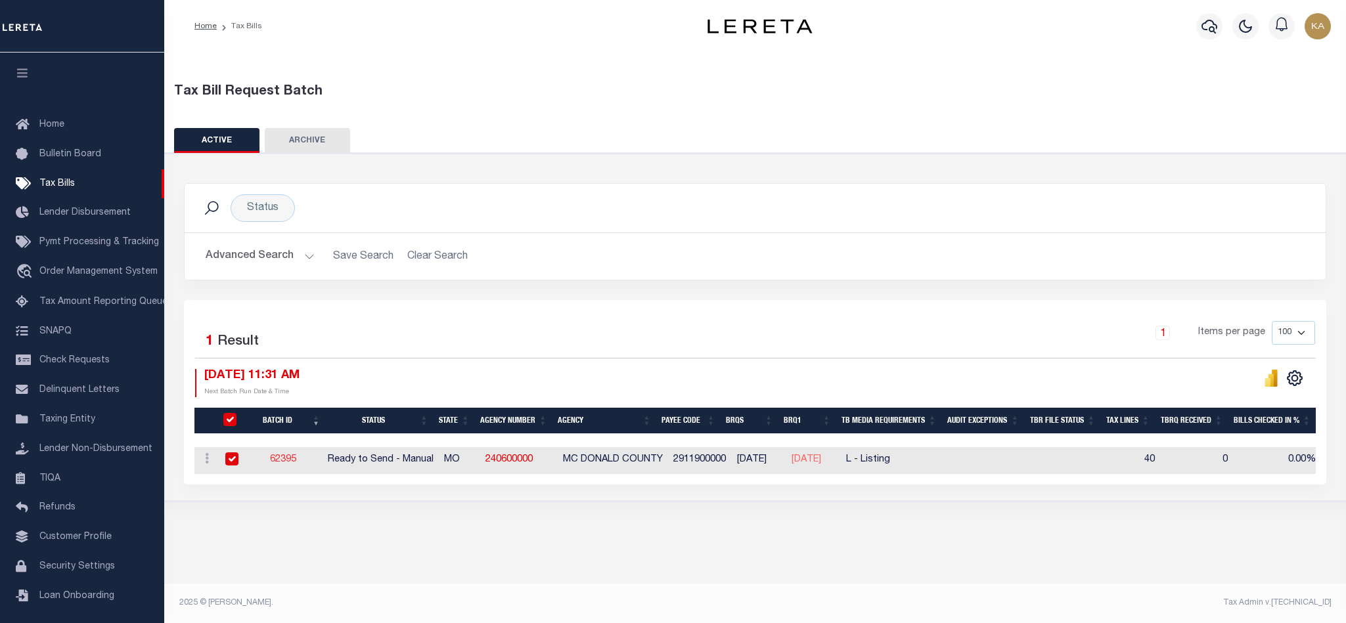
select select "20"
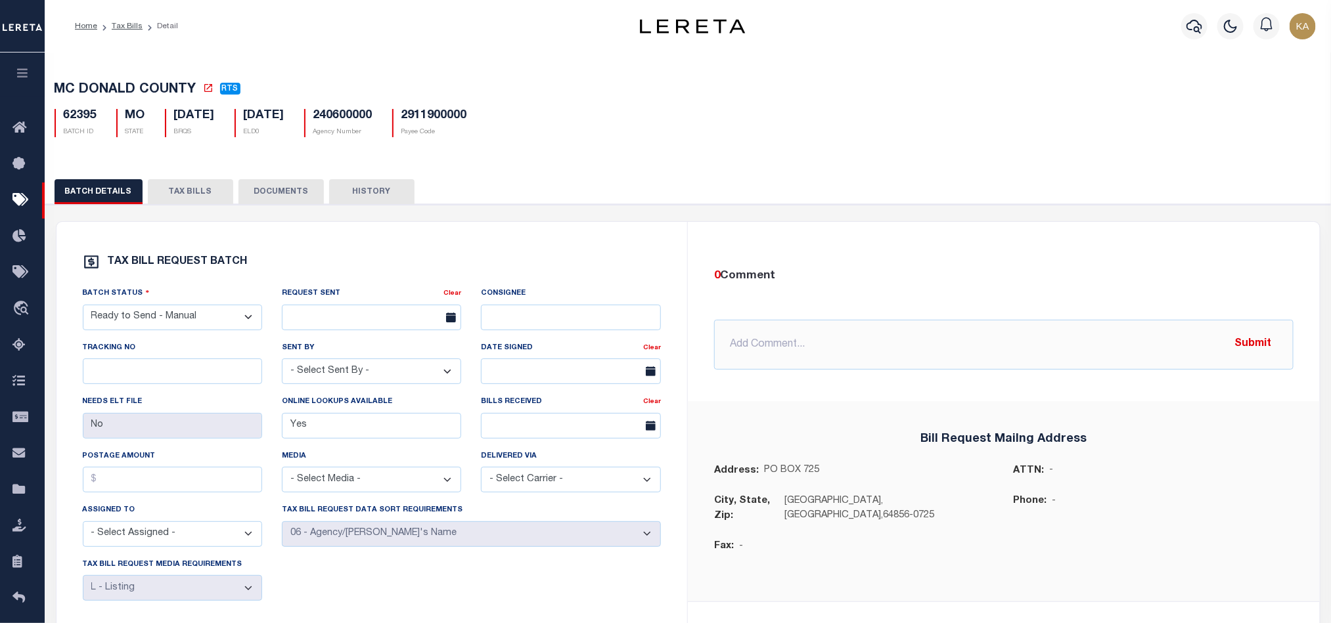
click at [252, 196] on button "DOCUMENTS" at bounding box center [280, 191] width 85 height 25
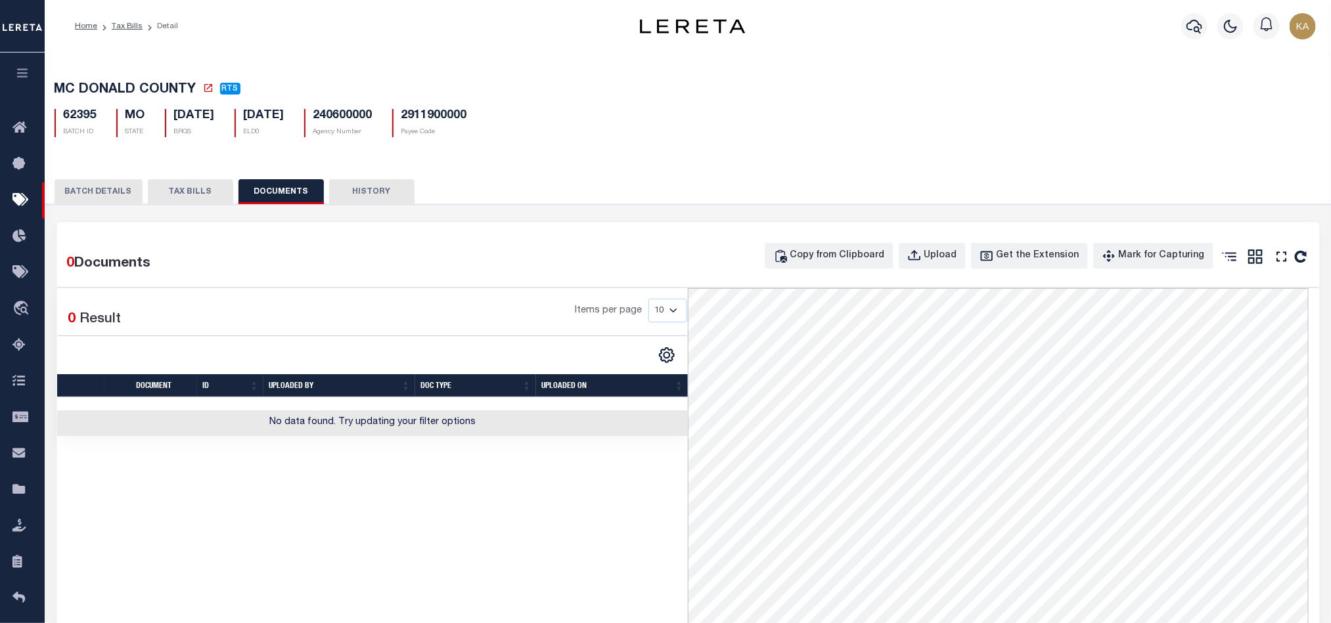
click at [211, 188] on button "TAX BILLS" at bounding box center [190, 191] width 85 height 25
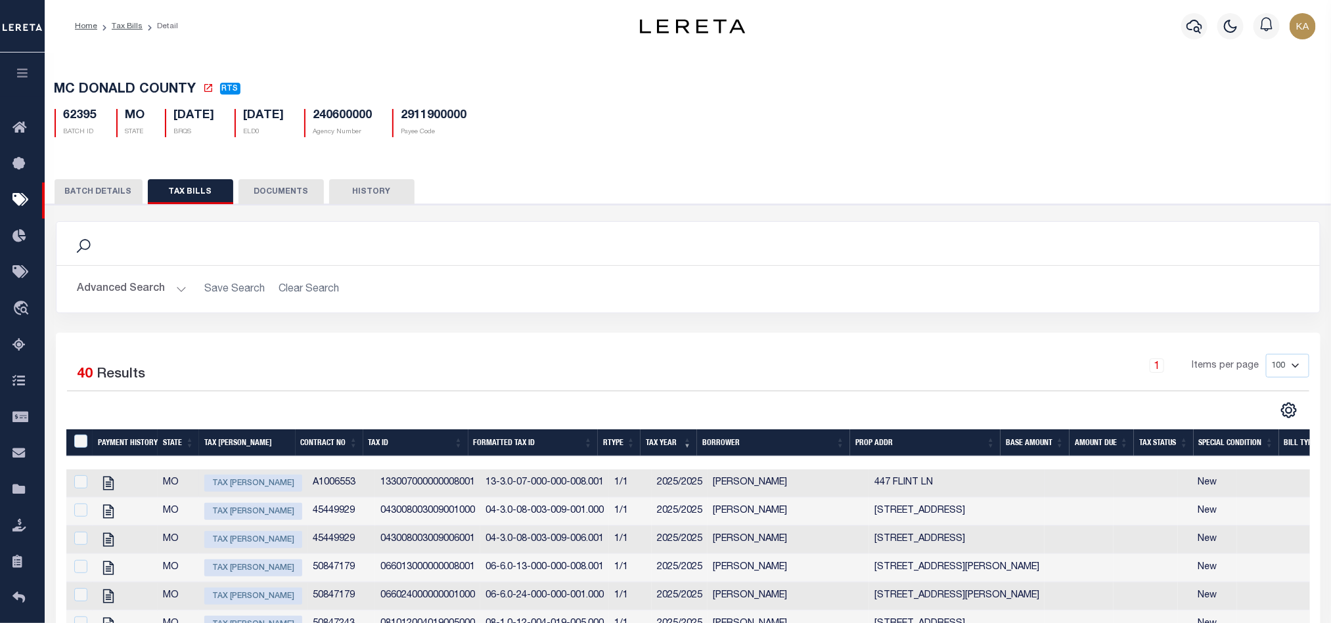
click at [72, 490] on div at bounding box center [80, 483] width 16 height 14
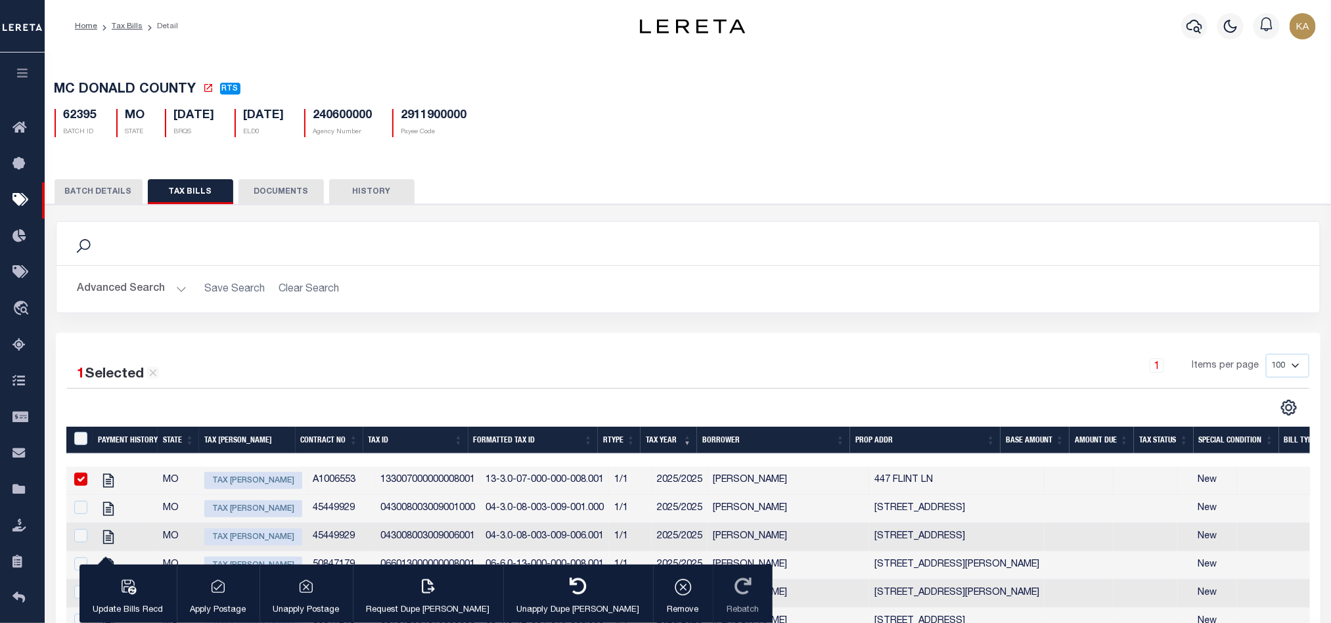
click at [76, 486] on input "checkbox" at bounding box center [80, 479] width 13 height 13
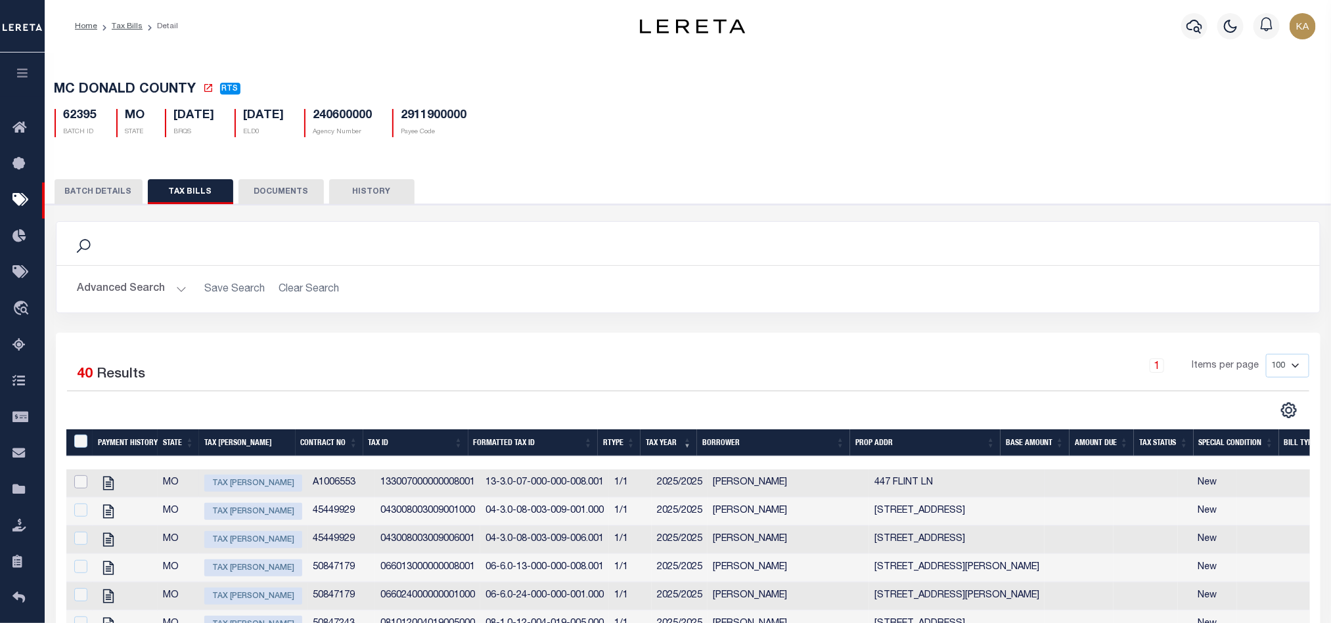
click at [85, 487] on input "checkbox" at bounding box center [80, 482] width 13 height 13
checkbox input "true"
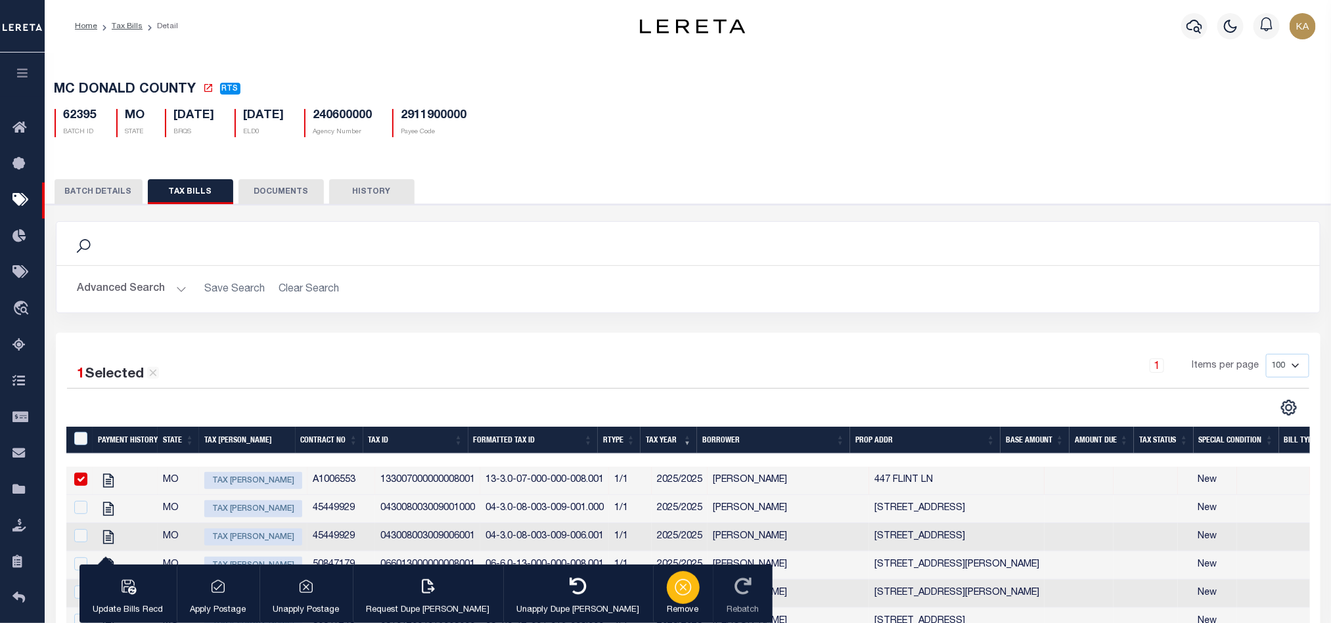
click at [667, 604] on p "Remove" at bounding box center [683, 610] width 33 height 13
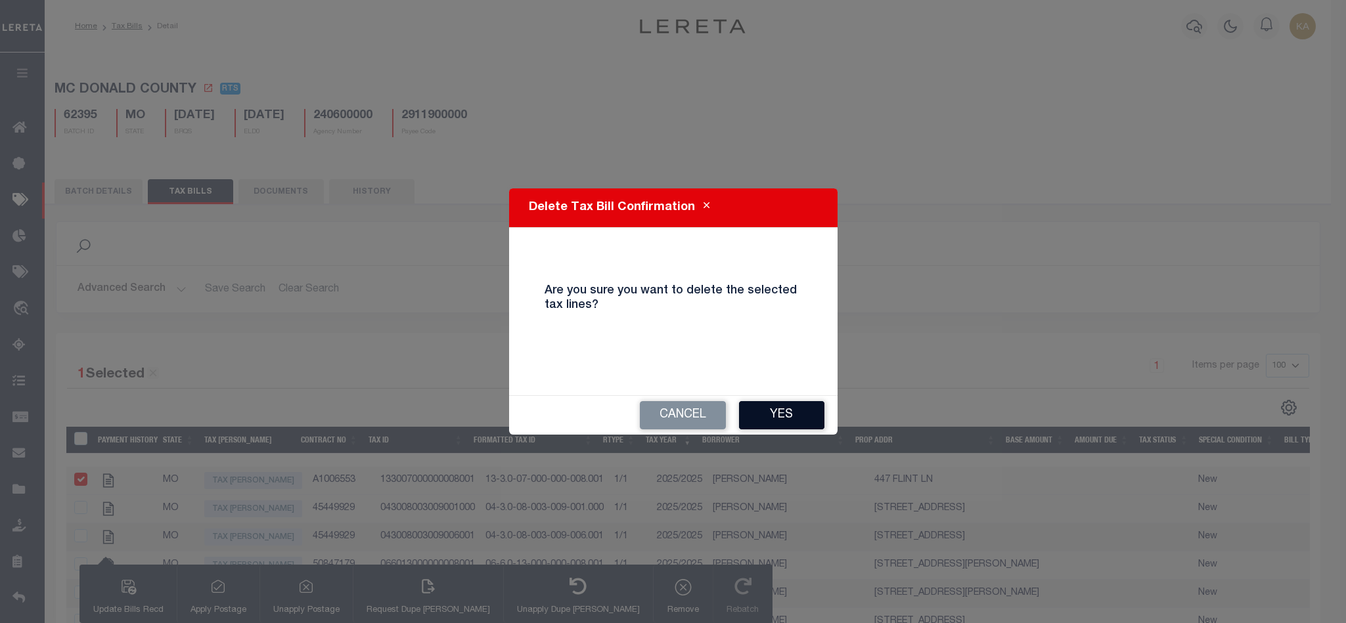
click at [787, 412] on button "Yes" at bounding box center [781, 415] width 85 height 28
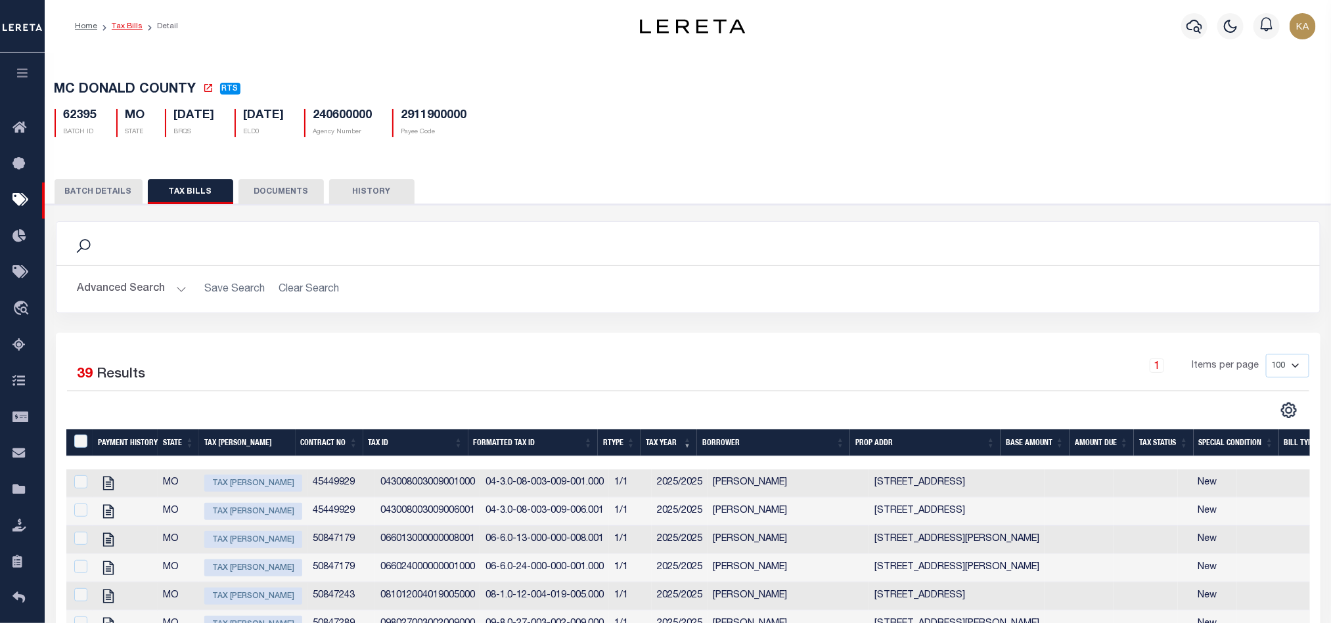
click at [130, 30] on link "Tax Bills" at bounding box center [127, 26] width 31 height 8
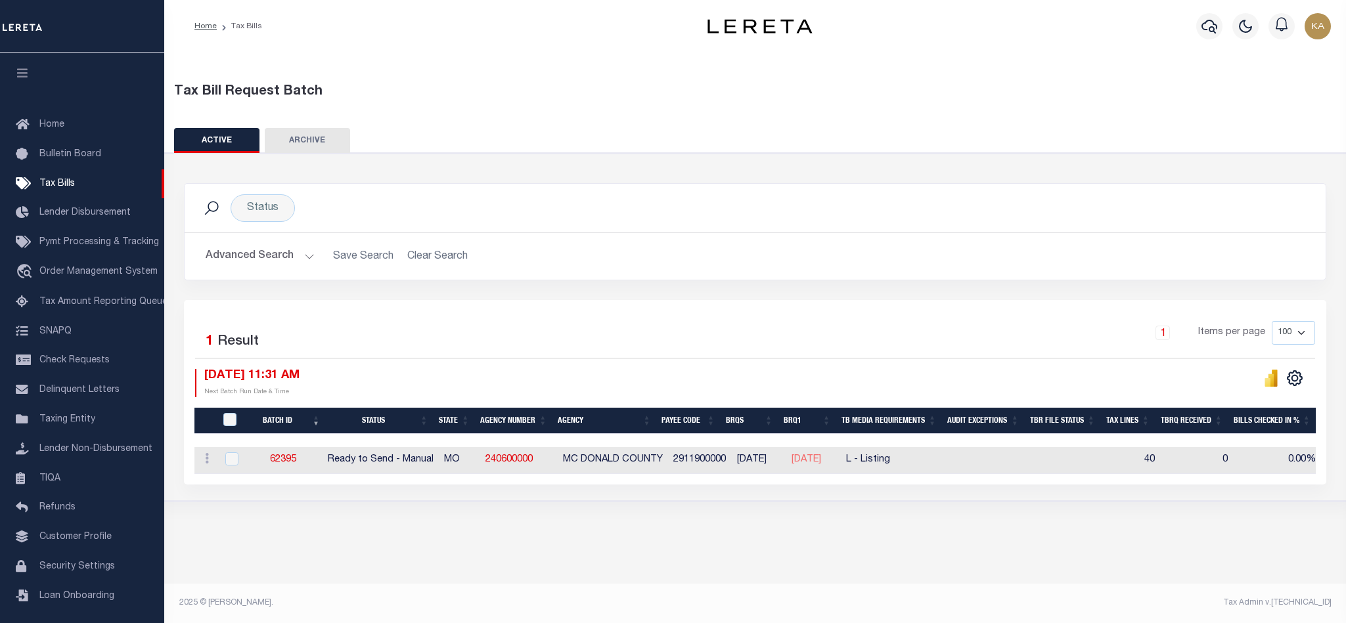
click at [605, 302] on div "Selected 1 Result 1 Items per page 100 200 500 1000 [DATE] 11:31 AM" at bounding box center [755, 392] width 1142 height 185
click at [292, 460] on link "62395" at bounding box center [283, 459] width 26 height 9
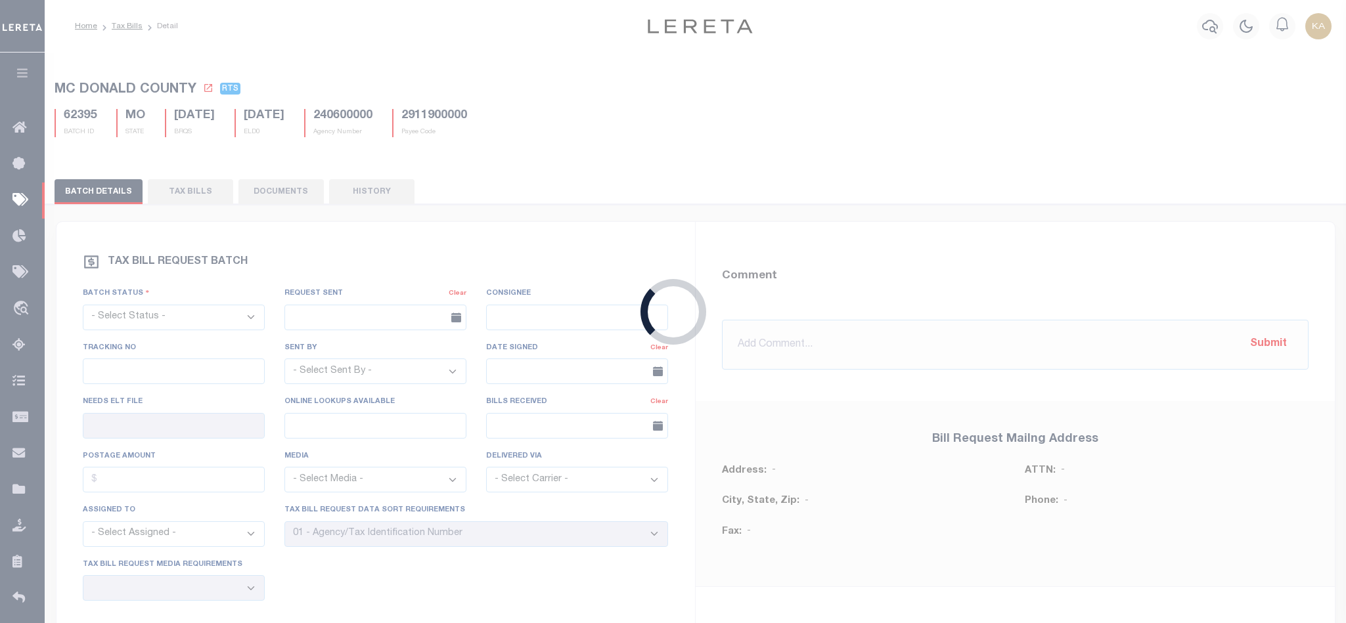
select select "RTS"
type input "No"
type input "Yes"
select select "29"
select select "20"
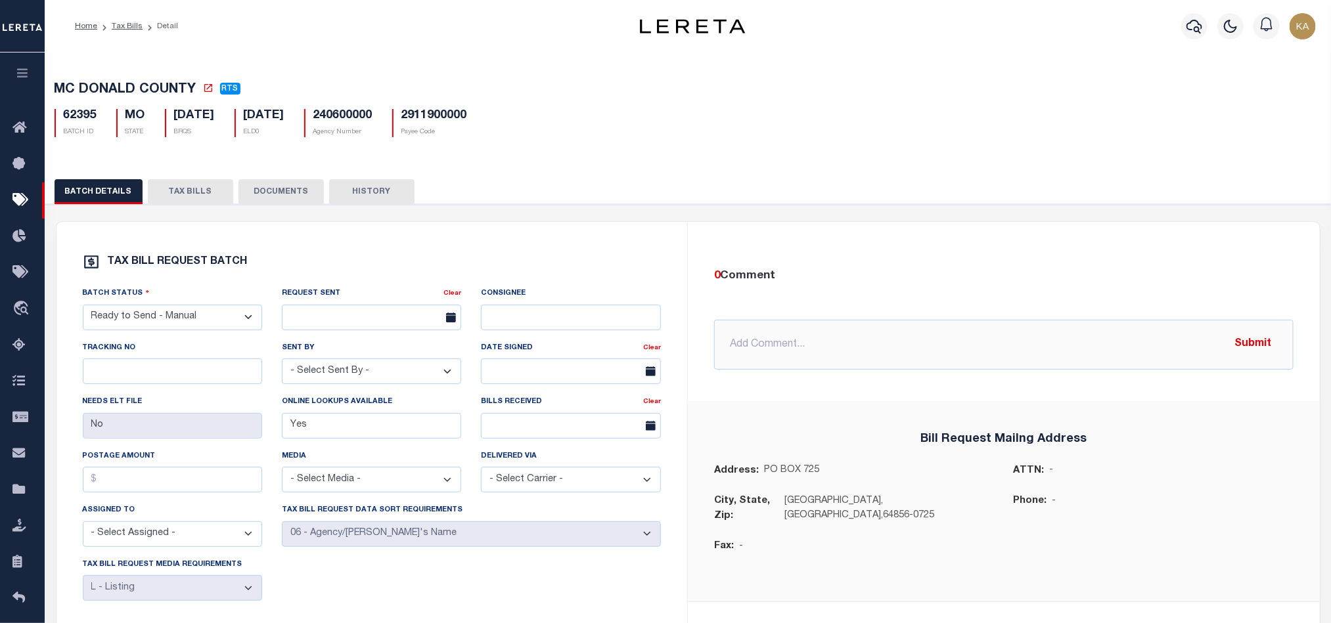
click at [217, 315] on select "- Select Status - Ready to Send - Manual Bill Request Sent Bills Received Manua…" at bounding box center [172, 318] width 179 height 26
select select "PRT"
click at [83, 308] on select "- Select Status - Ready to Send - Manual Bill Request Sent Bills Received Manua…" at bounding box center [172, 318] width 179 height 26
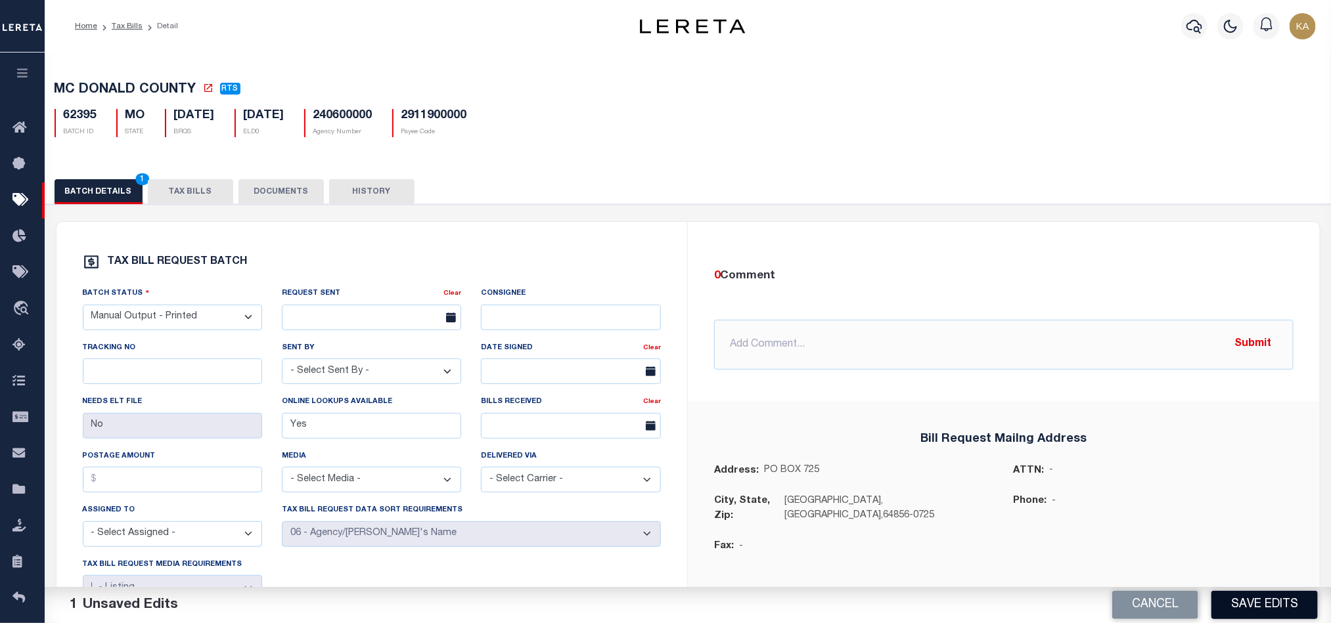
click at [1250, 611] on button "Save Edits" at bounding box center [1264, 605] width 106 height 28
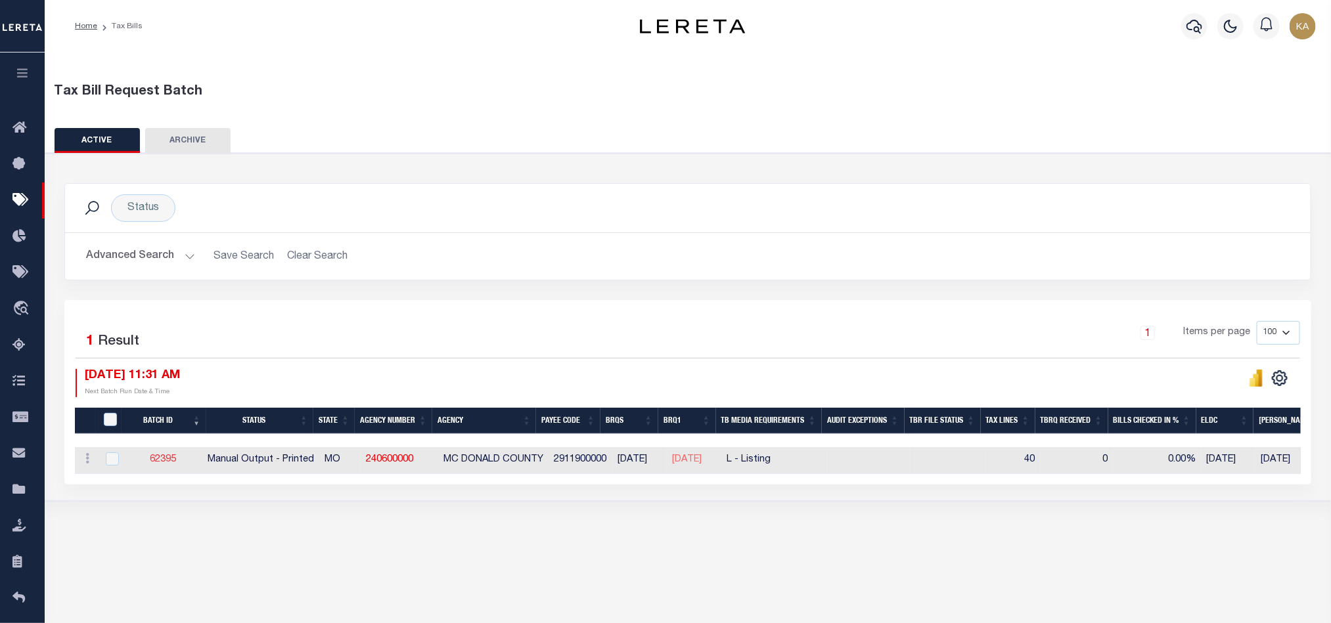
click at [171, 464] on link "62395" at bounding box center [163, 459] width 26 height 9
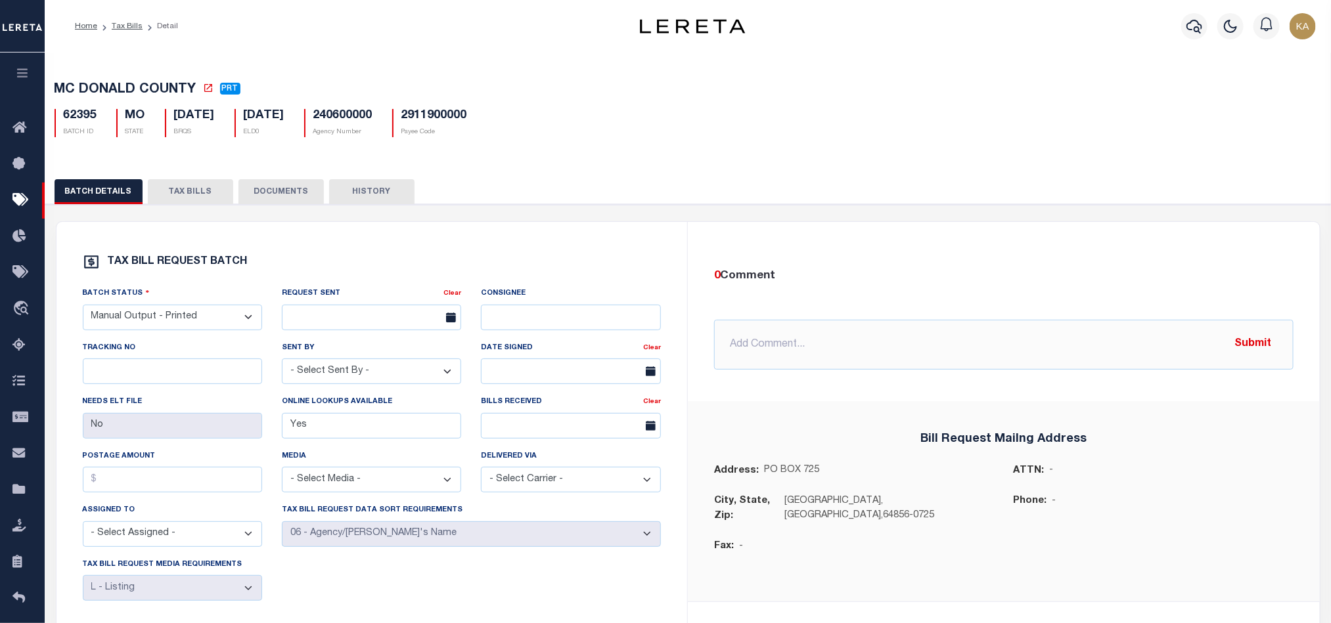
click at [206, 200] on button "TAX BILLS" at bounding box center [190, 191] width 85 height 25
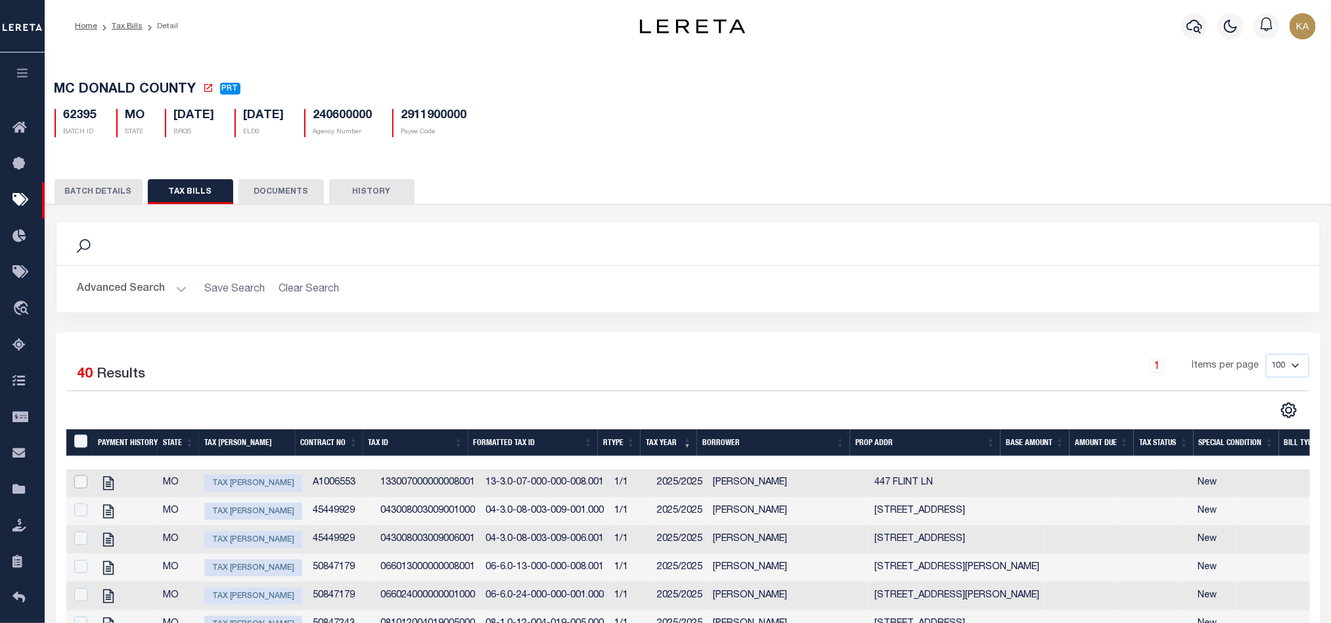
click at [83, 485] on input "checkbox" at bounding box center [80, 482] width 13 height 13
checkbox input "true"
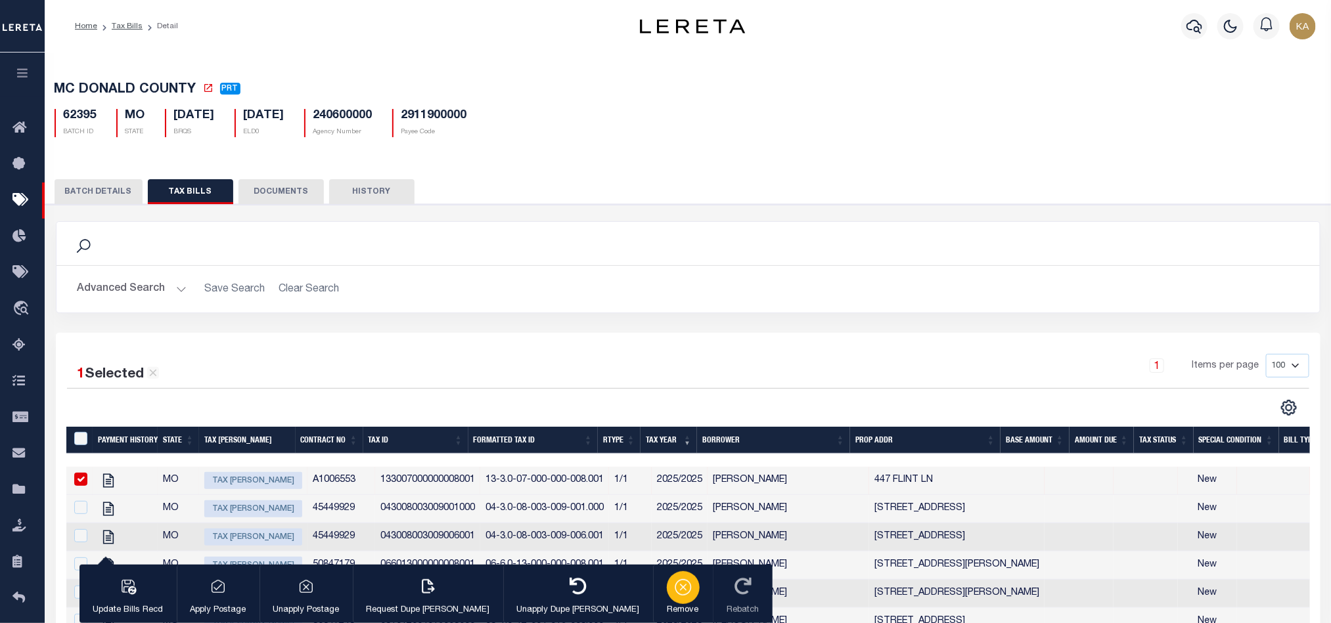
click at [674, 592] on icon "button" at bounding box center [683, 586] width 18 height 18
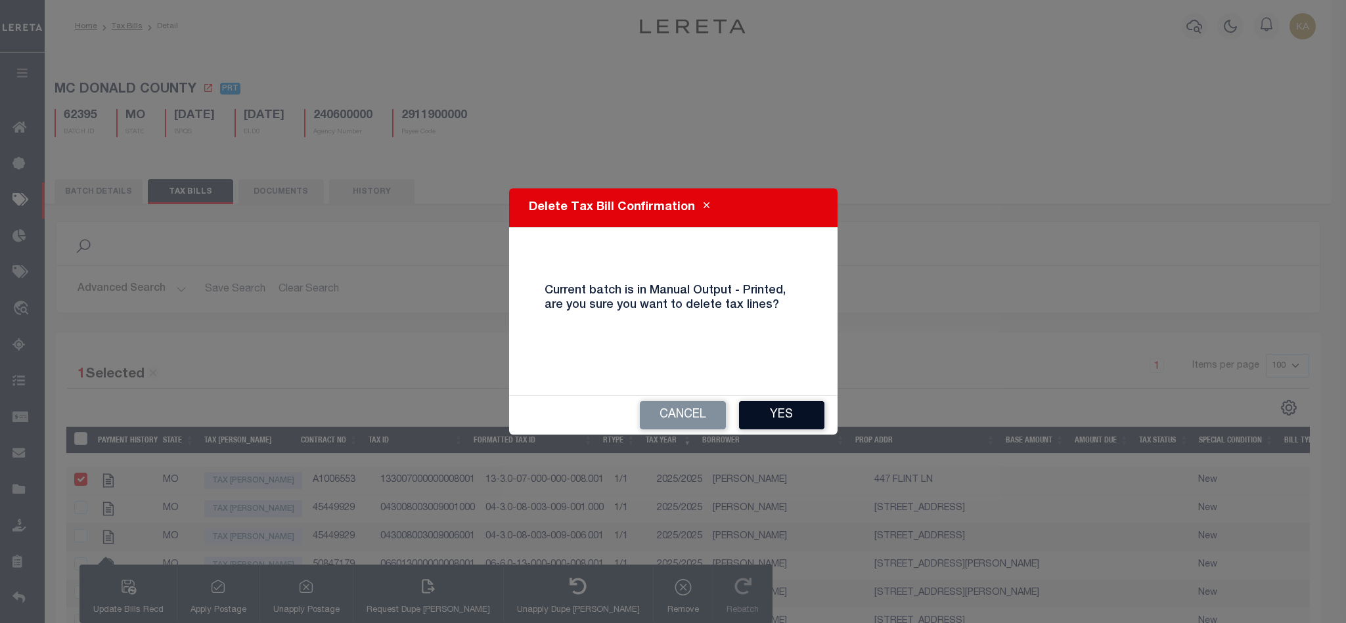
click at [773, 420] on button "Yes" at bounding box center [781, 415] width 85 height 28
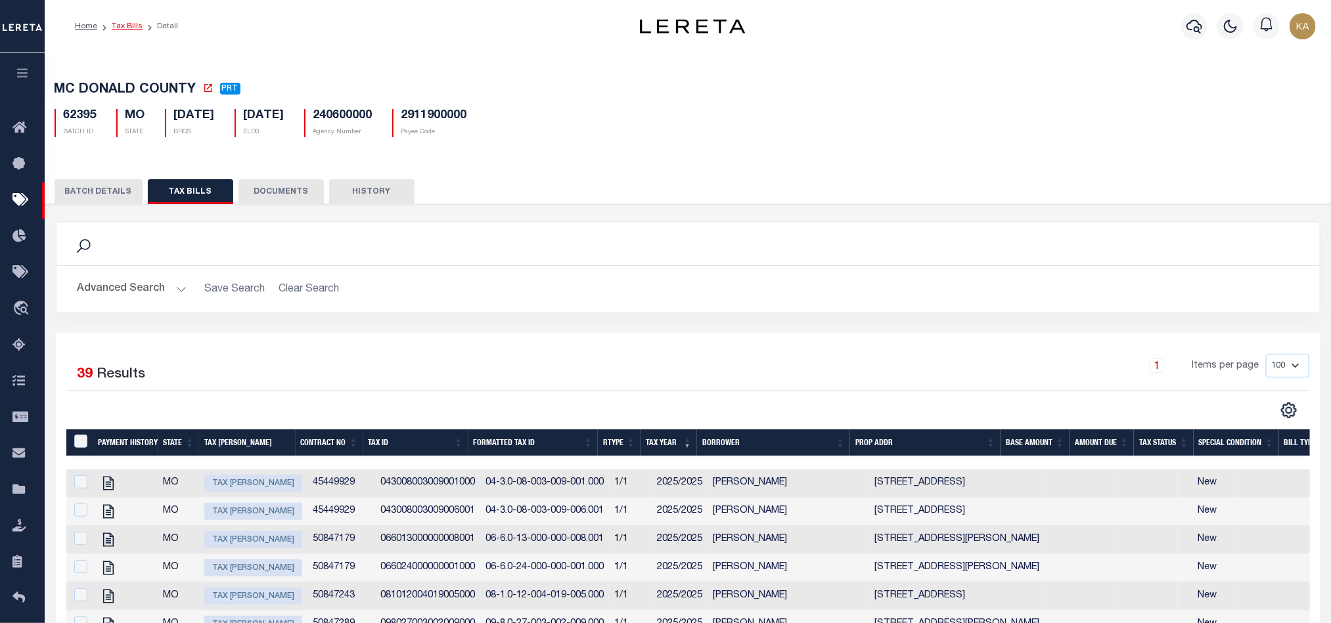
click at [136, 28] on link "Tax Bills" at bounding box center [127, 26] width 31 height 8
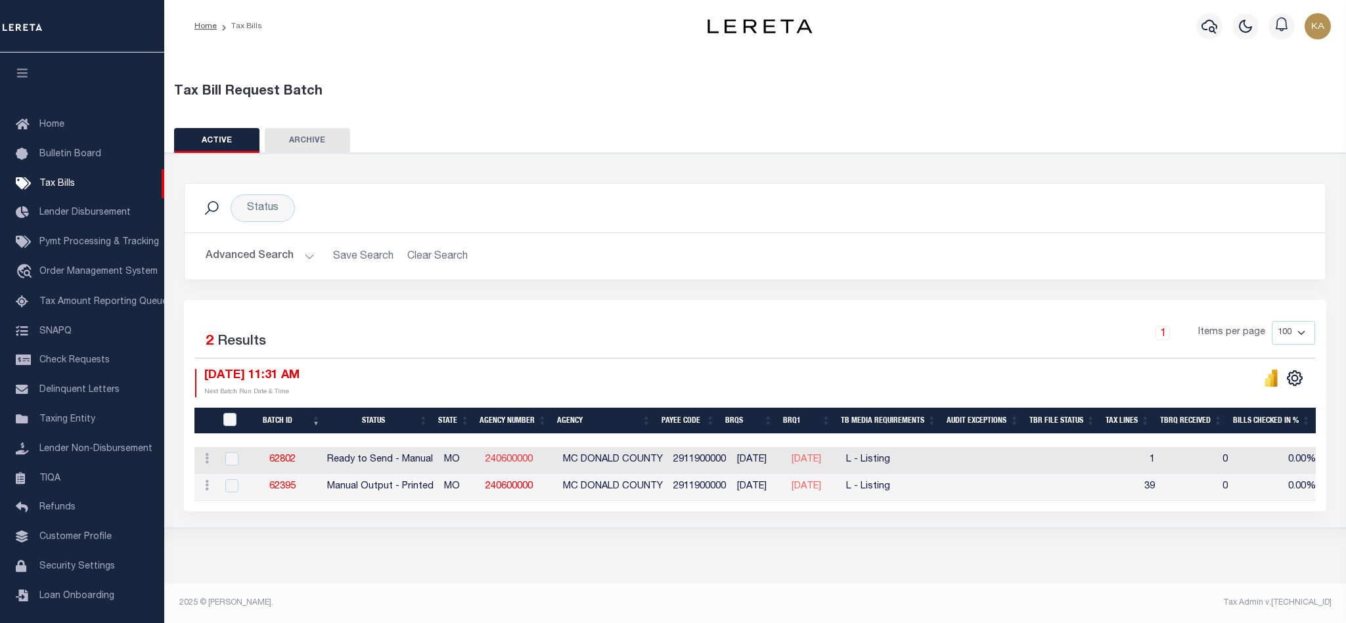
drag, startPoint x: 526, startPoint y: 463, endPoint x: 534, endPoint y: 457, distance: 9.9
click at [526, 463] on link "240600000" at bounding box center [508, 459] width 47 height 9
checkbox input "true"
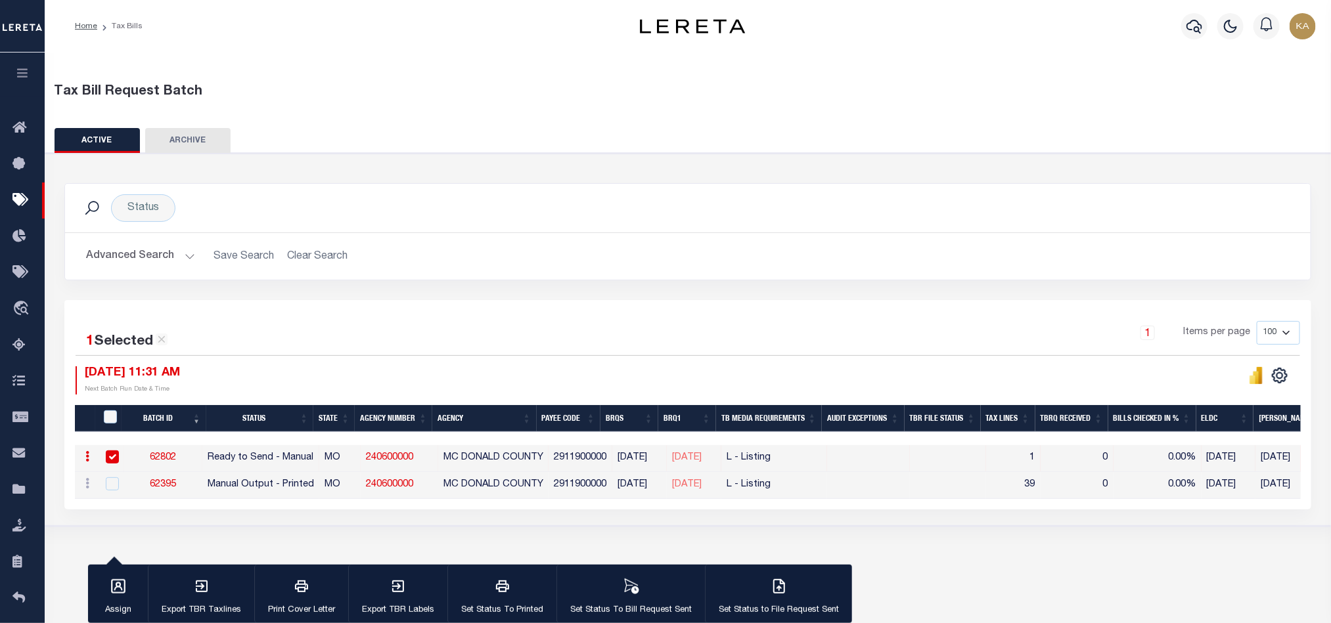
drag, startPoint x: 430, startPoint y: 466, endPoint x: 357, endPoint y: 456, distance: 74.2
click at [357, 456] on tr "ACTIONS [GEOGRAPHIC_DATA] 62802 Ready to Send - Manual MO 240600000 MC DONALD C…" at bounding box center [1065, 458] width 1980 height 27
drag, startPoint x: 357, startPoint y: 456, endPoint x: 426, endPoint y: 461, distance: 69.8
click at [426, 461] on tr "ACTIONS [GEOGRAPHIC_DATA] 62802 Ready to Send - Manual MO 240600000 MC DONALD C…" at bounding box center [1065, 458] width 1980 height 27
copy tr "240600000"
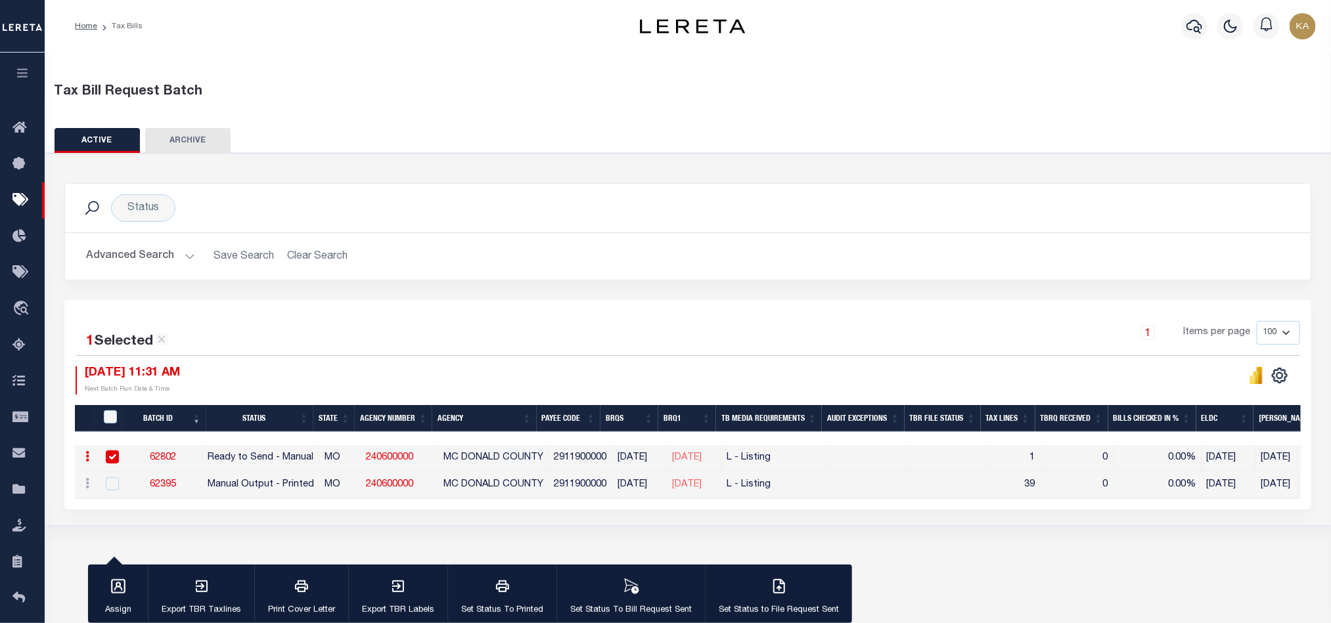
click at [408, 349] on div "1 Items per page 100 200 500 1000" at bounding box center [844, 338] width 914 height 34
click at [169, 257] on button "Advanced Search" at bounding box center [140, 257] width 109 height 26
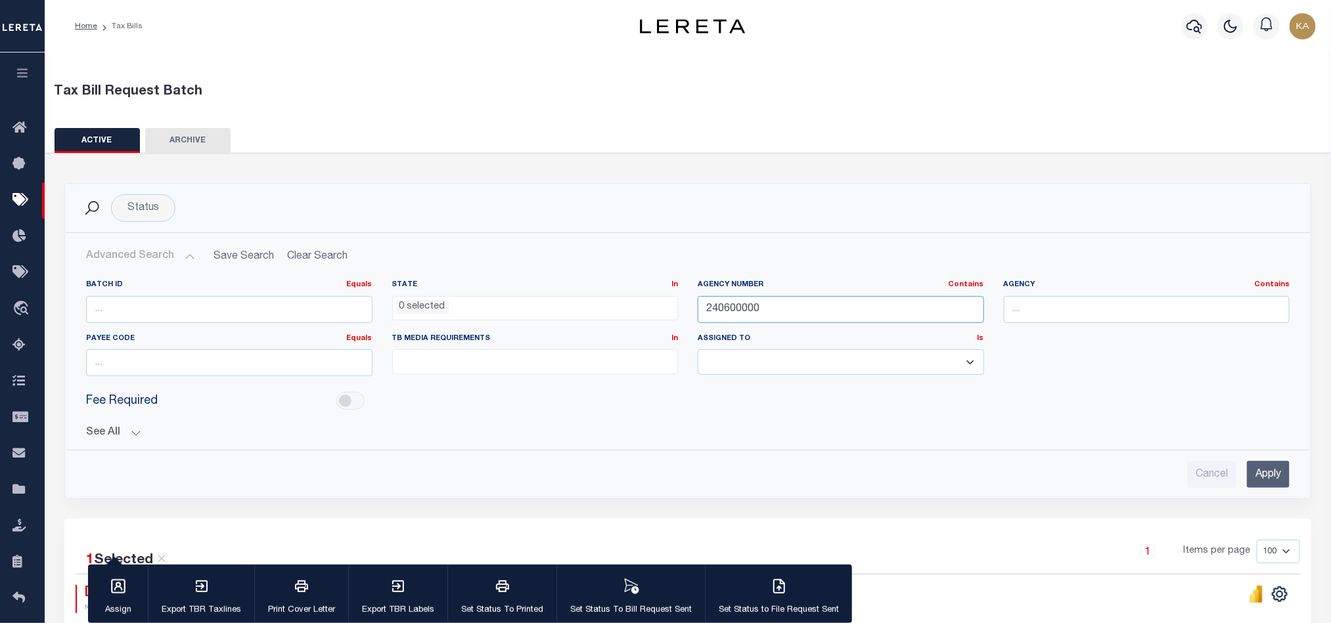
click at [735, 311] on input "240600000" at bounding box center [841, 309] width 286 height 27
click at [734, 311] on input "240600000" at bounding box center [841, 309] width 286 height 27
paste input "09061"
type input "090610000"
click at [1285, 479] on input "Apply" at bounding box center [1268, 474] width 43 height 27
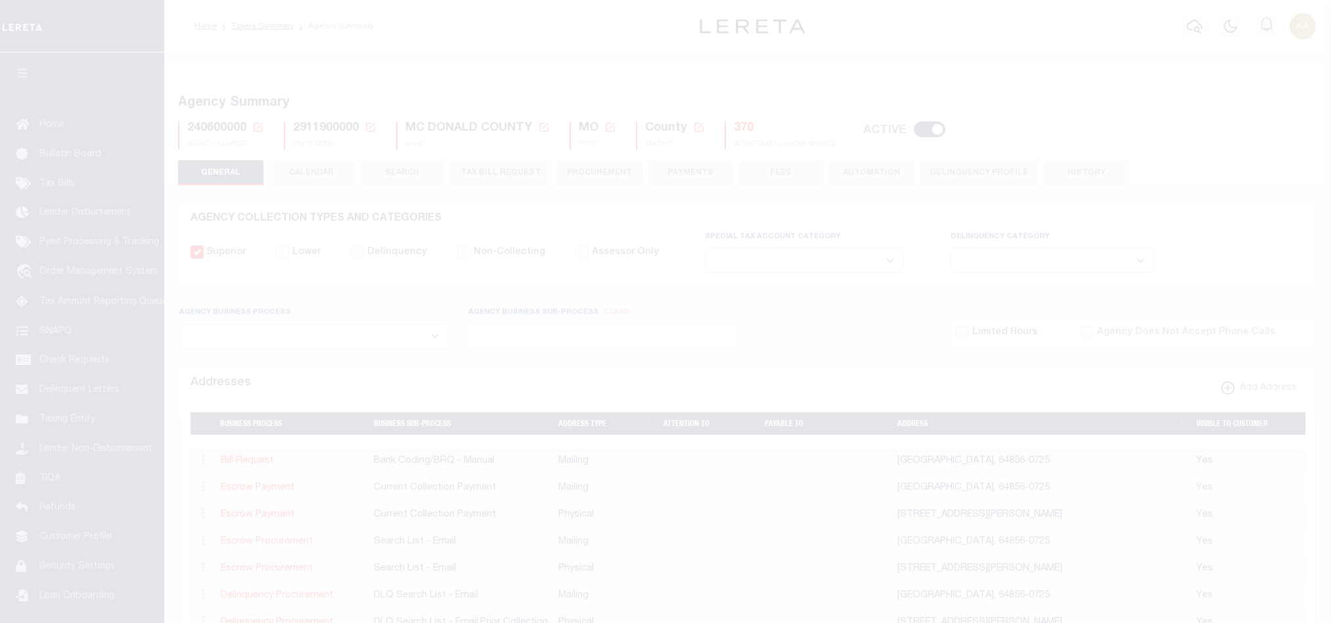
select select
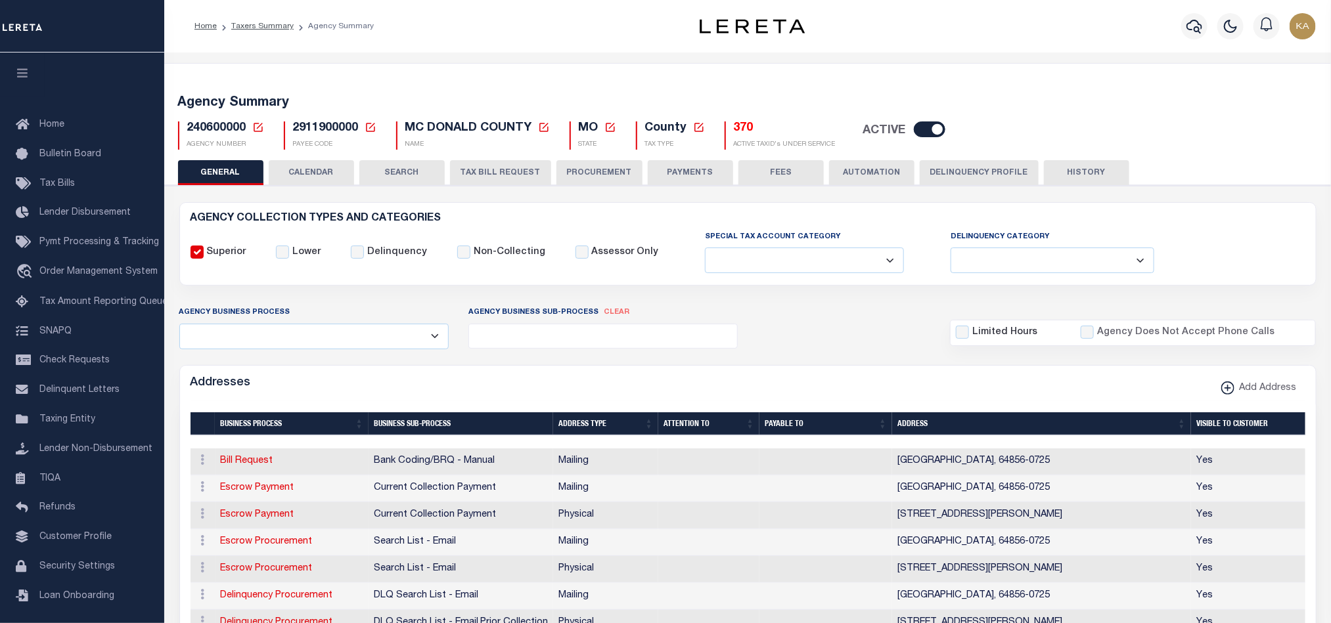
click at [499, 177] on button "TAX BILL REQUEST" at bounding box center [500, 172] width 101 height 25
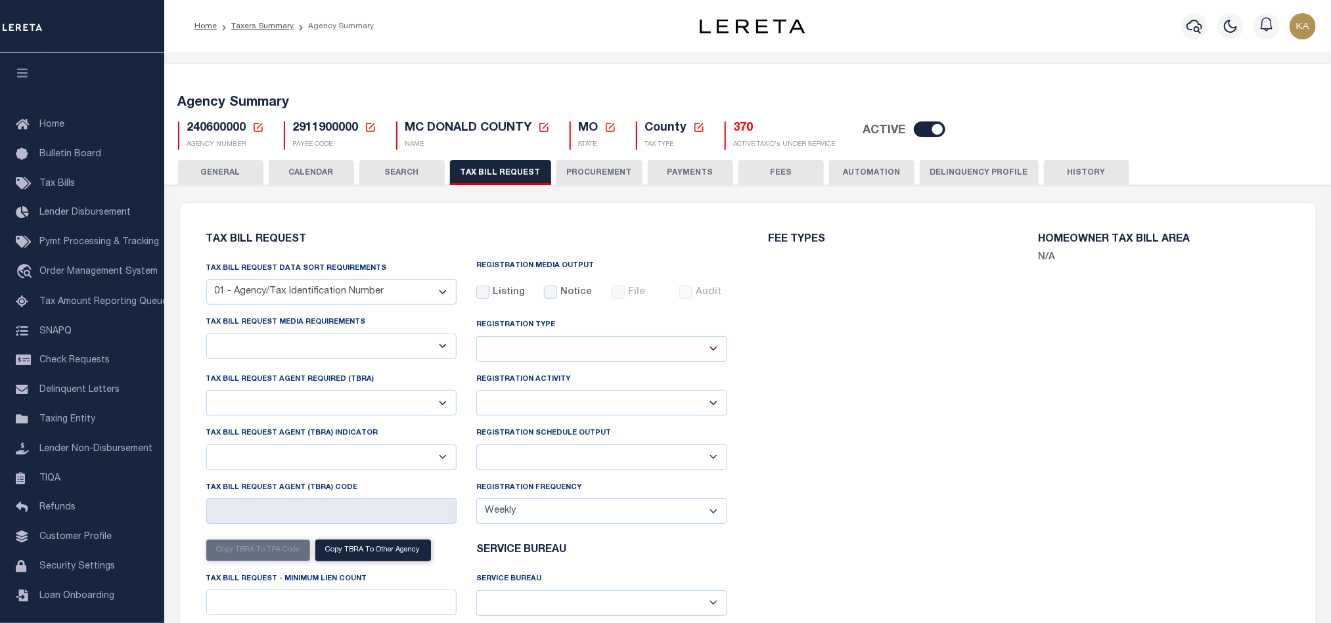
select select "29"
select select "20"
select select "false"
select select "1"
select select
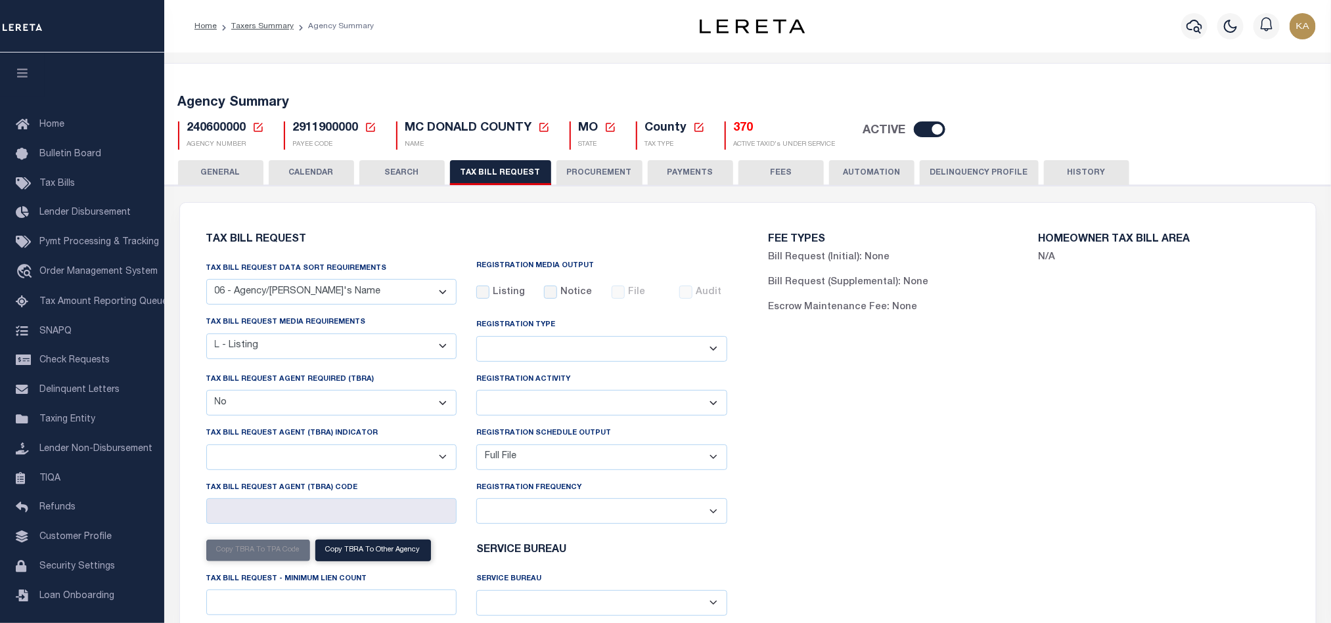
click at [315, 175] on button "CALENDAR" at bounding box center [311, 172] width 85 height 25
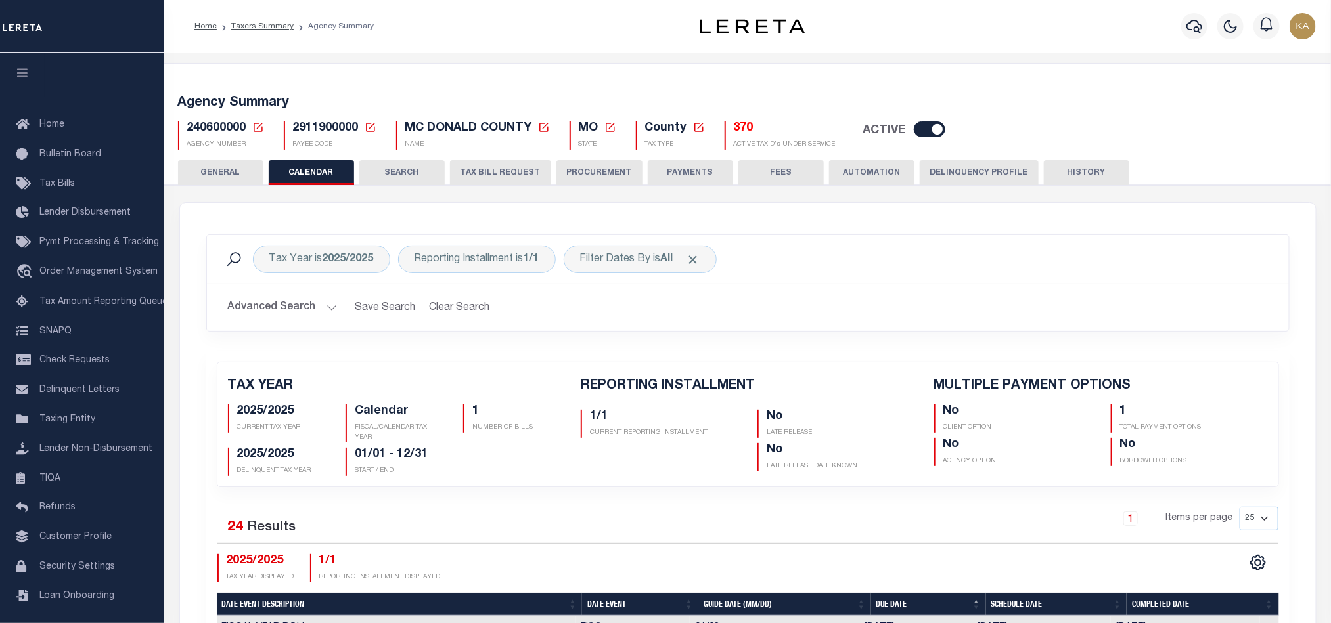
checkbox input "false"
type input "1"
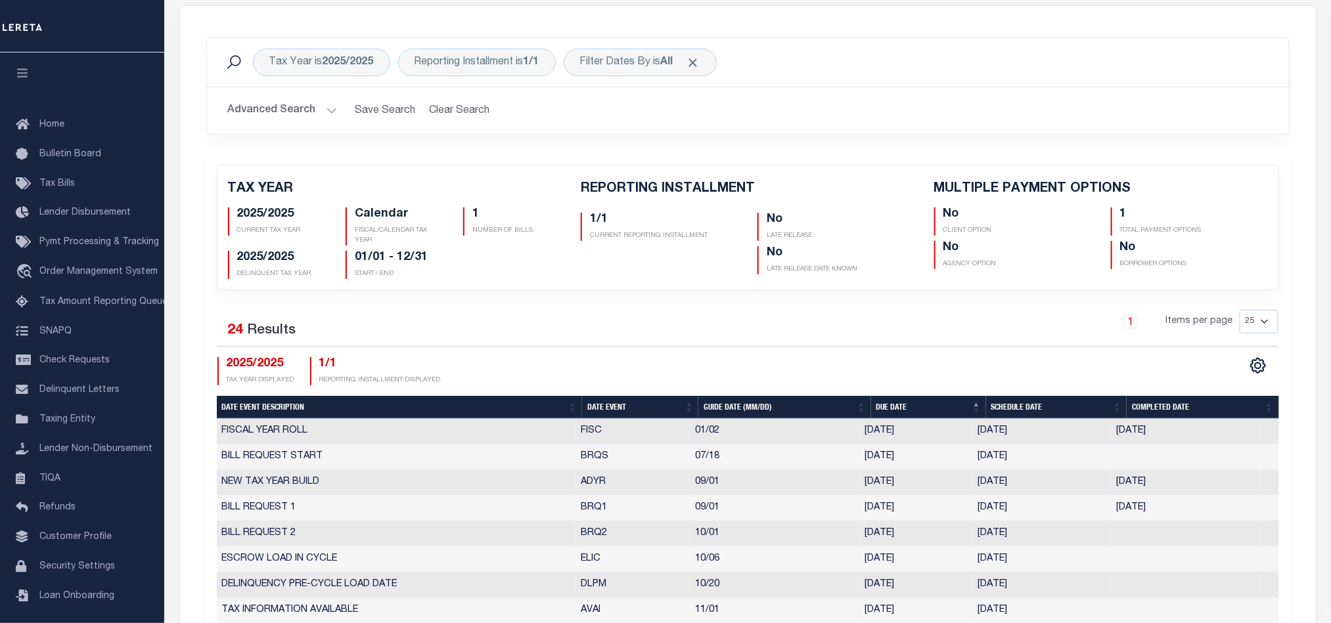
scroll to position [296, 0]
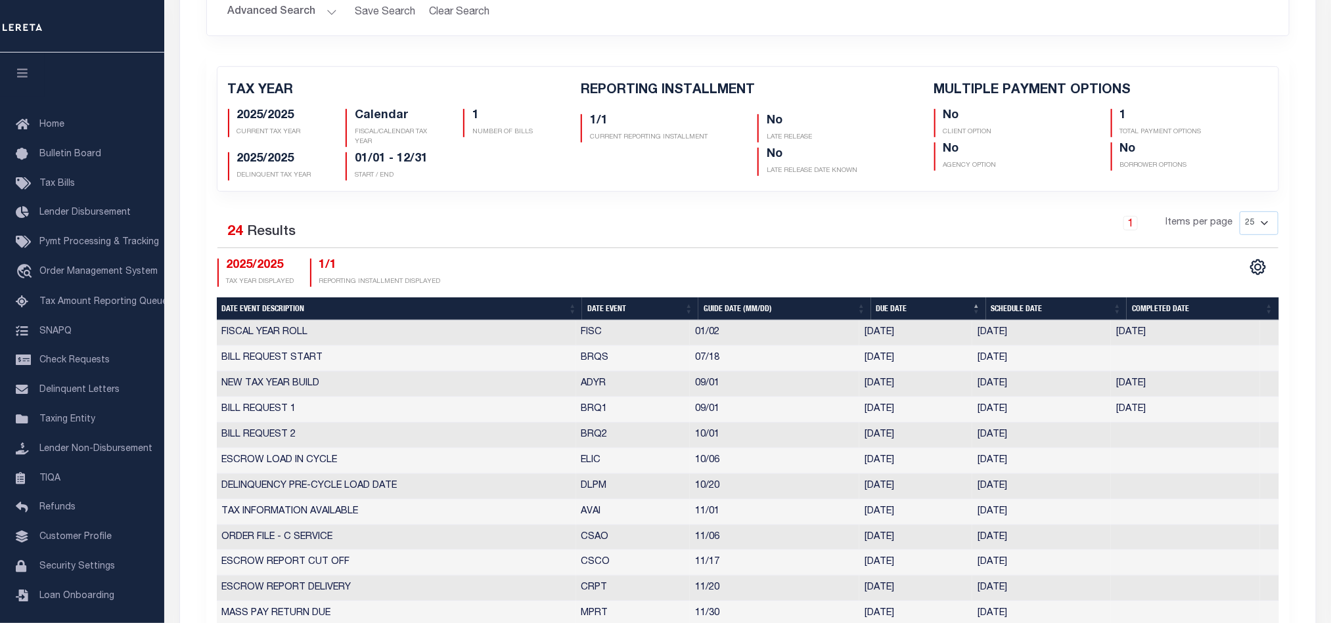
click at [610, 312] on th "Date Event" at bounding box center [640, 309] width 116 height 23
select select "10"
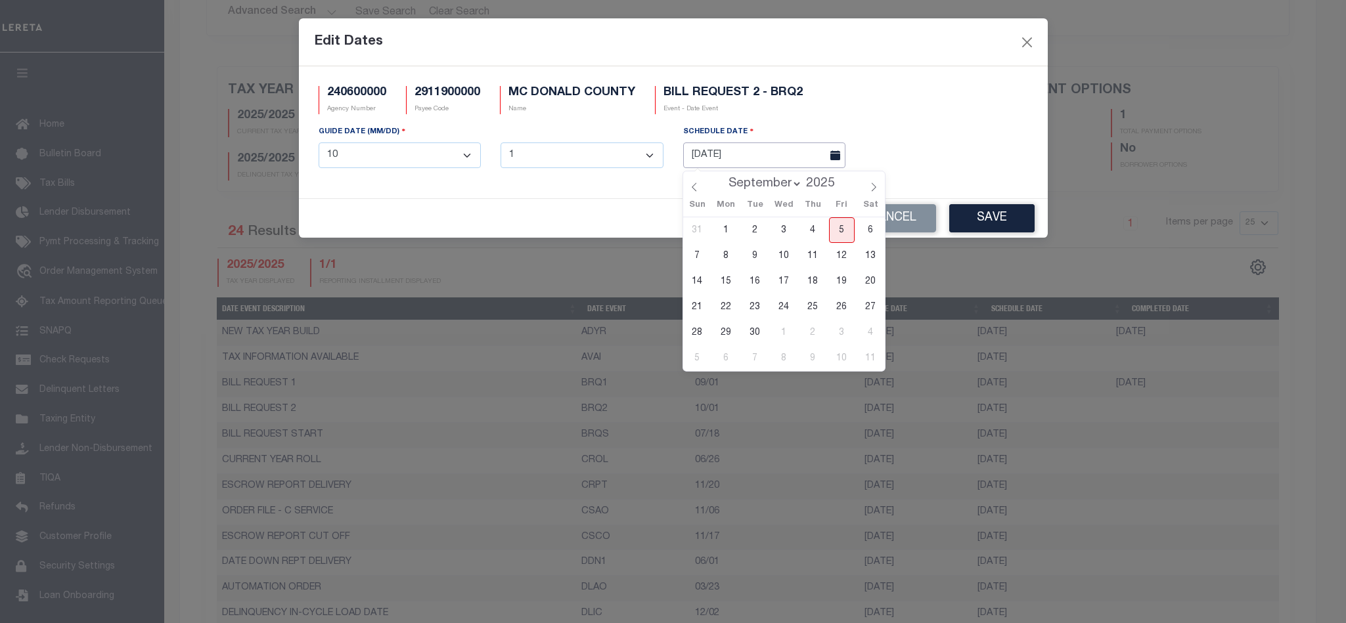
drag, startPoint x: 1002, startPoint y: 414, endPoint x: 768, endPoint y: 154, distance: 349.8
click at [768, 154] on input "[DATE]" at bounding box center [764, 156] width 163 height 26
click at [834, 227] on span "5" at bounding box center [842, 230] width 26 height 26
type input "[DATE]"
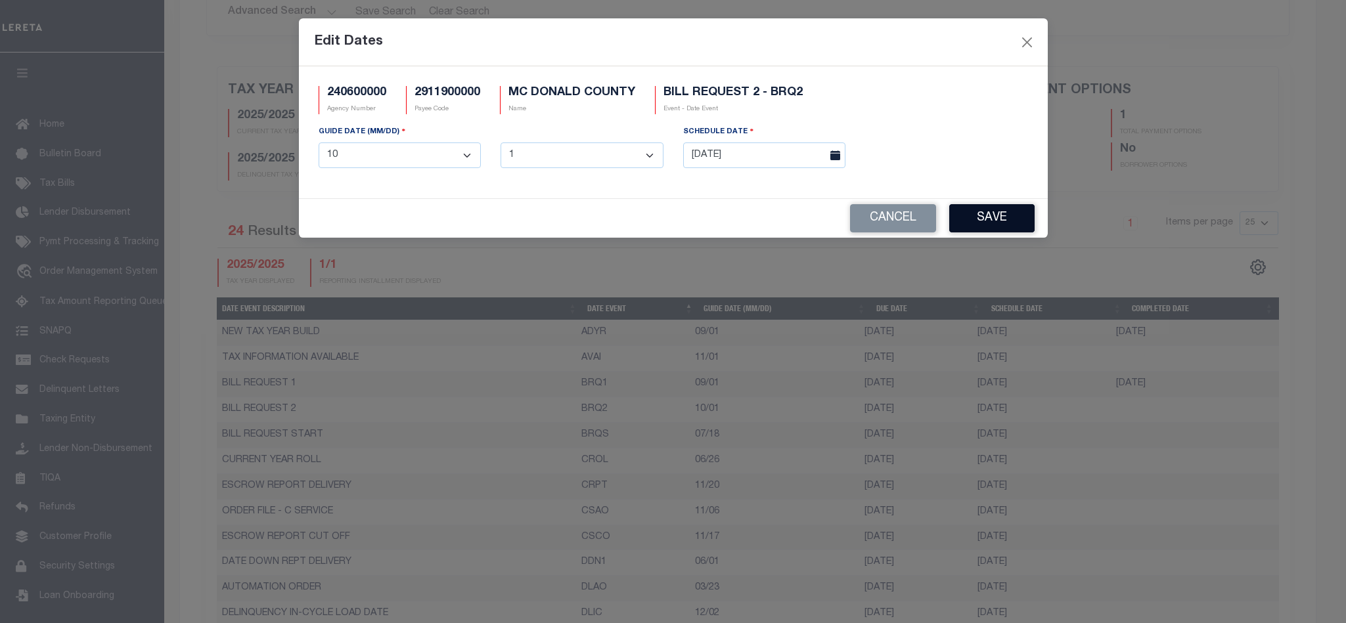
click at [973, 211] on button "Save" at bounding box center [991, 218] width 85 height 28
